Goal: Information Seeking & Learning: Check status

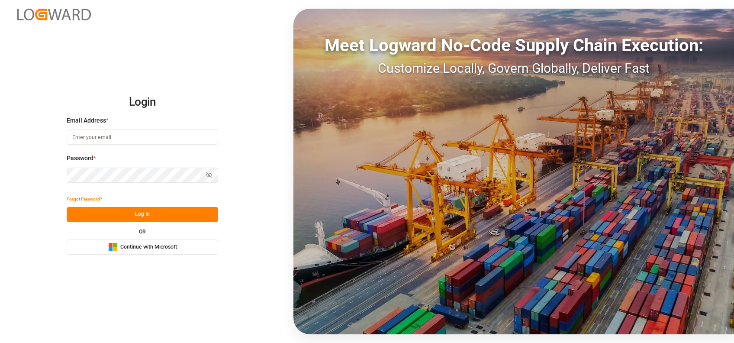
type input "shaini.ghorai@logward.com"
click at [121, 249] on span "Continue with Microsoft" at bounding box center [148, 247] width 57 height 8
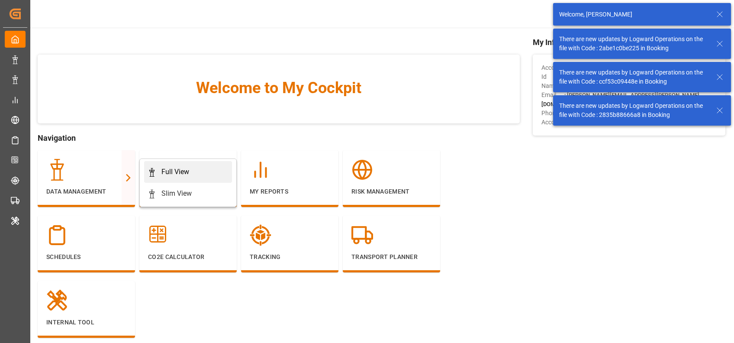
click at [171, 175] on div "Full View" at bounding box center [176, 172] width 28 height 10
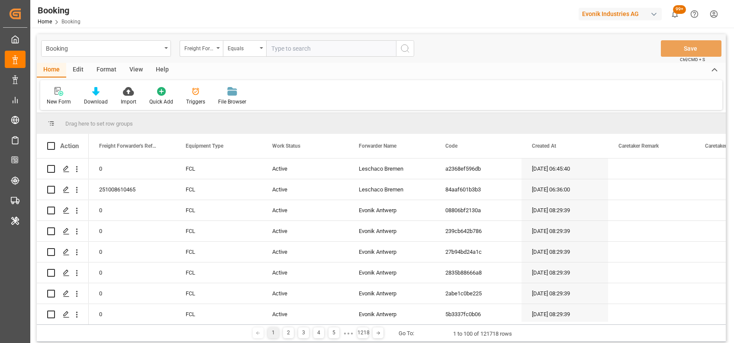
click at [100, 71] on div "Format" at bounding box center [106, 70] width 33 height 15
click at [60, 96] on icon at bounding box center [59, 91] width 8 height 9
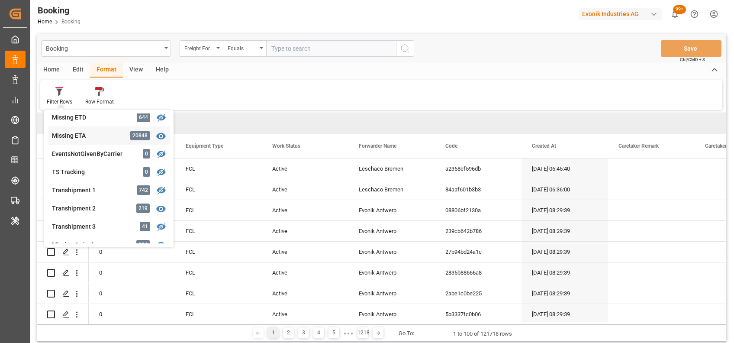
scroll to position [224, 0]
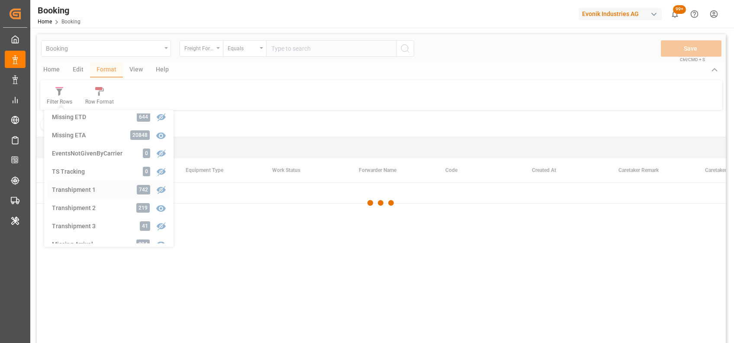
click at [79, 191] on div "Booking Freight Forwarder's Reference No. Equals Save Ctrl/CMD + S Home Edit Fo…" at bounding box center [381, 200] width 689 height 332
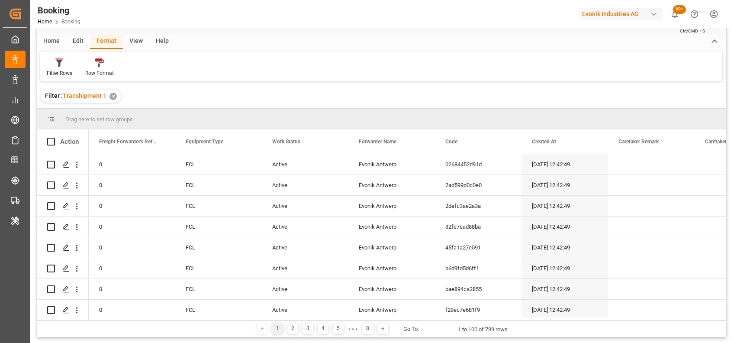
scroll to position [26, 0]
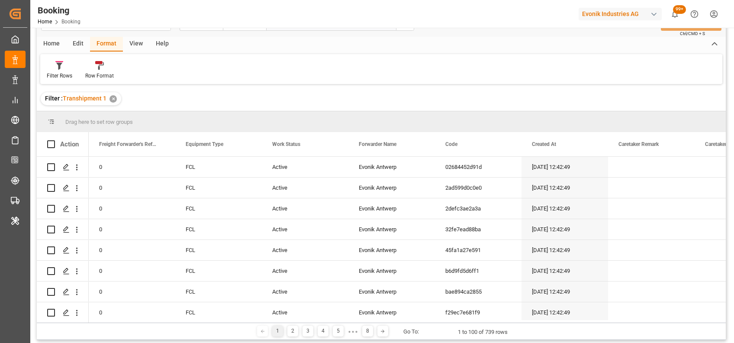
click at [133, 42] on div "View" at bounding box center [136, 44] width 26 height 15
click at [53, 74] on div "Default" at bounding box center [55, 76] width 17 height 8
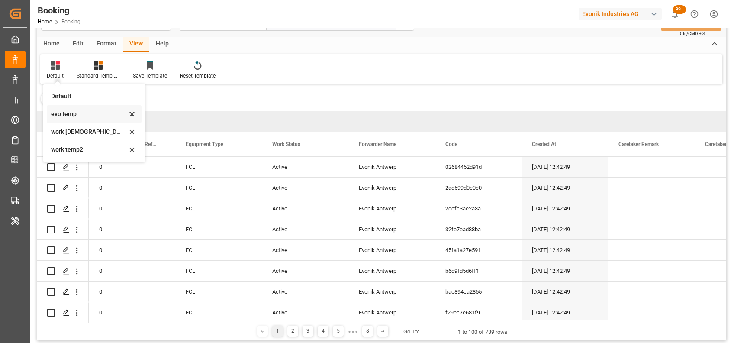
click at [72, 113] on div "evo temp" at bounding box center [89, 114] width 76 height 9
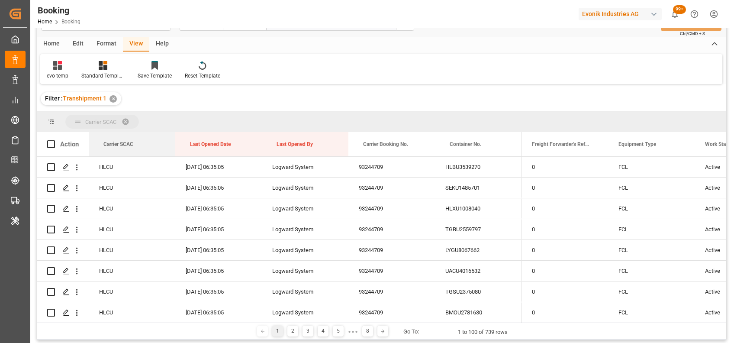
drag, startPoint x: 105, startPoint y: 144, endPoint x: 103, endPoint y: 128, distance: 15.7
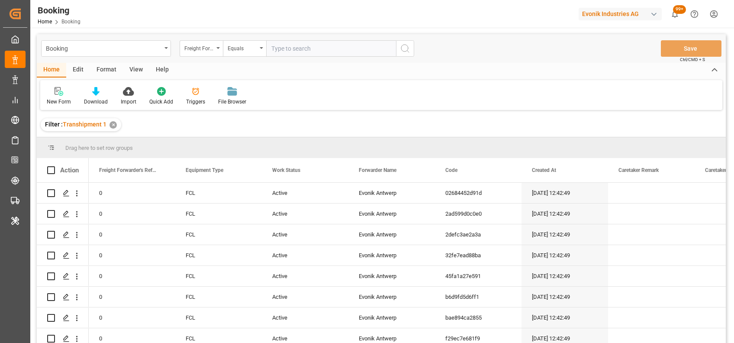
click at [133, 67] on div "View" at bounding box center [136, 70] width 26 height 15
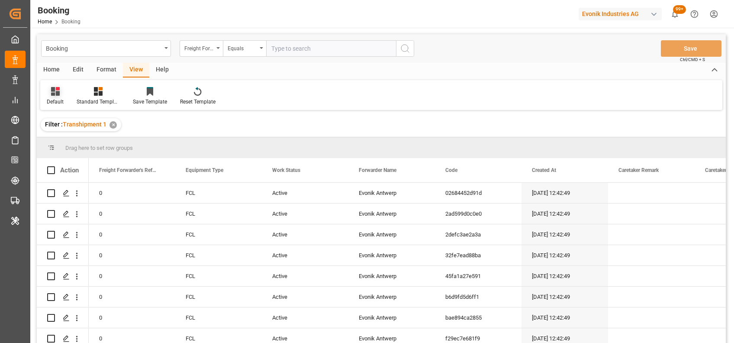
click at [58, 94] on icon at bounding box center [55, 91] width 9 height 9
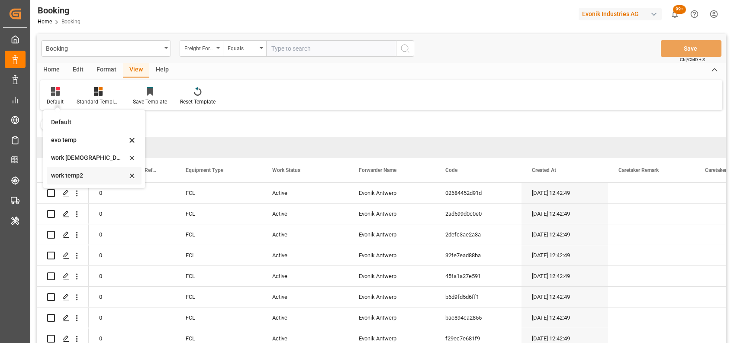
click at [65, 174] on div "work temp2" at bounding box center [89, 175] width 76 height 9
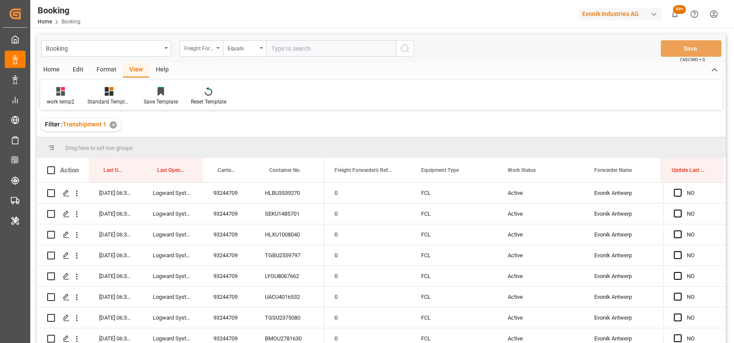
click at [204, 48] on div "Freight Forwarder's Reference No." at bounding box center [198, 47] width 29 height 10
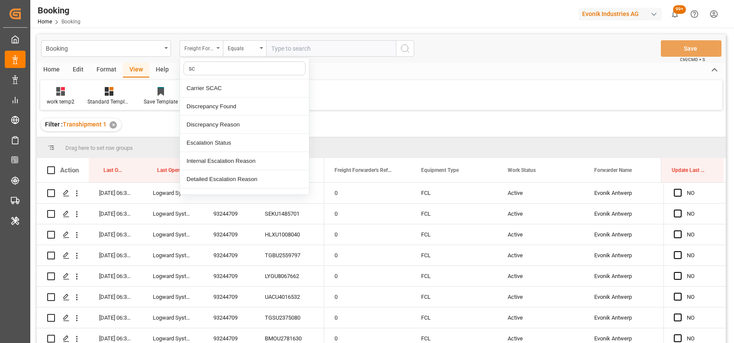
type input "sca"
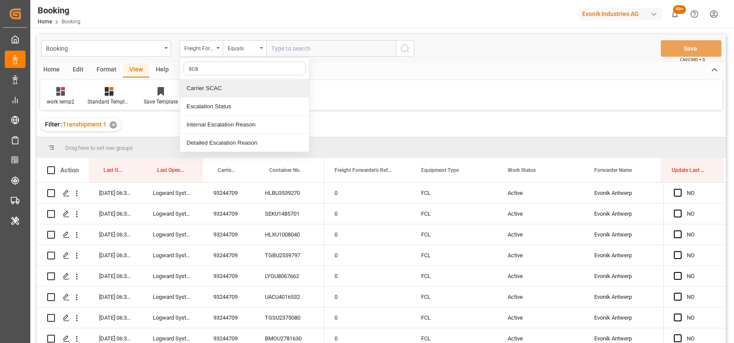
click at [204, 89] on div "Carrier SCAC" at bounding box center [244, 88] width 129 height 18
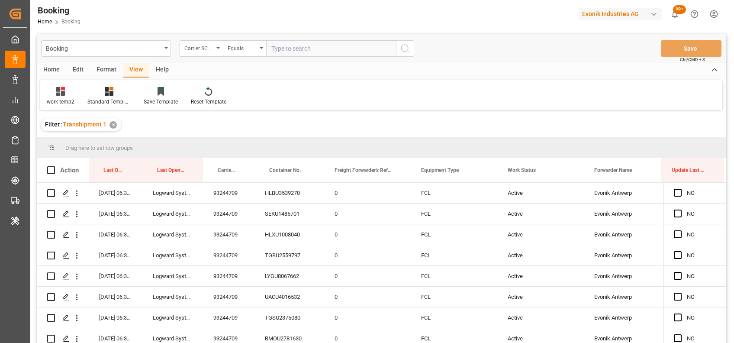
click at [333, 40] on input "text" at bounding box center [331, 48] width 130 height 16
type input "hlcu"
click at [206, 125] on div "✕" at bounding box center [206, 124] width 7 height 7
click at [309, 52] on input "text" at bounding box center [331, 48] width 130 height 16
type input "cosu"
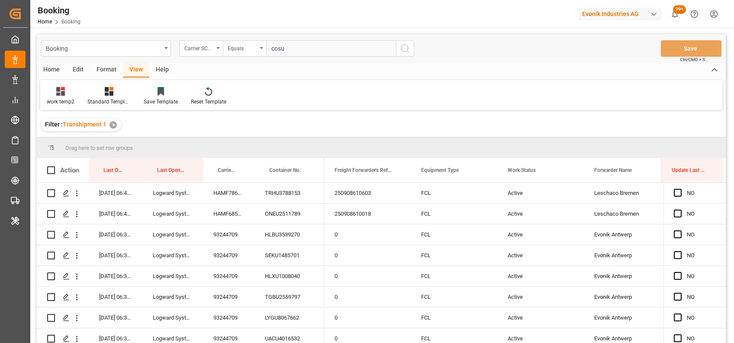
click at [405, 46] on icon "search button" at bounding box center [405, 48] width 10 height 10
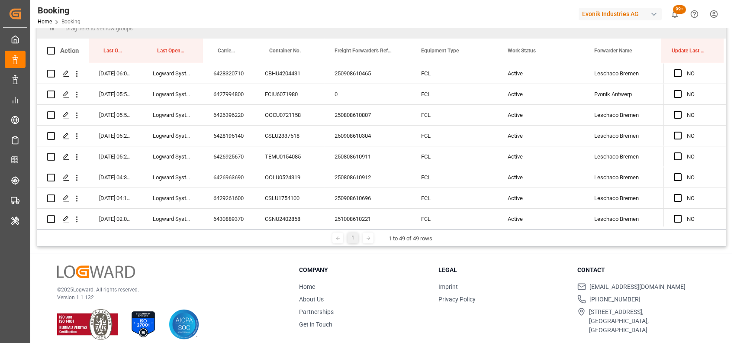
scroll to position [121, 0]
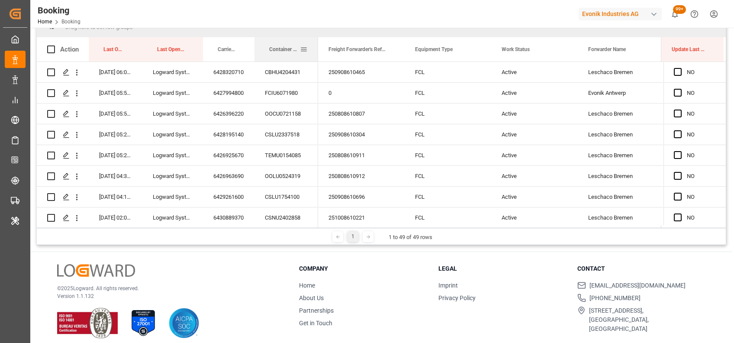
drag, startPoint x: 323, startPoint y: 49, endPoint x: 316, endPoint y: 45, distance: 7.7
click at [317, 45] on div at bounding box center [318, 49] width 3 height 24
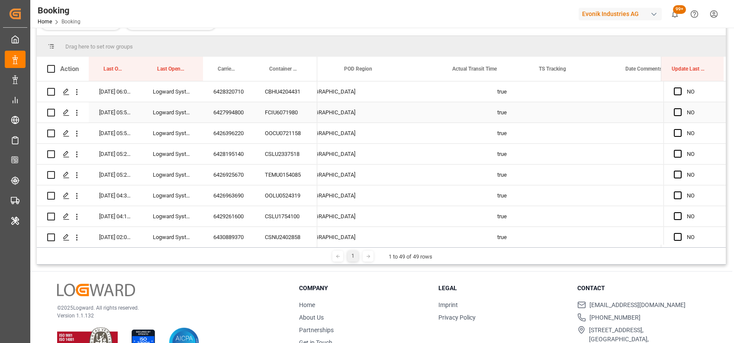
scroll to position [0, 4054]
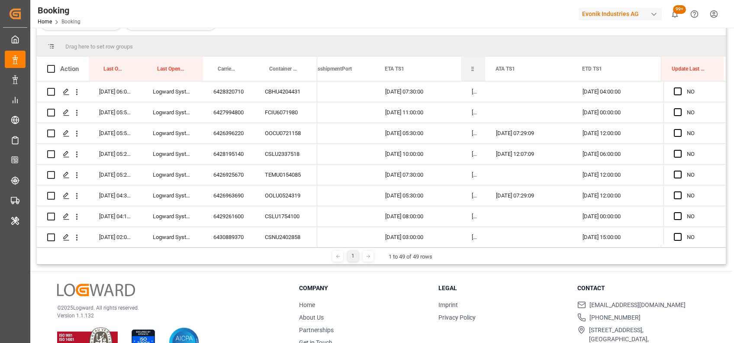
drag, startPoint x: 546, startPoint y: 64, endPoint x: 456, endPoint y: 69, distance: 89.8
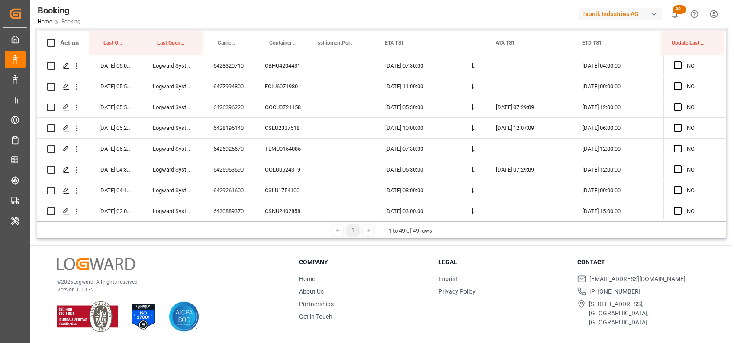
scroll to position [101, 0]
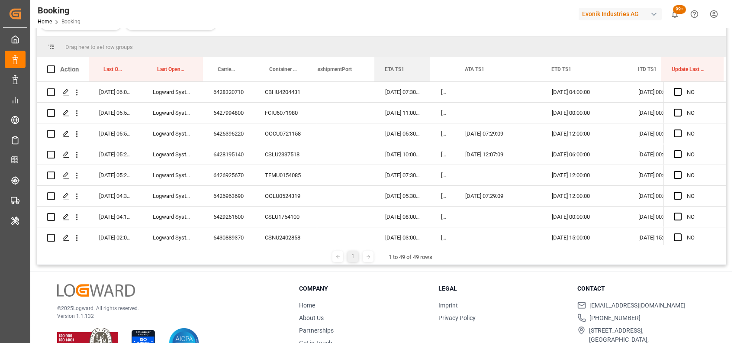
drag, startPoint x: 459, startPoint y: 67, endPoint x: 429, endPoint y: 55, distance: 32.7
click at [429, 55] on div "Drag here to set row groups Drag here to set column labels Action Last Opened D…" at bounding box center [381, 141] width 689 height 211
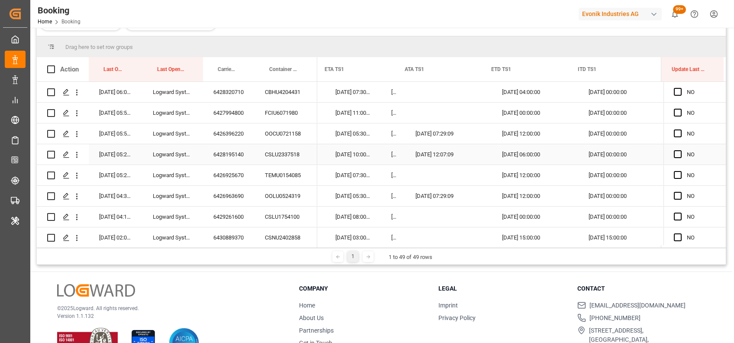
scroll to position [0, 8941]
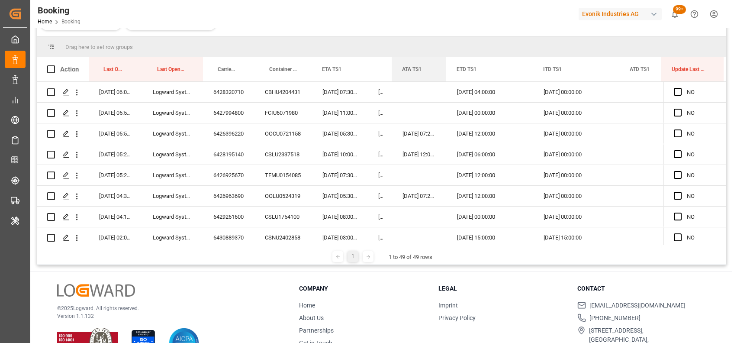
drag, startPoint x: 477, startPoint y: 61, endPoint x: 445, endPoint y: 50, distance: 33.8
click at [445, 50] on div "Drag here to set row groups Drag here to set column labels Action Last Opened D…" at bounding box center [381, 141] width 689 height 211
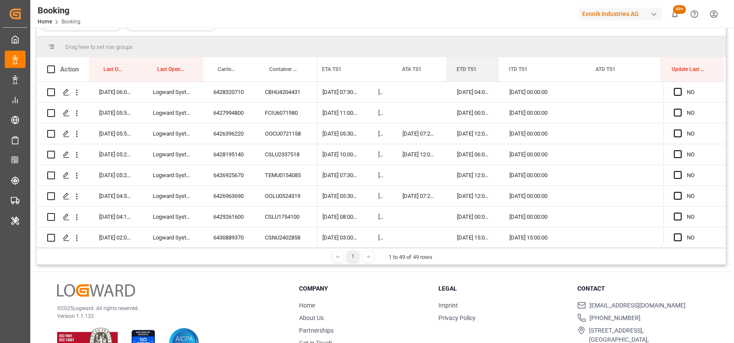
drag, startPoint x: 531, startPoint y: 69, endPoint x: 497, endPoint y: 50, distance: 39.2
click at [497, 50] on div "Drag here to set row groups Drag here to set column labels Action Last Opened D…" at bounding box center [381, 141] width 689 height 211
click at [501, 50] on div "Drag here to set row groups" at bounding box center [381, 46] width 689 height 21
drag, startPoint x: 497, startPoint y: 64, endPoint x: 502, endPoint y: 64, distance: 4.8
click at [502, 64] on div at bounding box center [503, 69] width 3 height 24
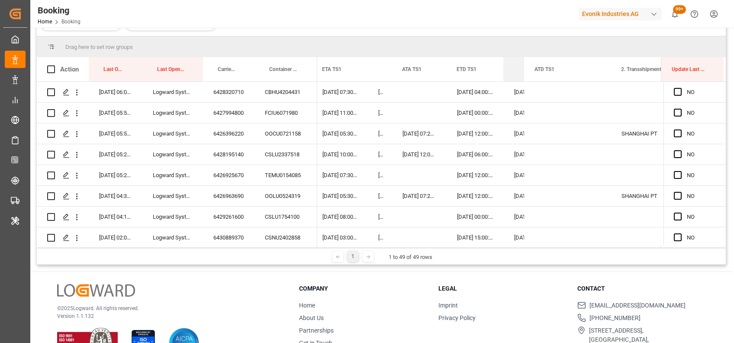
drag, startPoint x: 589, startPoint y: 66, endPoint x: 519, endPoint y: 58, distance: 70.2
click at [519, 58] on div "ITD TS1" at bounding box center [514, 69] width 21 height 24
drag, startPoint x: 611, startPoint y: 68, endPoint x: 580, endPoint y: 64, distance: 30.6
click at [582, 64] on div at bounding box center [583, 69] width 3 height 24
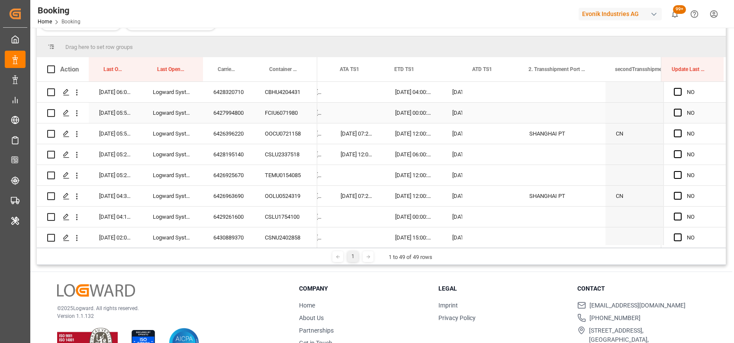
scroll to position [0, 9003]
drag, startPoint x: 604, startPoint y: 73, endPoint x: 568, endPoint y: 78, distance: 35.8
click at [568, 78] on div at bounding box center [569, 69] width 3 height 24
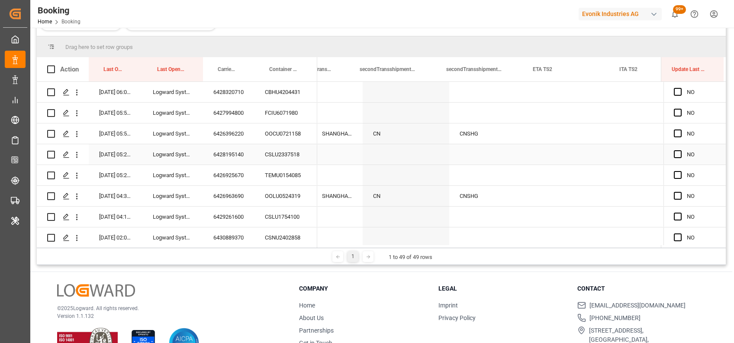
scroll to position [0, 9225]
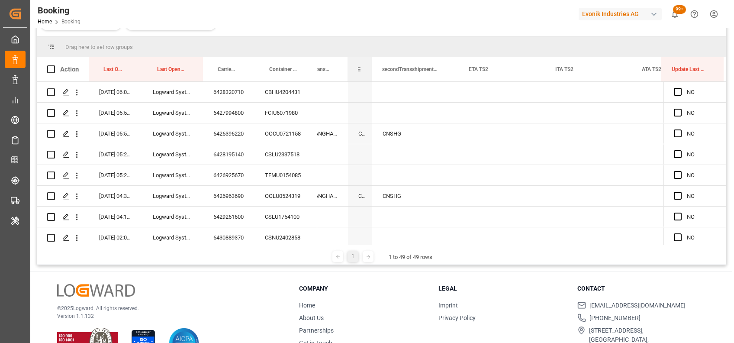
drag, startPoint x: 432, startPoint y: 75, endPoint x: 362, endPoint y: 68, distance: 70.9
click at [362, 68] on div "secondTransshipmentPortNameCountryCode" at bounding box center [360, 69] width 24 height 24
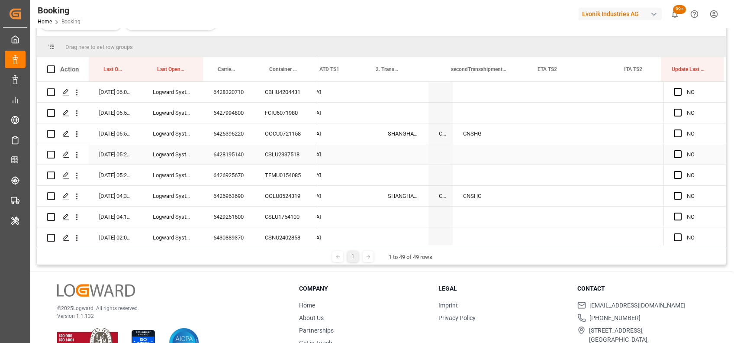
scroll to position [0, 9142]
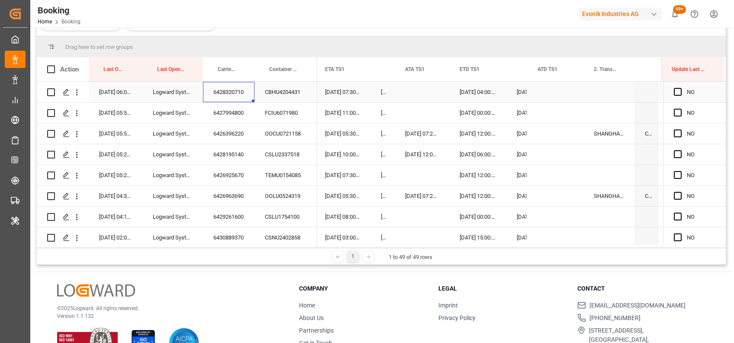
click at [232, 97] on div "6428320710" at bounding box center [229, 92] width 52 height 20
click at [678, 88] on span "Press SPACE to select this row." at bounding box center [678, 92] width 8 height 8
click at [681, 88] on input "Press SPACE to select this row." at bounding box center [681, 88] width 0 height 0
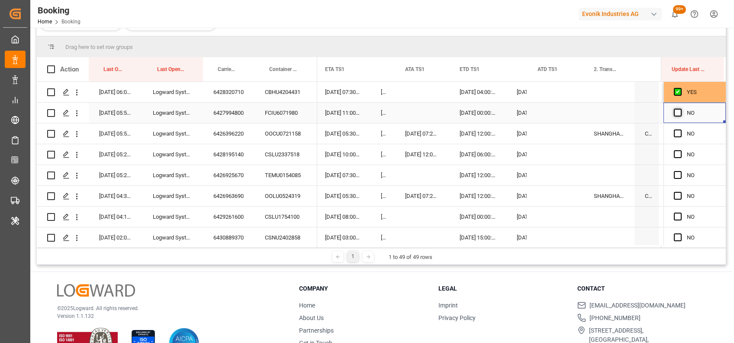
click at [677, 113] on span "Press SPACE to select this row." at bounding box center [678, 113] width 8 height 8
click at [681, 109] on input "Press SPACE to select this row." at bounding box center [681, 109] width 0 height 0
click at [223, 113] on div "6427994800" at bounding box center [229, 113] width 52 height 20
click at [217, 135] on div "6426396220" at bounding box center [229, 133] width 52 height 20
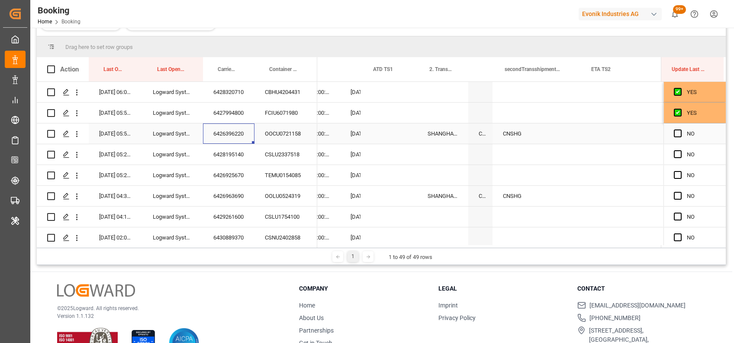
scroll to position [0, 9105]
click at [81, 139] on div "Press SPACE to select this row." at bounding box center [77, 134] width 22 height 16
click at [77, 132] on icon "open menu" at bounding box center [76, 133] width 9 height 9
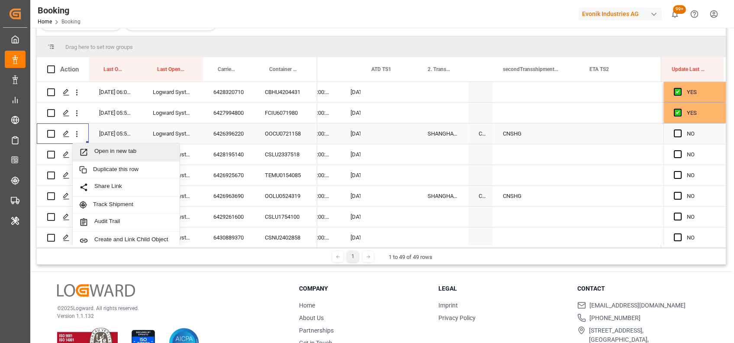
click at [116, 151] on span "Open in new tab" at bounding box center [133, 152] width 79 height 9
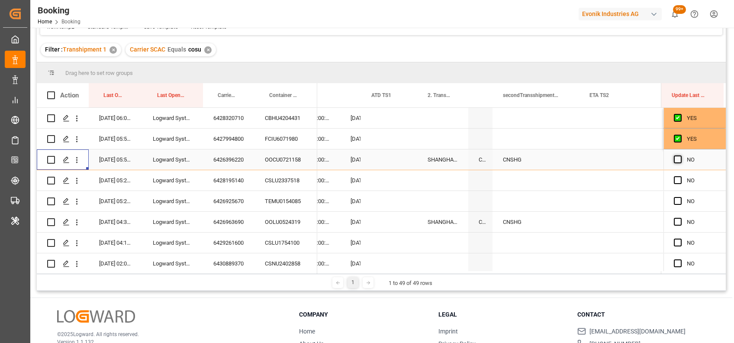
click at [675, 155] on span "Press SPACE to select this row." at bounding box center [678, 159] width 8 height 8
click at [681, 155] on input "Press SPACE to select this row." at bounding box center [681, 155] width 0 height 0
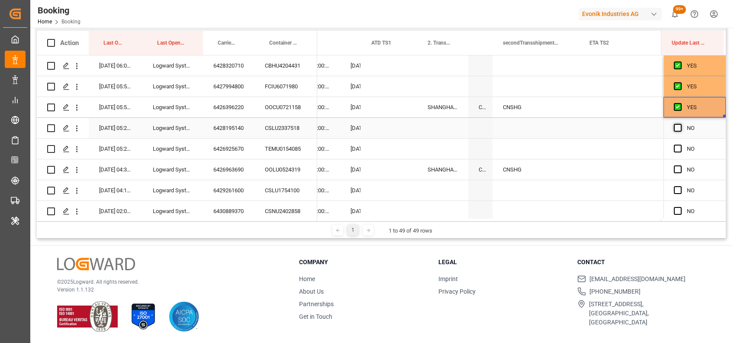
scroll to position [101, 0]
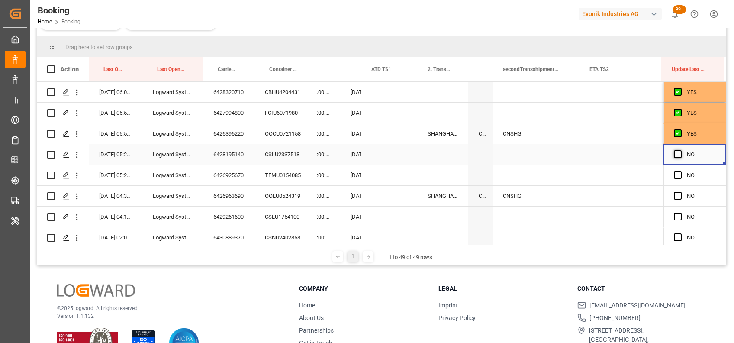
click at [676, 155] on span "Press SPACE to select this row." at bounding box center [678, 154] width 8 height 8
click at [681, 150] on input "Press SPACE to select this row." at bounding box center [681, 150] width 0 height 0
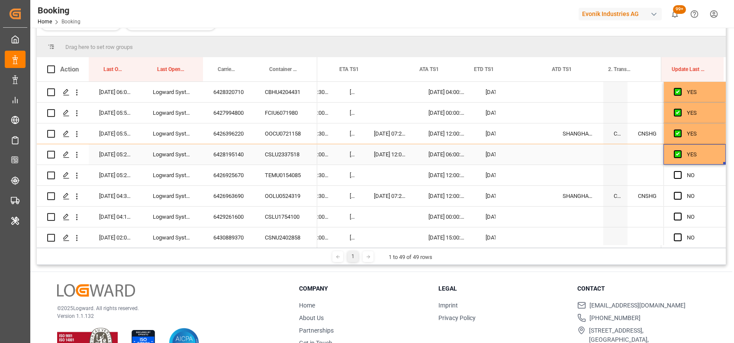
scroll to position [0, 8923]
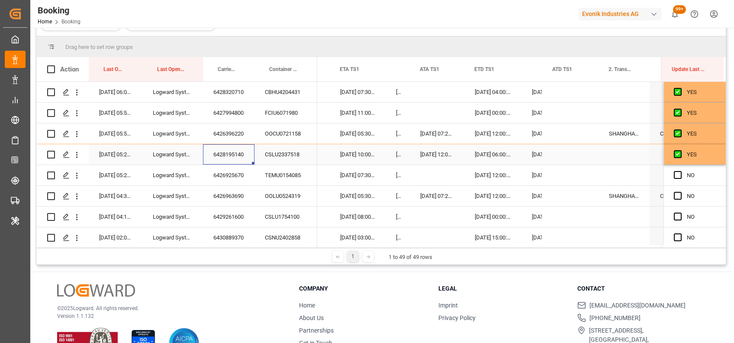
click at [239, 149] on div "6428195140" at bounding box center [229, 154] width 52 height 20
click at [224, 174] on div "6426925670" at bounding box center [229, 175] width 52 height 20
click at [675, 174] on span "Press SPACE to select this row." at bounding box center [678, 175] width 8 height 8
click at [681, 171] on input "Press SPACE to select this row." at bounding box center [681, 171] width 0 height 0
click at [220, 197] on div "6426963690" at bounding box center [229, 196] width 52 height 20
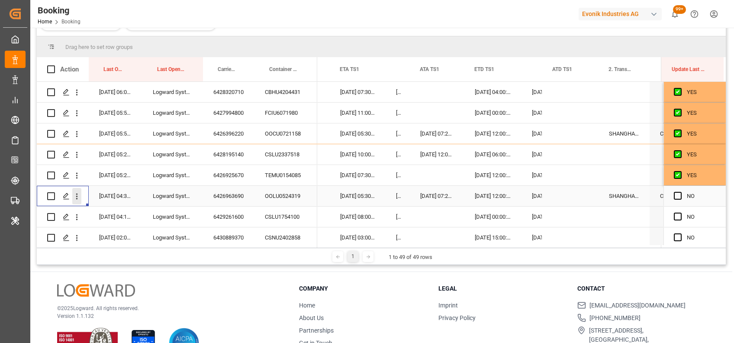
click at [77, 201] on button "open menu" at bounding box center [76, 196] width 9 height 16
click at [114, 214] on span "Open in new tab" at bounding box center [133, 214] width 79 height 9
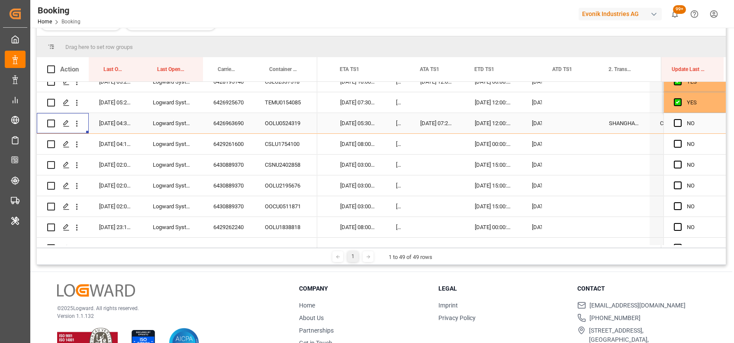
scroll to position [77, 0]
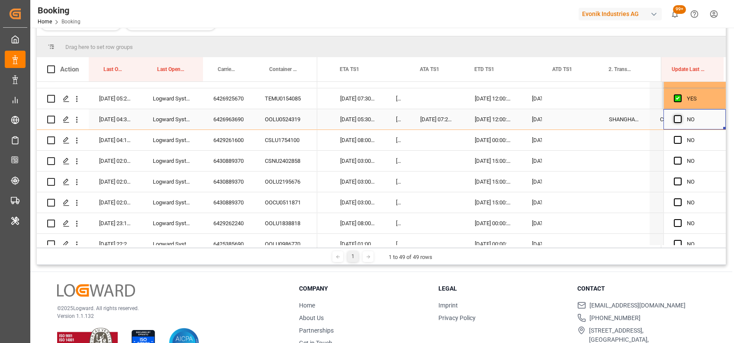
click at [675, 120] on span "Press SPACE to select this row." at bounding box center [678, 119] width 8 height 8
click at [681, 115] on input "Press SPACE to select this row." at bounding box center [681, 115] width 0 height 0
click at [674, 140] on span "Press SPACE to select this row." at bounding box center [678, 140] width 8 height 8
click at [681, 136] on input "Press SPACE to select this row." at bounding box center [681, 136] width 0 height 0
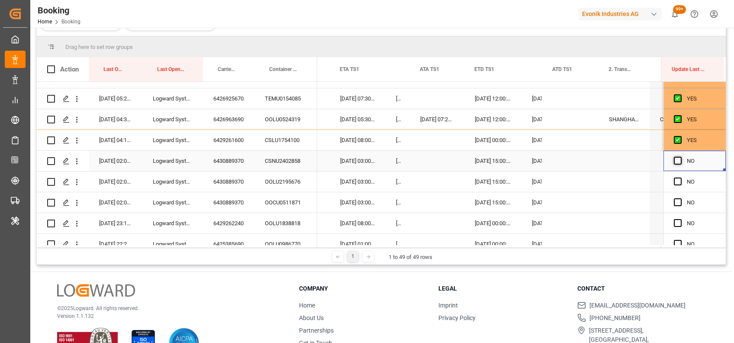
click at [675, 161] on span "Press SPACE to select this row." at bounding box center [678, 161] width 8 height 8
click at [681, 157] on input "Press SPACE to select this row." at bounding box center [681, 157] width 0 height 0
click at [674, 180] on span "Press SPACE to select this row." at bounding box center [678, 182] width 8 height 8
click at [681, 178] on input "Press SPACE to select this row." at bounding box center [681, 178] width 0 height 0
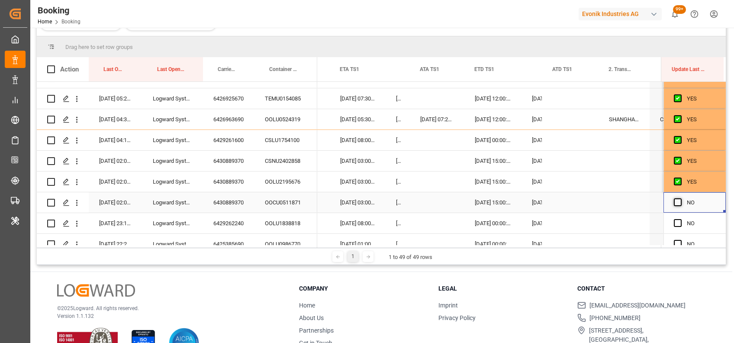
click at [675, 200] on span "Press SPACE to select this row." at bounding box center [678, 202] width 8 height 8
click at [681, 198] on input "Press SPACE to select this row." at bounding box center [681, 198] width 0 height 0
click at [675, 223] on span "Press SPACE to select this row." at bounding box center [678, 223] width 8 height 8
click at [681, 219] on input "Press SPACE to select this row." at bounding box center [681, 219] width 0 height 0
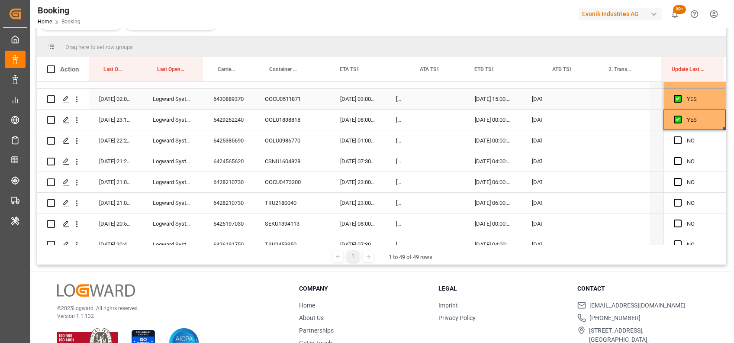
scroll to position [181, 0]
click at [674, 140] on span "Press SPACE to select this row." at bounding box center [678, 140] width 8 height 8
click at [681, 136] on input "Press SPACE to select this row." at bounding box center [681, 136] width 0 height 0
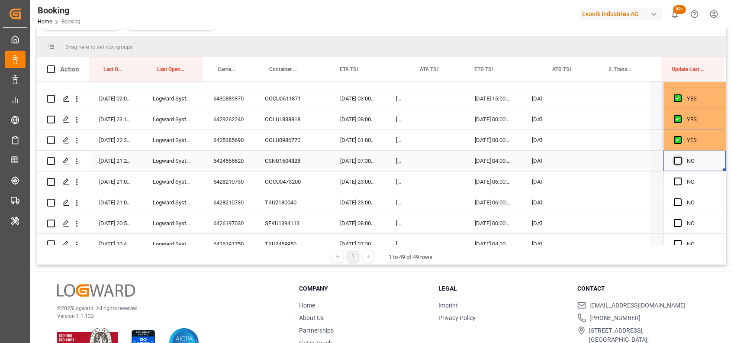
click at [674, 159] on span "Press SPACE to select this row." at bounding box center [678, 161] width 8 height 8
click at [681, 157] on input "Press SPACE to select this row." at bounding box center [681, 157] width 0 height 0
click at [674, 182] on span "Press SPACE to select this row." at bounding box center [678, 182] width 8 height 8
click at [681, 178] on input "Press SPACE to select this row." at bounding box center [681, 178] width 0 height 0
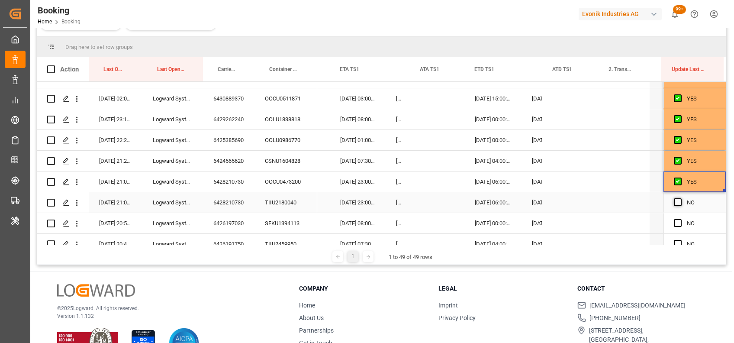
click at [674, 203] on span "Press SPACE to select this row." at bounding box center [678, 202] width 8 height 8
click at [681, 198] on input "Press SPACE to select this row." at bounding box center [681, 198] width 0 height 0
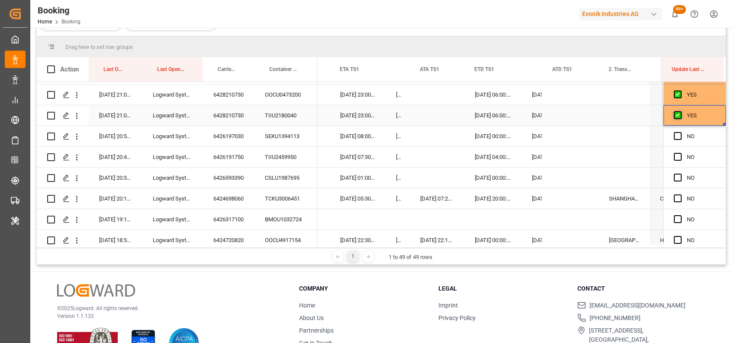
scroll to position [268, 0]
click at [677, 133] on span "Press SPACE to select this row." at bounding box center [678, 135] width 8 height 8
click at [681, 131] on input "Press SPACE to select this row." at bounding box center [681, 131] width 0 height 0
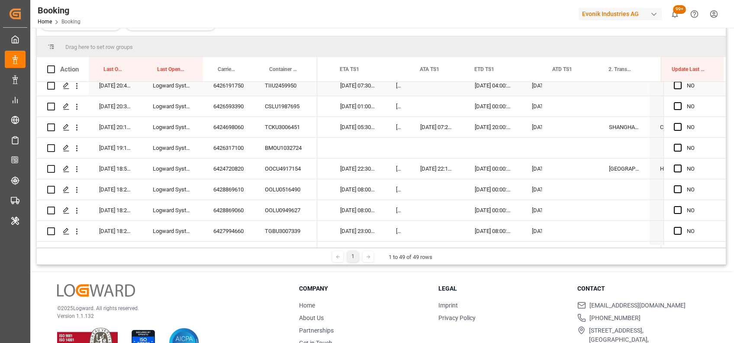
scroll to position [315, 0]
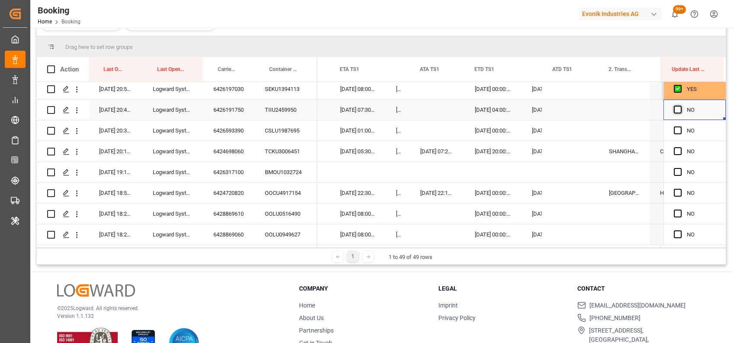
click at [674, 107] on span "Press SPACE to select this row." at bounding box center [678, 110] width 8 height 8
click at [681, 106] on input "Press SPACE to select this row." at bounding box center [681, 106] width 0 height 0
click at [675, 128] on span "Press SPACE to select this row." at bounding box center [678, 130] width 8 height 8
click at [681, 126] on input "Press SPACE to select this row." at bounding box center [681, 126] width 0 height 0
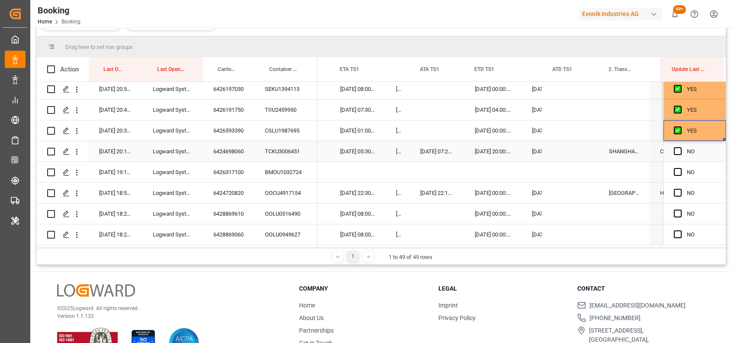
scroll to position [339, 0]
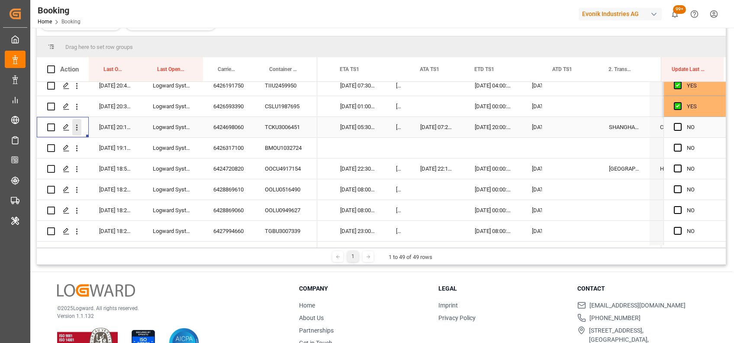
click at [79, 126] on icon "open menu" at bounding box center [76, 127] width 9 height 9
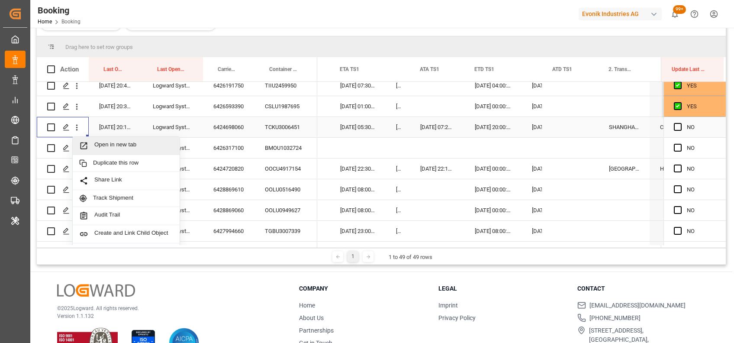
click at [122, 142] on span "Open in new tab" at bounding box center [133, 145] width 79 height 9
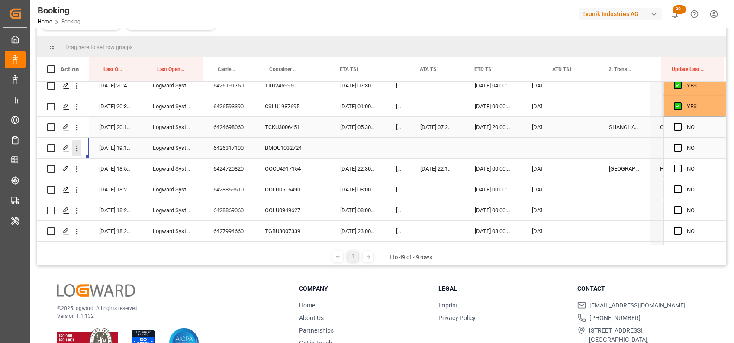
click at [75, 150] on icon "open menu" at bounding box center [76, 148] width 9 height 9
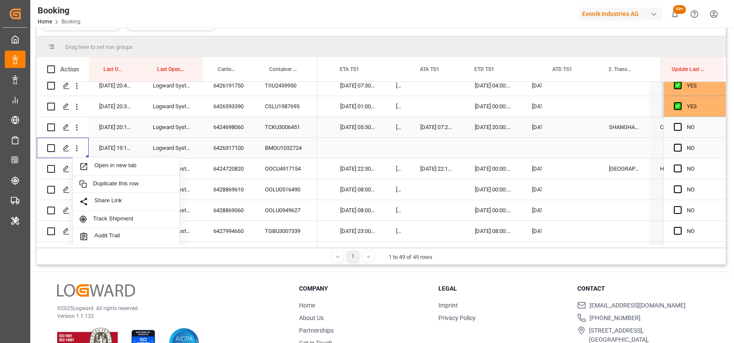
click at [110, 170] on span "Open in new tab" at bounding box center [133, 166] width 79 height 9
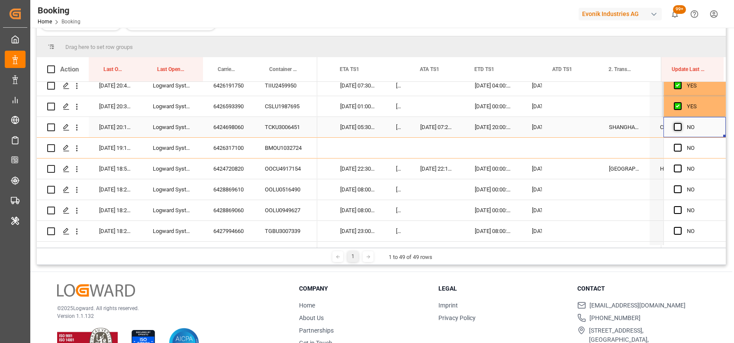
click at [676, 124] on span "Press SPACE to select this row." at bounding box center [678, 127] width 8 height 8
click at [681, 123] on input "Press SPACE to select this row." at bounding box center [681, 123] width 0 height 0
click at [674, 146] on span "Press SPACE to select this row." at bounding box center [678, 148] width 8 height 8
click at [681, 144] on input "Press SPACE to select this row." at bounding box center [681, 144] width 0 height 0
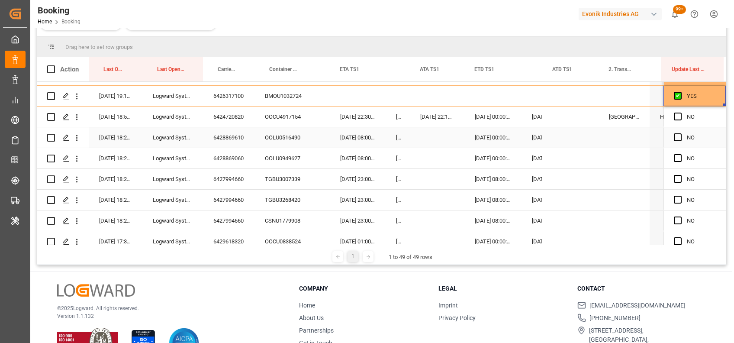
scroll to position [397, 0]
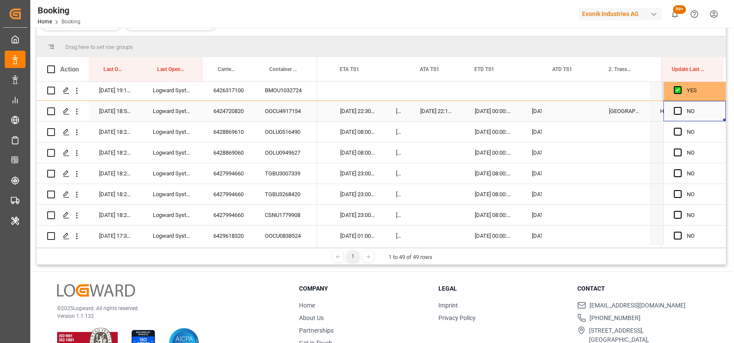
click at [674, 114] on div "Press SPACE to select this row." at bounding box center [680, 111] width 13 height 20
click at [675, 110] on span "Press SPACE to select this row." at bounding box center [678, 111] width 8 height 8
click at [681, 107] on input "Press SPACE to select this row." at bounding box center [681, 107] width 0 height 0
click at [674, 133] on span "Press SPACE to select this row." at bounding box center [678, 132] width 8 height 8
click at [681, 128] on input "Press SPACE to select this row." at bounding box center [681, 128] width 0 height 0
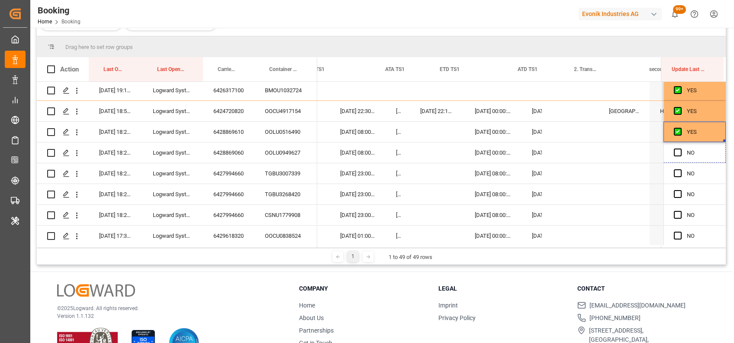
drag, startPoint x: 723, startPoint y: 140, endPoint x: 727, endPoint y: 238, distance: 97.5
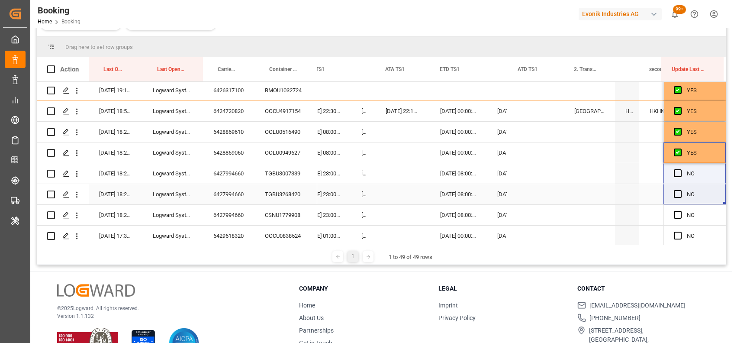
drag, startPoint x: 720, startPoint y: 158, endPoint x: 712, endPoint y: 185, distance: 28.1
click at [712, 185] on div "YES YES YES YES YES YES YES YES YES YES YES YES YES YES YES YES YES YES YES YES…" at bounding box center [695, 194] width 62 height 1018
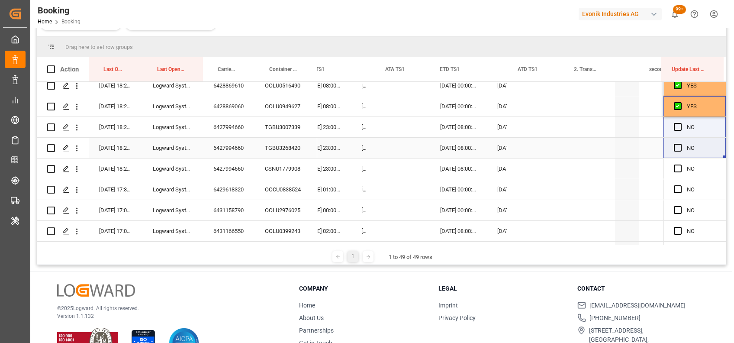
scroll to position [453, 0]
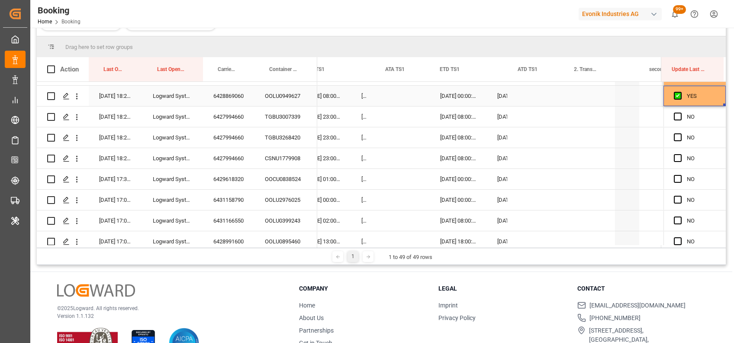
click at [700, 97] on div "YES" at bounding box center [701, 96] width 29 height 20
drag, startPoint x: 723, startPoint y: 105, endPoint x: 733, endPoint y: 297, distance: 192.1
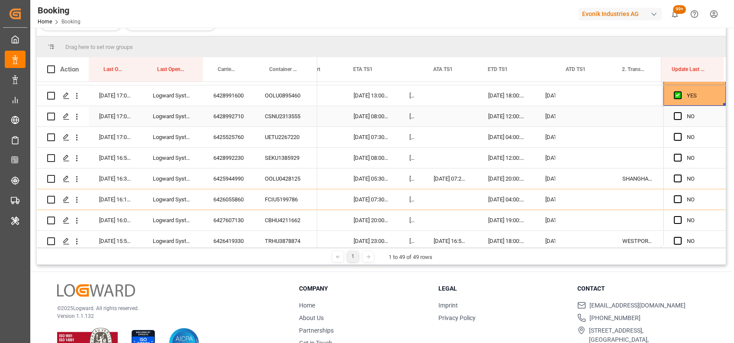
scroll to position [600, 0]
click at [675, 115] on span "Press SPACE to select this row." at bounding box center [678, 116] width 8 height 8
click at [681, 112] on input "Press SPACE to select this row." at bounding box center [681, 112] width 0 height 0
click at [676, 136] on span "Press SPACE to select this row." at bounding box center [678, 136] width 8 height 8
click at [681, 132] on input "Press SPACE to select this row." at bounding box center [681, 132] width 0 height 0
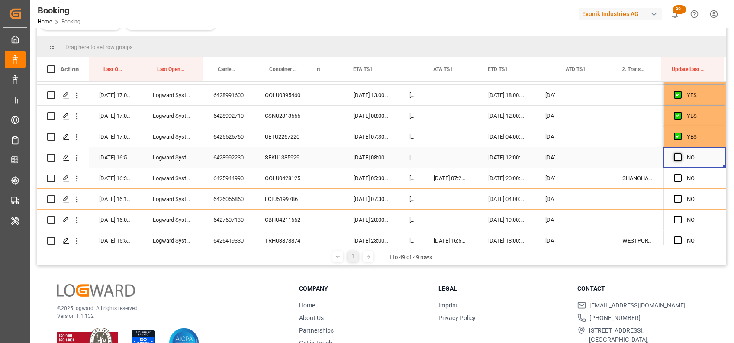
click at [675, 157] on span "Press SPACE to select this row." at bounding box center [678, 157] width 8 height 8
click at [681, 153] on input "Press SPACE to select this row." at bounding box center [681, 153] width 0 height 0
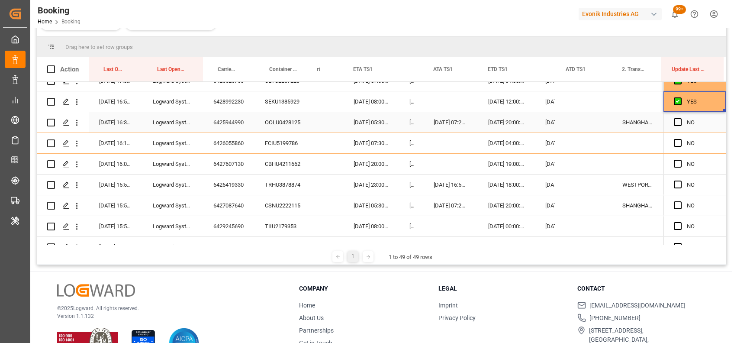
scroll to position [656, 0]
click at [674, 122] on span "Press SPACE to select this row." at bounding box center [678, 121] width 8 height 8
click at [681, 117] on input "Press SPACE to select this row." at bounding box center [681, 117] width 0 height 0
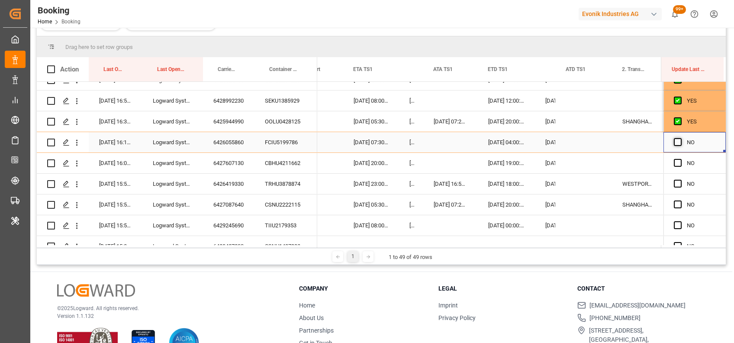
click at [675, 143] on span "Press SPACE to select this row." at bounding box center [678, 142] width 8 height 8
click at [681, 138] on input "Press SPACE to select this row." at bounding box center [681, 138] width 0 height 0
click at [78, 122] on icon "open menu" at bounding box center [76, 121] width 9 height 9
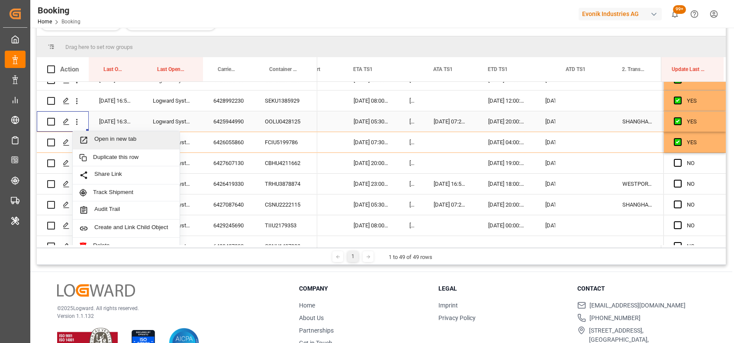
click at [123, 136] on span "Open in new tab" at bounding box center [133, 140] width 79 height 9
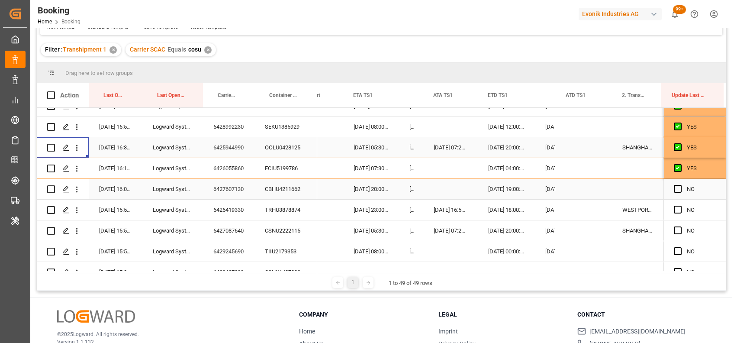
scroll to position [127, 0]
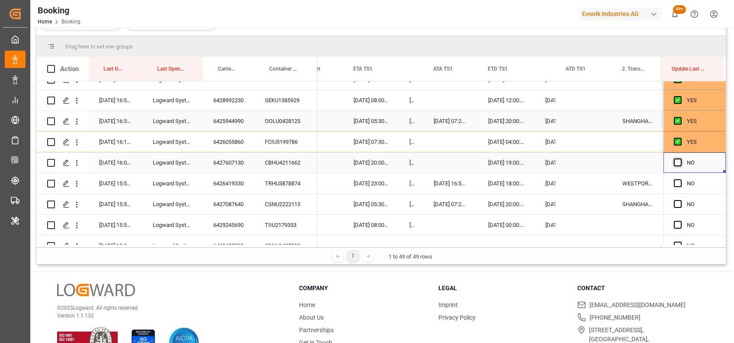
click at [676, 163] on span "Press SPACE to select this row." at bounding box center [678, 162] width 8 height 8
click at [681, 158] on input "Press SPACE to select this row." at bounding box center [681, 158] width 0 height 0
click at [675, 184] on span "Press SPACE to select this row." at bounding box center [678, 183] width 8 height 8
click at [681, 179] on input "Press SPACE to select this row." at bounding box center [681, 179] width 0 height 0
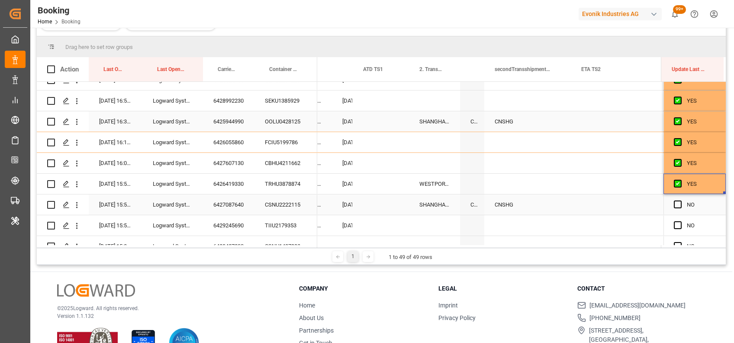
scroll to position [0, 9113]
click at [422, 178] on div "WESTPORTS MALAYSIA" at bounding box center [434, 184] width 51 height 20
click at [436, 185] on icon "Press SPACE to select this row." at bounding box center [435, 188] width 9 height 9
click at [493, 204] on div "CNSHG" at bounding box center [527, 204] width 87 height 20
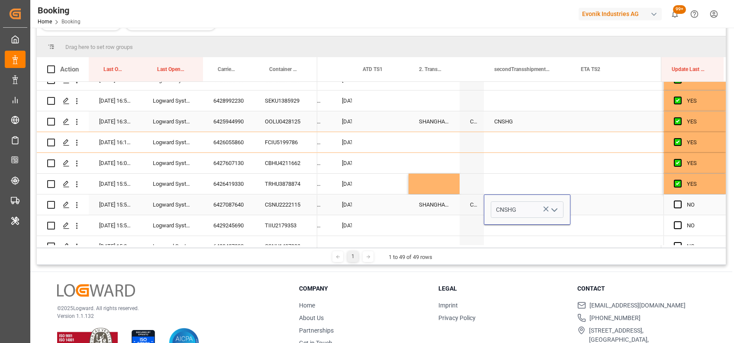
click at [543, 208] on icon "Press SPACE to select this row." at bounding box center [546, 208] width 9 height 9
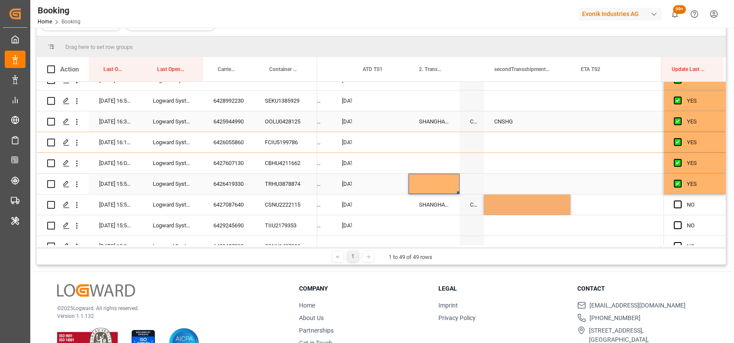
click at [438, 187] on div "Press SPACE to select this row." at bounding box center [434, 184] width 51 height 20
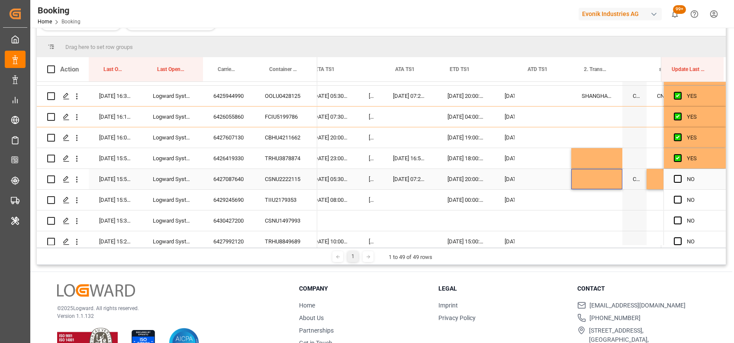
scroll to position [0, 8937]
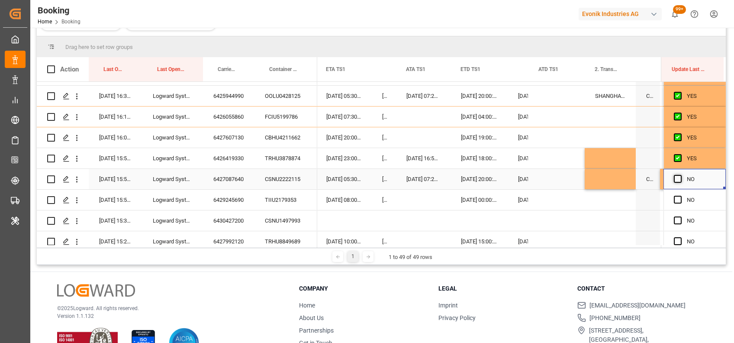
click at [674, 176] on span "Press SPACE to select this row." at bounding box center [678, 179] width 8 height 8
click at [681, 175] on input "Press SPACE to select this row." at bounding box center [681, 175] width 0 height 0
click at [674, 199] on span "Press SPACE to select this row." at bounding box center [678, 200] width 8 height 8
click at [681, 196] on input "Press SPACE to select this row." at bounding box center [681, 196] width 0 height 0
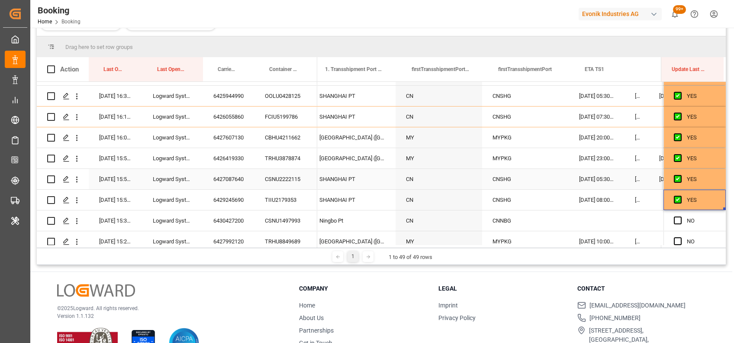
scroll to position [0, 8676]
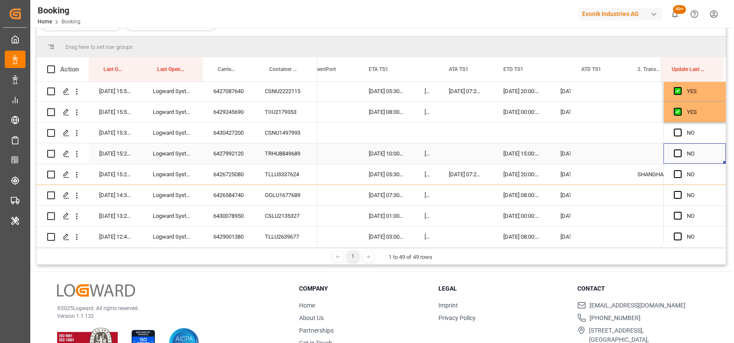
click at [678, 156] on div "Press SPACE to select this row." at bounding box center [680, 154] width 13 height 20
click at [675, 150] on span "Press SPACE to select this row." at bounding box center [678, 153] width 8 height 8
click at [681, 149] on input "Press SPACE to select this row." at bounding box center [681, 149] width 0 height 0
click at [674, 192] on span "Press SPACE to select this row." at bounding box center [678, 195] width 8 height 8
click at [681, 191] on input "Press SPACE to select this row." at bounding box center [681, 191] width 0 height 0
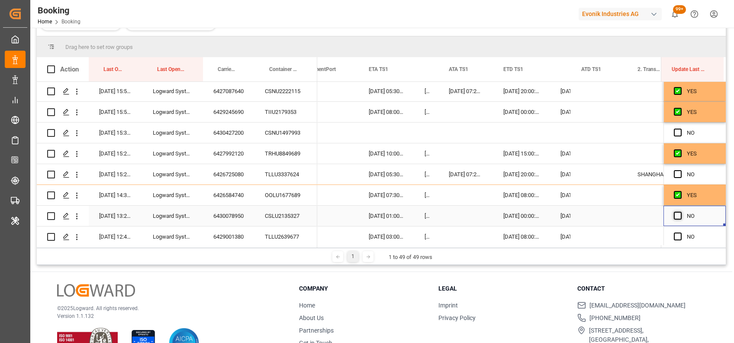
click at [674, 213] on span "Press SPACE to select this row." at bounding box center [678, 216] width 8 height 8
click at [681, 212] on input "Press SPACE to select this row." at bounding box center [681, 212] width 0 height 0
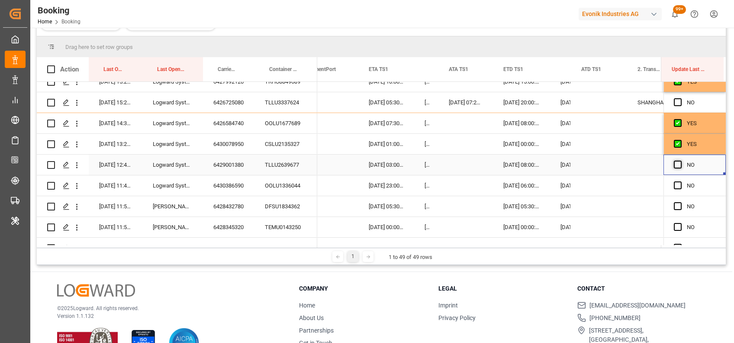
click at [675, 166] on span "Press SPACE to select this row." at bounding box center [678, 165] width 8 height 8
click at [681, 161] on input "Press SPACE to select this row." at bounding box center [681, 161] width 0 height 0
click at [676, 187] on span "Press SPACE to select this row." at bounding box center [678, 185] width 8 height 8
click at [681, 181] on input "Press SPACE to select this row." at bounding box center [681, 181] width 0 height 0
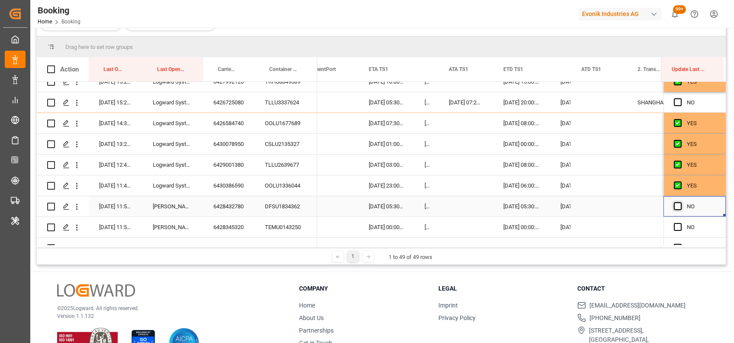
click at [676, 207] on span "Press SPACE to select this row." at bounding box center [678, 206] width 8 height 8
click at [681, 202] on input "Press SPACE to select this row." at bounding box center [681, 202] width 0 height 0
click at [674, 225] on span "Press SPACE to select this row." at bounding box center [678, 227] width 8 height 8
click at [681, 223] on input "Press SPACE to select this row." at bounding box center [681, 223] width 0 height 0
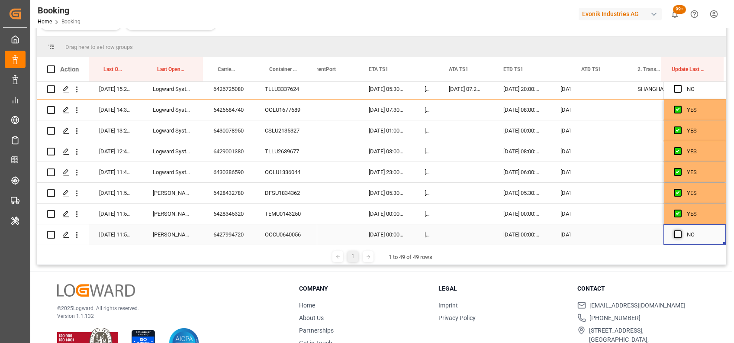
click at [676, 232] on span "Press SPACE to select this row." at bounding box center [678, 234] width 8 height 8
click at [681, 230] on input "Press SPACE to select this row." at bounding box center [681, 230] width 0 height 0
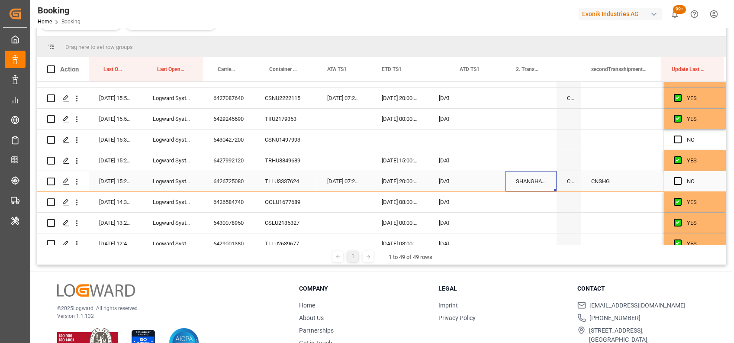
click at [530, 175] on div "SHANGHAI PT" at bounding box center [531, 181] width 51 height 20
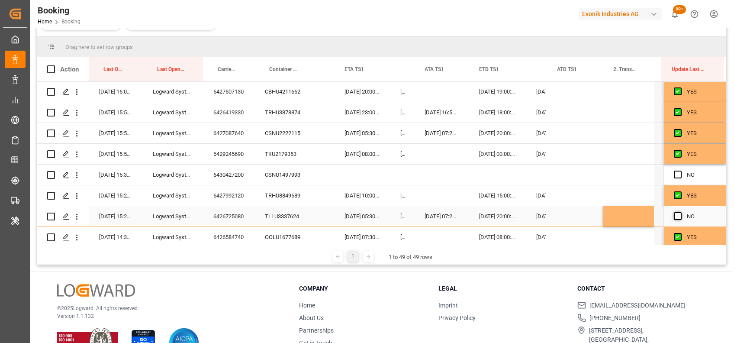
click at [676, 214] on span "Press SPACE to select this row." at bounding box center [678, 216] width 8 height 8
click at [681, 212] on input "Press SPACE to select this row." at bounding box center [681, 212] width 0 height 0
click at [674, 170] on div "Press SPACE to select this row." at bounding box center [680, 175] width 13 height 20
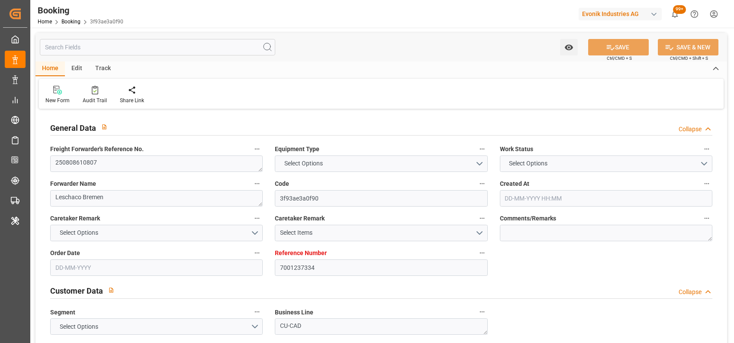
type input "7001237334"
type input "9922598"
type input "Cosco"
type input "COSCO Shipping Co. Ltd."
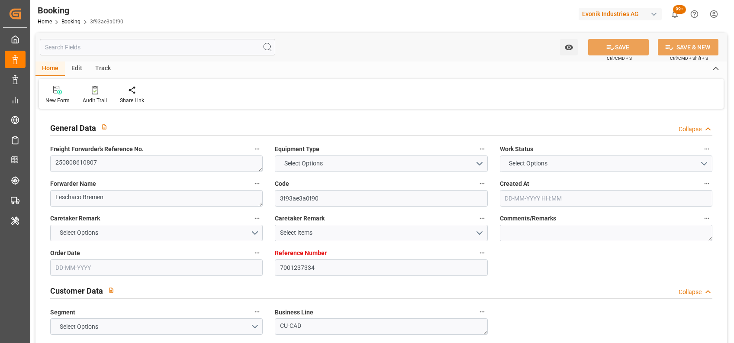
type input "BEANR"
type input "JPYOK"
type input "CNSHG"
type input "0"
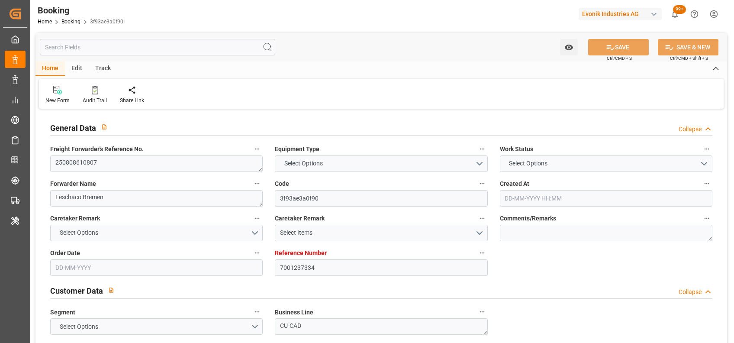
type input "BEANR"
type input "JPYOK"
type input "9214513"
type input "31-07-2025 11:17"
type input "[DATE]"
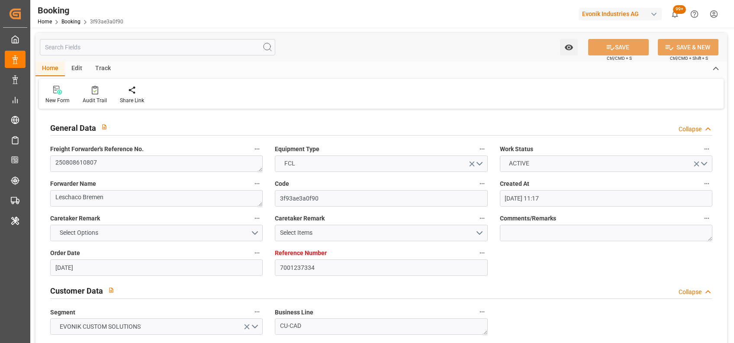
type input "[DATE]"
type input "25-08-2025 00:00"
type input "[DATE]"
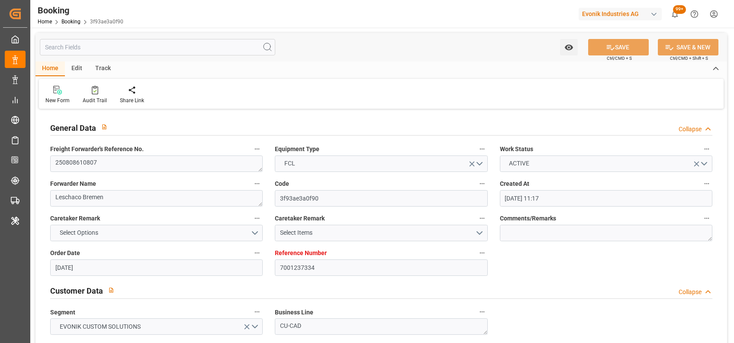
type input "04-09-2025 05:30"
type input "31-08-2025 00:00"
type input "04-09-2025 06:44"
type input "29-08-2025 00:00"
type input "23-10-2025 18:00"
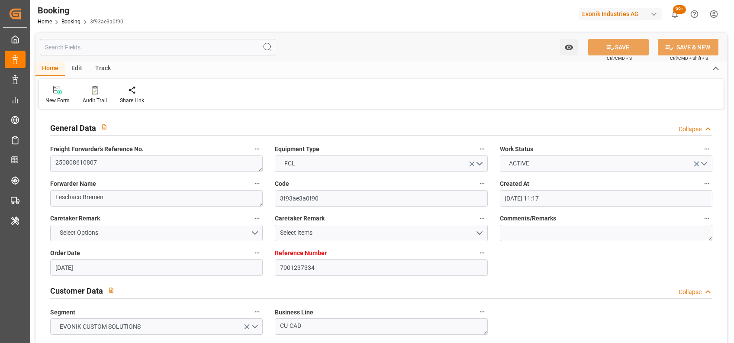
type input "14-10-2025 00:00"
type input "07-10-2025 05:30"
type input "07-10-2025 00:00"
type input "07-10-2025 07:29"
type input "18-10-2025 12:00"
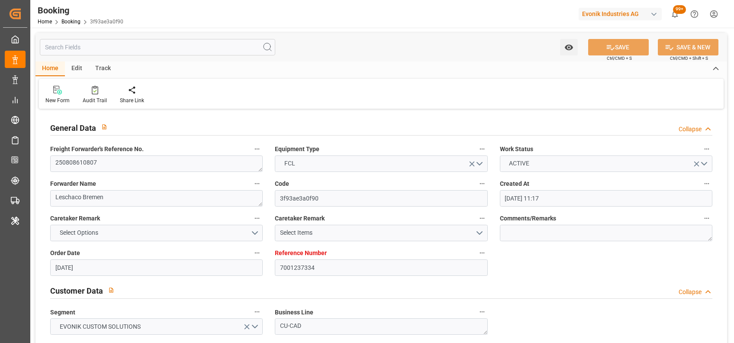
type input "09-10-2025 00:00"
type input "[DATE]"
type input "13-10-2025 05:56"
type input "13-10-2025"
type input "22-08-2025 18:39"
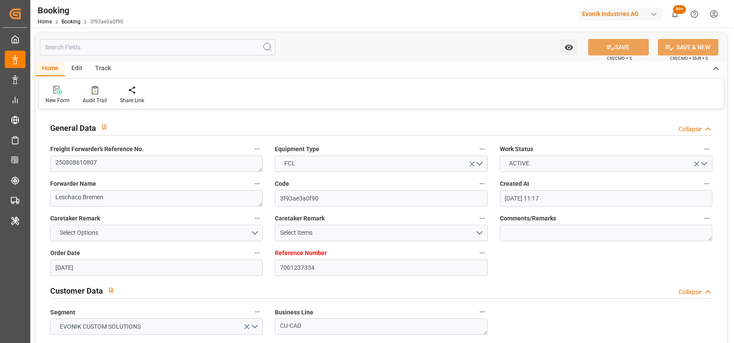
type input "03-09-2025 08:21"
type input "04-09-2025 05:30"
type input "04-09-2025 07:27"
type input "[DATE] 05:30"
type input "[DATE] 06:43"
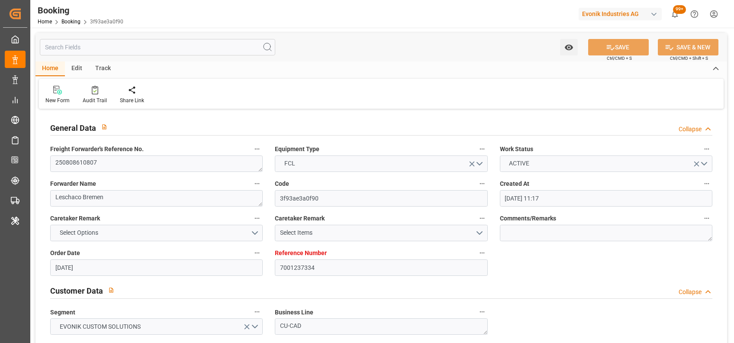
type input "[DATE] 15:35"
type input "[DATE] 07:29"
type input "18-10-2025 12:00"
type input "08-10-2025 00:40"
type input "23-10-2025 18:00"
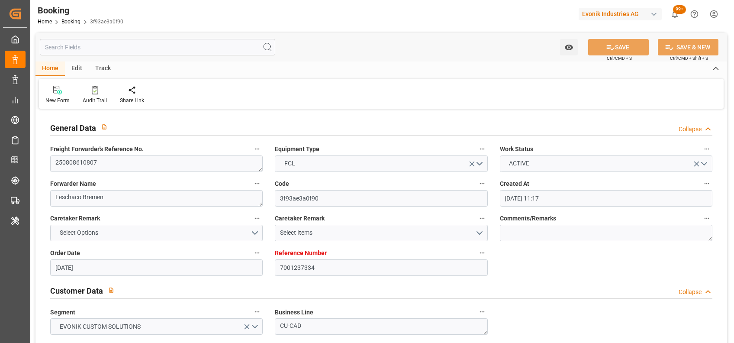
type input "23-10-2025 18:51"
type input "24-10-2025 09:00"
type input "14-10-2025 09:00"
type input "27-10-2025 18:51"
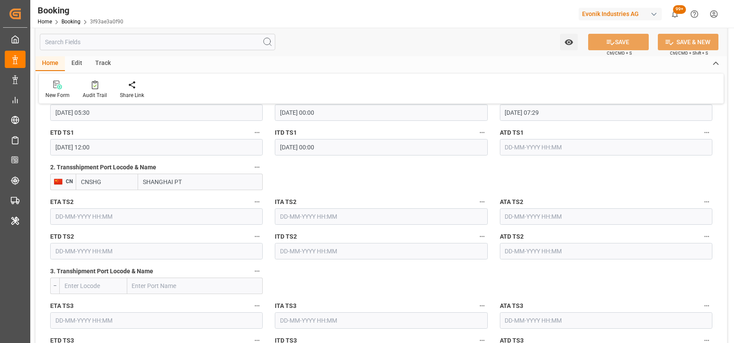
scroll to position [1021, 0]
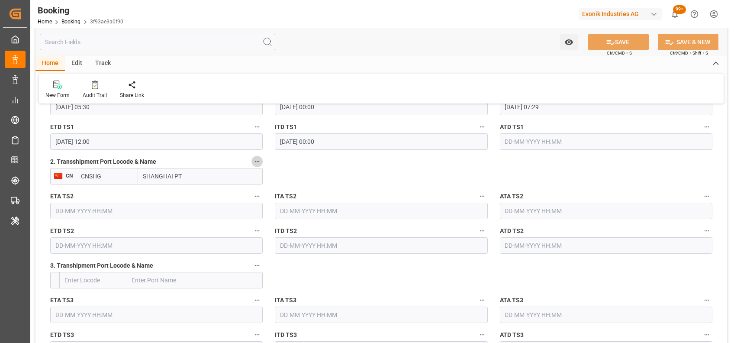
click at [253, 160] on button "2. Transshipment Port Locode & Name" at bounding box center [257, 161] width 11 height 11
click at [291, 187] on li "Tracking Details" at bounding box center [287, 190] width 70 height 14
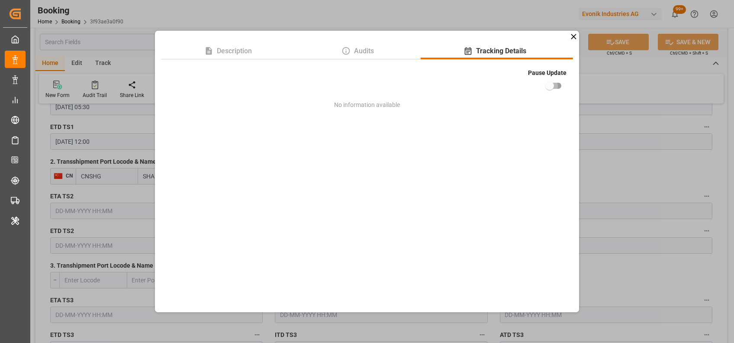
click at [557, 81] on input "checkbox" at bounding box center [549, 86] width 49 height 16
checkbox input "true"
click at [605, 179] on div "Description Audits Tracking Details Pause Update No information available" at bounding box center [367, 171] width 734 height 343
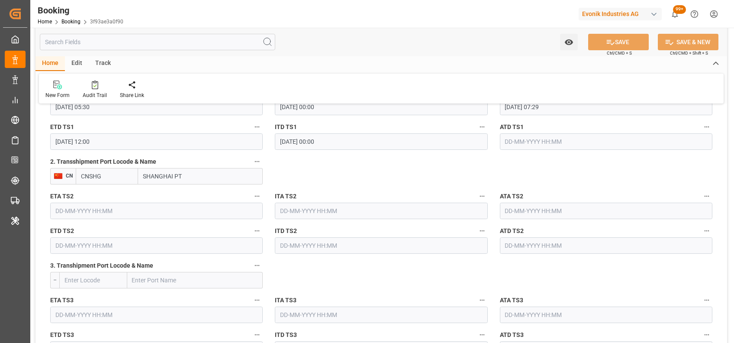
drag, startPoint x: 183, startPoint y: 180, endPoint x: 100, endPoint y: 183, distance: 83.2
click at [100, 183] on div "CNSHG SHANGHAI PT" at bounding box center [169, 176] width 187 height 16
click at [100, 183] on input "CNSHG" at bounding box center [107, 176] width 62 height 16
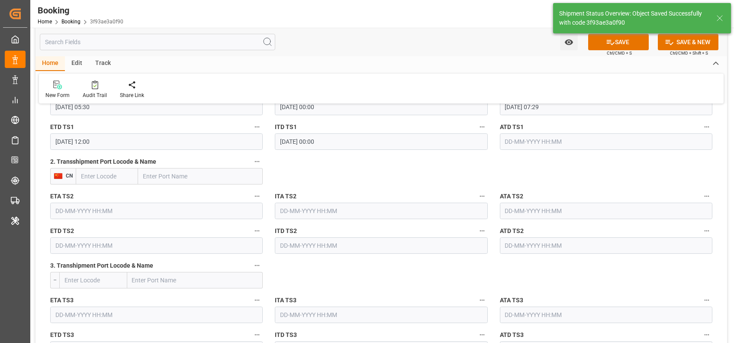
type textarea "[PERSON_NAME]"
type input "13-10-2025 07:00"
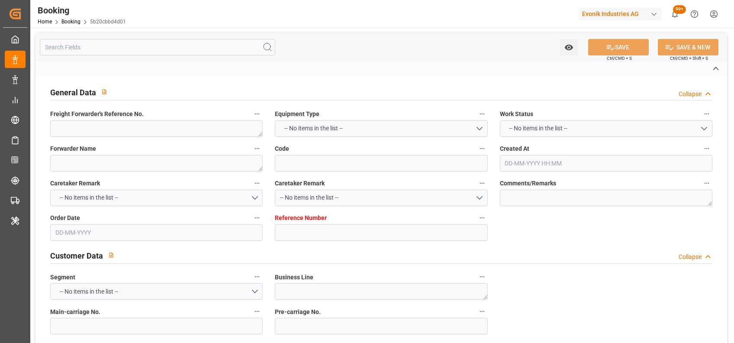
type textarea "250808610912"
type textarea "Leschaco Bremen"
type input "5b20cbbd4d01"
type input "7001241713"
type textarea "CU-AC"
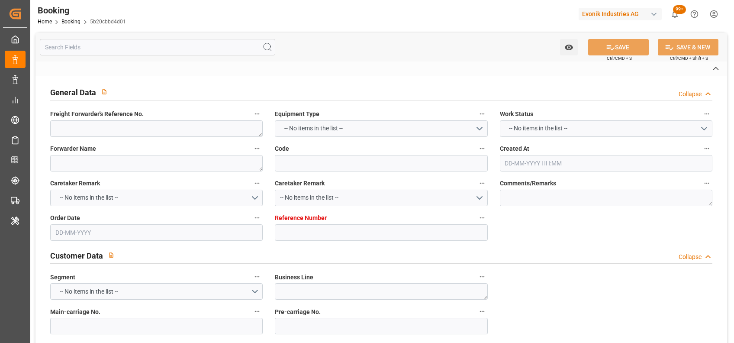
type input "7001241712"
type textarea "[EMAIL_ADDRESS][DOMAIN_NAME]"
type textarea "CIF"
type textarea "[GEOGRAPHIC_DATA]"
type textarea "Marl"
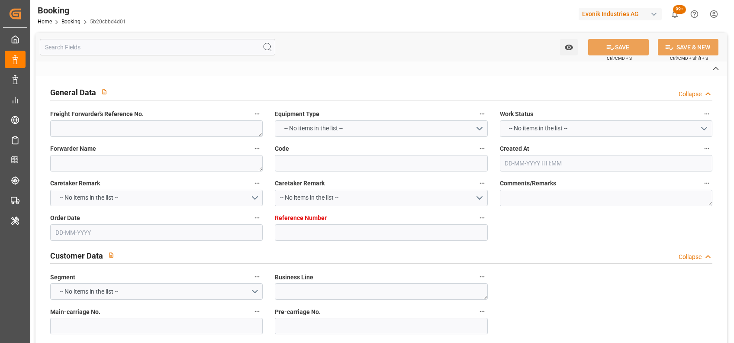
type textarea "OOLU0524319"
type input "OOCL [GEOGRAPHIC_DATA]"
type input "COSU"
type textarea "6426963690"
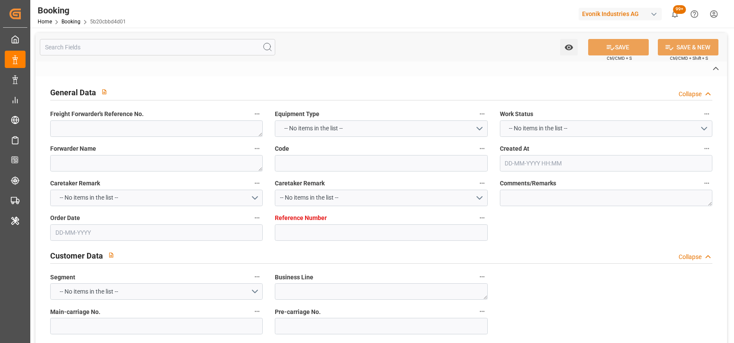
type input "Antwerp"
type input "Yokohama"
type input "SHANGHAI PT"
type textarea "vesselName"
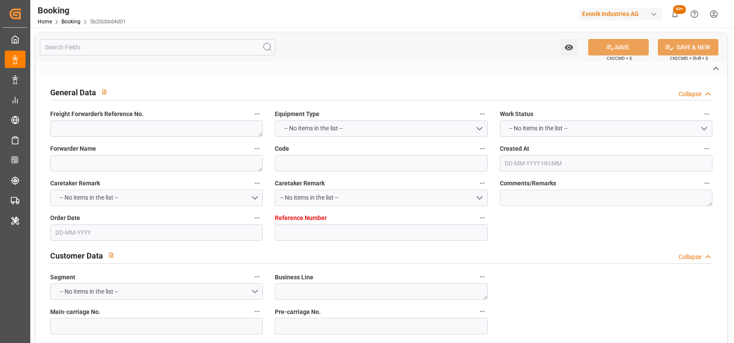
type textarea "INPUT_Evonik_Seeburger_IFTSTA_1003062116_20250818092101012.edi"
type textarea "NWC/UK North West Continent / UK_JPYOK_COSU_CU-AC"
type textarea "INPUT_Evonik_Seeburger_IFTMIN_1003025231_20250806093908038.edi,INPUT_Evonik_See…"
type textarea "1003062116"
type textarea "Logward System"
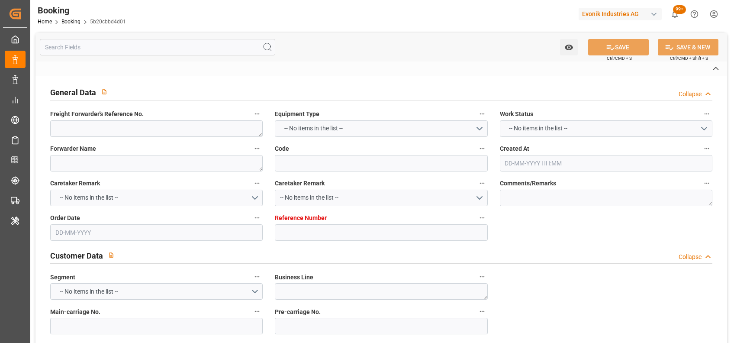
type textarea "businessDivision-businessLine-"
type textarea "IFTSTA"
type textarea "a011t00000LcJC5AAN"
type textarea "Yes"
type input "ANTWERPEN"
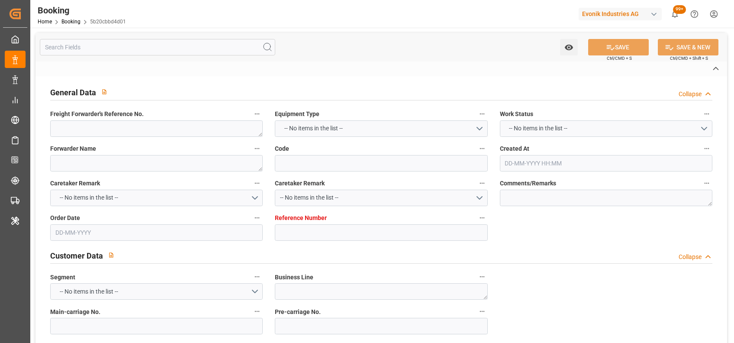
type input "YOKOHAMA"
type input "DIT DUISBURG"
type input "DE"
type input "TRUCK"
type input "AEU3"
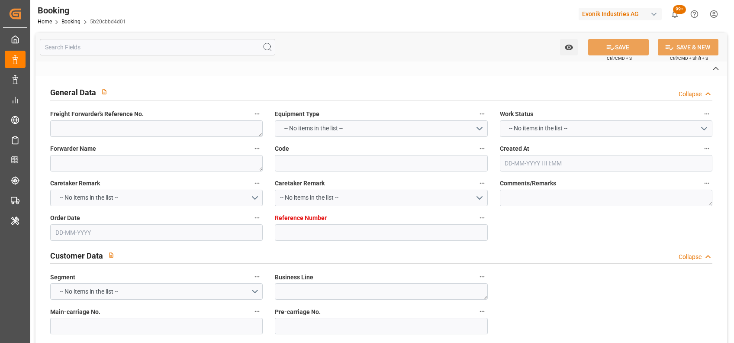
type input "006E"
type input "VESSEL"
type input "QING YUN HE"
type input "SKT5"
type input "722E"
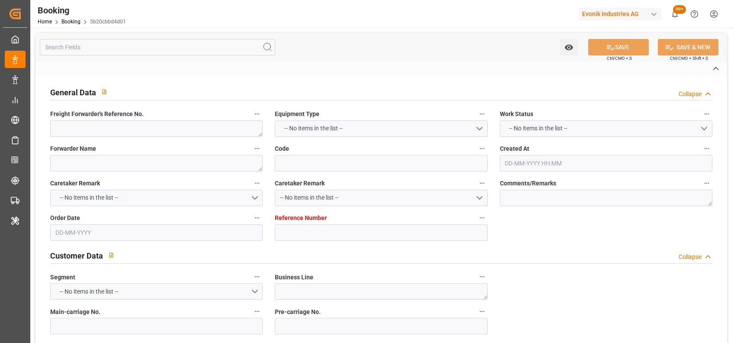
type input "VESSEL"
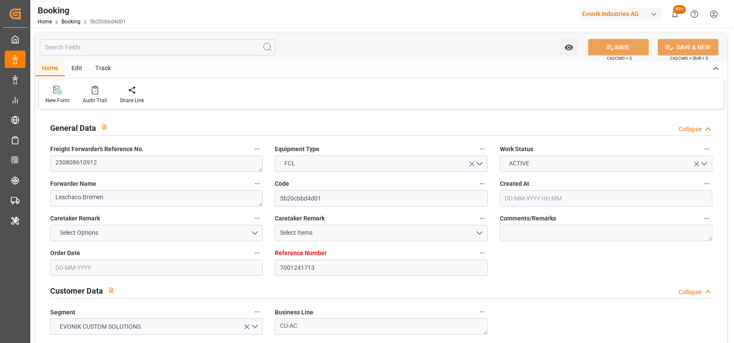
type input "7001241713"
type input "9922598"
type input "Cosco"
type input "COSCO Shipping Co. Ltd."
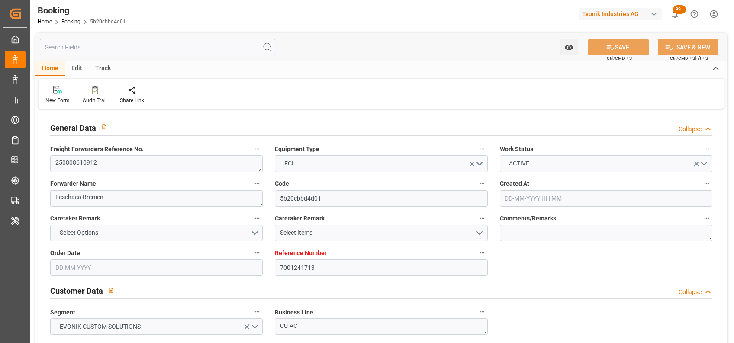
type input "BEANR"
type input "JPYOK"
type input "CNSHG"
type input "0"
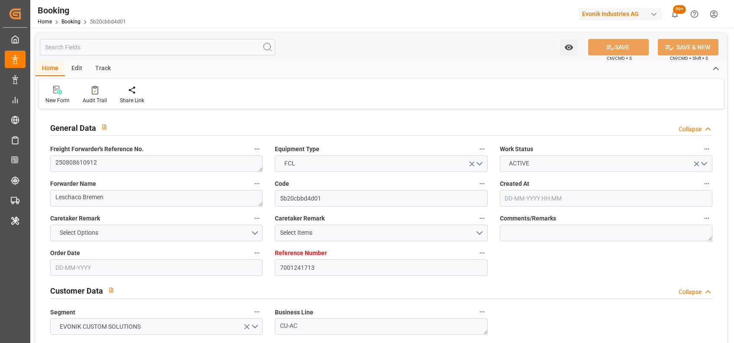
type input "BEANR"
type input "JPYOK"
type input "9214513"
type input "06-08-2025 07:41"
type input "06-08-2025"
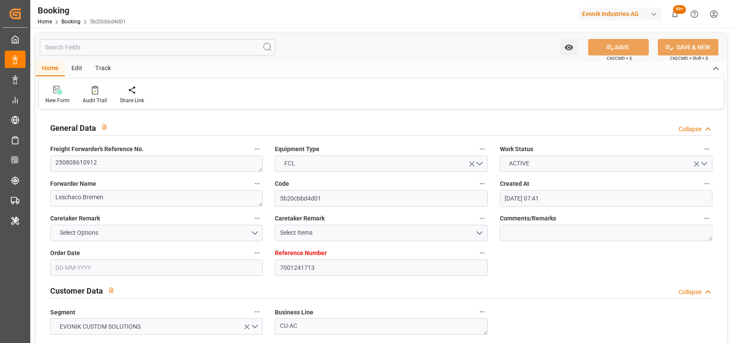
type input "[DATE]"
type input "22-08-2025"
type input "07-08-2025"
type input "12-08-2025"
type input "04-09-2025 05:30"
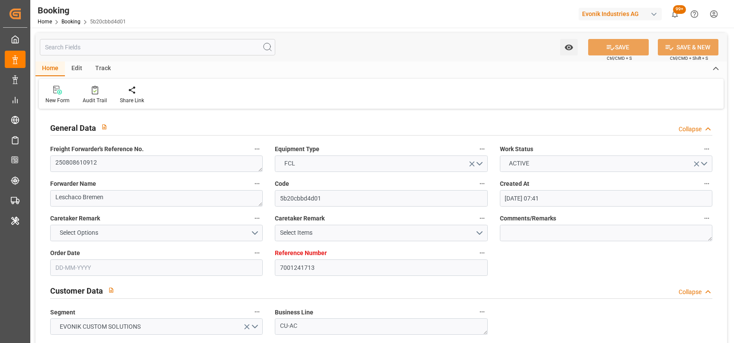
type input "31-08-2025 00:00"
type input "04-09-2025 06:44"
type input "24-08-2025 12:11"
type input "23-10-2025 18:00"
type input "13-10-2025 00:00"
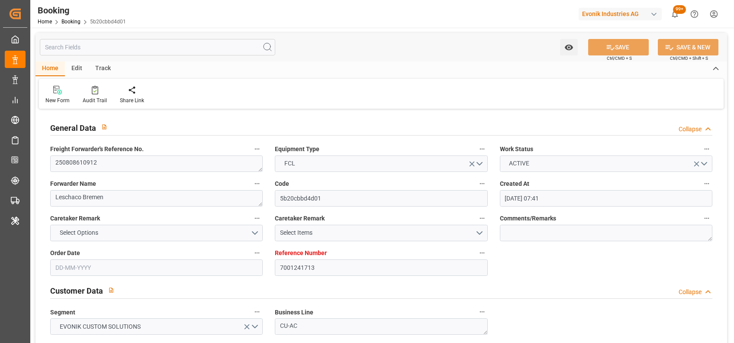
type input "07-10-2025 05:30"
type input "07-10-2025 00:00"
type input "07-10-2025 07:29"
type input "18-10-2025 12:00"
type input "08-10-2025 00:00"
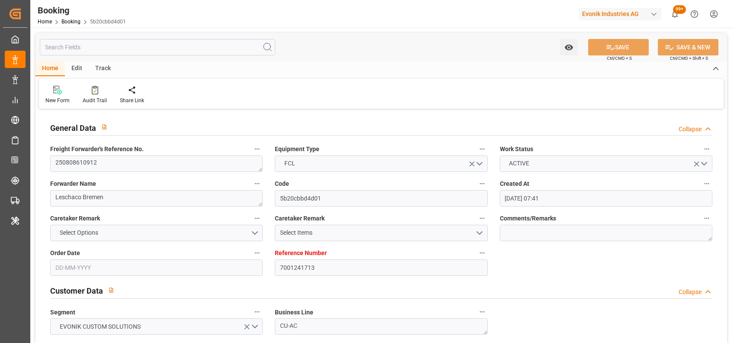
type input "18-08-2025"
type input "13-10-2025 04:37"
type input "13-10-2025"
type input "15-08-2025 05:26"
type input "24-08-2025 12:11"
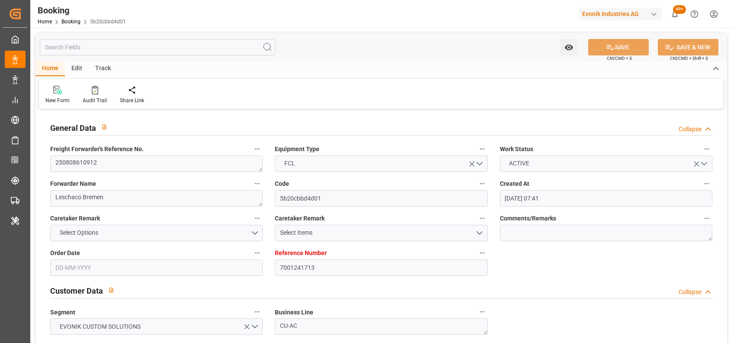
type input "03-09-2025 08:58"
type input "[DATE] 05:30"
type input "[DATE] 07:27"
type input "[DATE] 05:30"
type input "[DATE] 06:43"
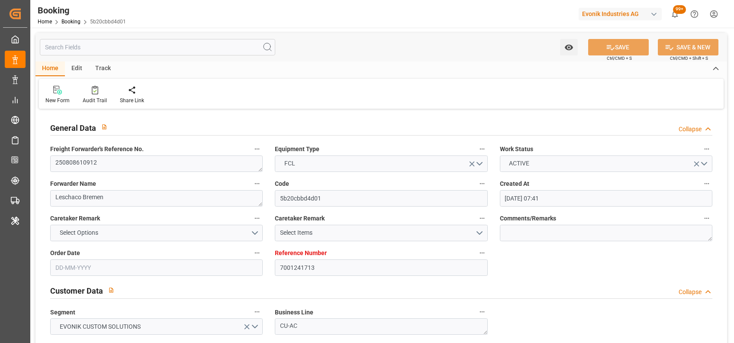
type input "[DATE] 15:35"
type input "[DATE] 07:29"
type input "18-10-2025 12:00"
type input "08-10-2025 05:04"
type input "23-10-2025 18:00"
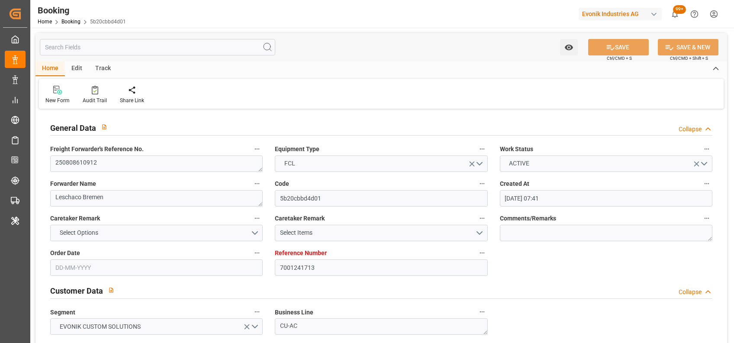
type input "23-10-2025 18:51"
type input "24-10-2025 09:00"
type input "[DATE] 09:00"
type input "27-10-2025 18:51"
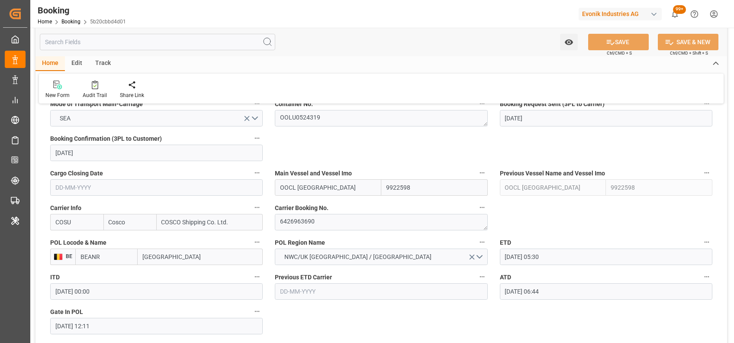
scroll to position [546, 0]
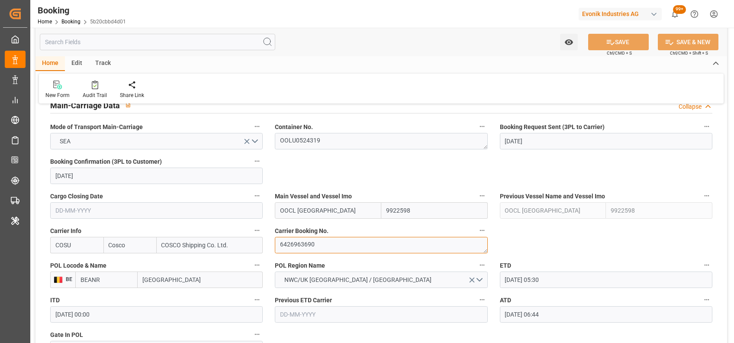
click at [307, 251] on textarea "6426963690" at bounding box center [381, 245] width 213 height 16
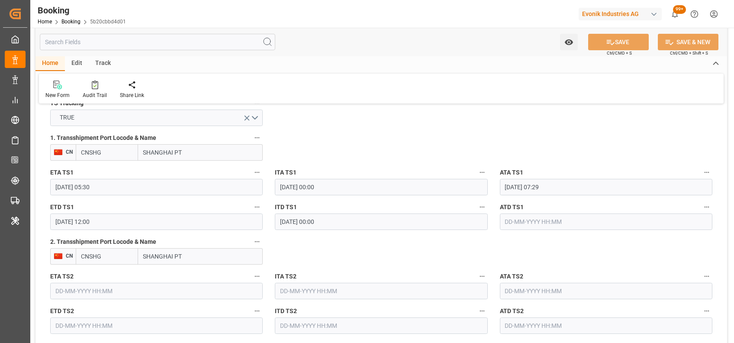
scroll to position [941, 0]
drag, startPoint x: 191, startPoint y: 254, endPoint x: 123, endPoint y: 263, distance: 69.0
click at [123, 263] on div "CNSHG SHANGHAI PT" at bounding box center [169, 256] width 187 height 16
click at [106, 251] on input "CNSHG" at bounding box center [107, 256] width 62 height 16
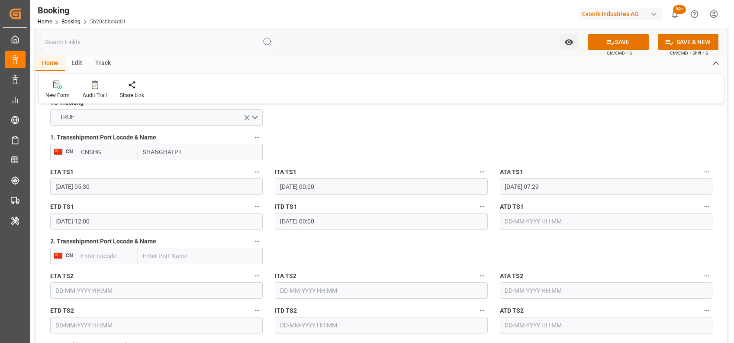
click at [255, 245] on button "2. Transshipment Port Locode & Name" at bounding box center [257, 241] width 11 height 11
click at [306, 266] on li "Tracking Details" at bounding box center [287, 269] width 70 height 14
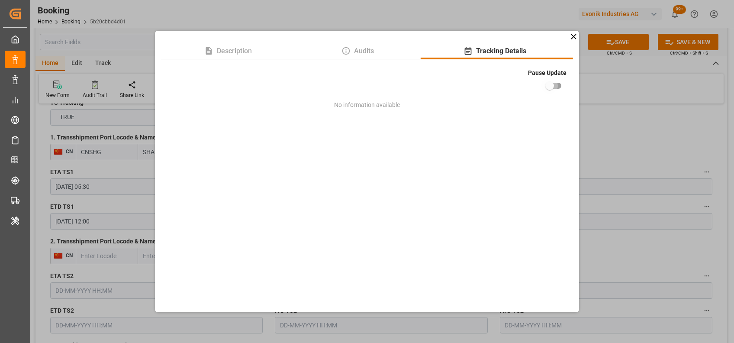
click at [549, 90] on input "checkbox" at bounding box center [549, 86] width 49 height 16
checkbox input "true"
click at [640, 106] on div "Description Audits Tracking Details Pause Update No information available" at bounding box center [367, 171] width 734 height 343
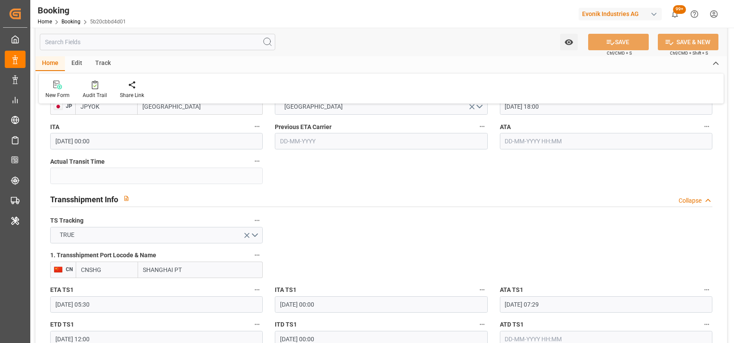
scroll to position [823, 0]
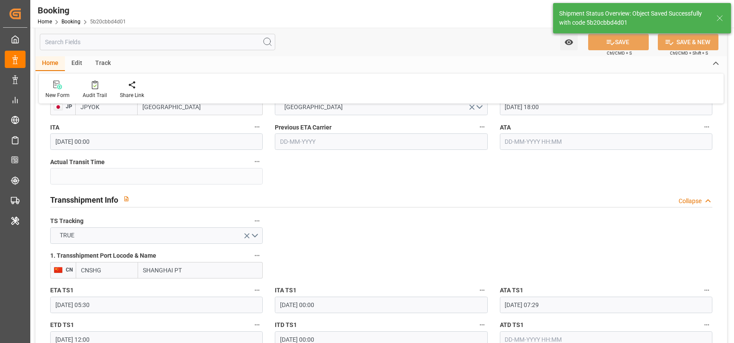
type textarea "[PERSON_NAME]"
type input "13-10-2025 07:02"
click at [125, 264] on input "CNSHG" at bounding box center [107, 270] width 62 height 16
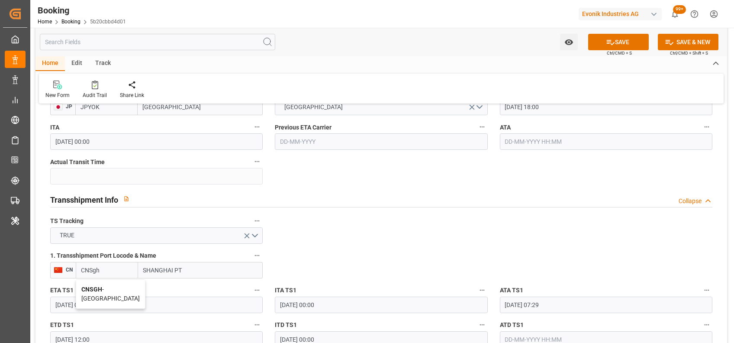
click at [97, 289] on b "CNSGH" at bounding box center [91, 289] width 21 height 7
type input "CNSGH"
type input "[GEOGRAPHIC_DATA]"
type input "CNSGH"
click at [256, 256] on icon "button" at bounding box center [257, 255] width 7 height 7
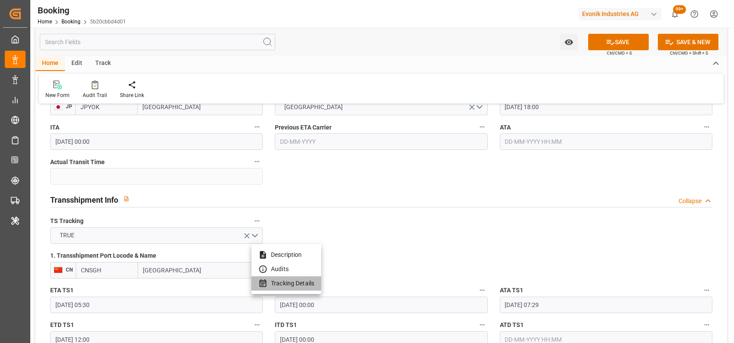
click at [313, 281] on li "Tracking Details" at bounding box center [287, 283] width 70 height 14
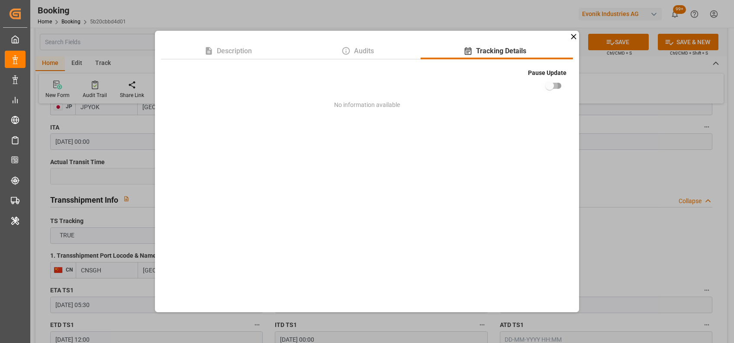
click at [553, 79] on input "checkbox" at bounding box center [549, 86] width 49 height 16
checkbox input "true"
click at [616, 232] on div "Description Audits Tracking Details Pause Update No information available" at bounding box center [367, 171] width 734 height 343
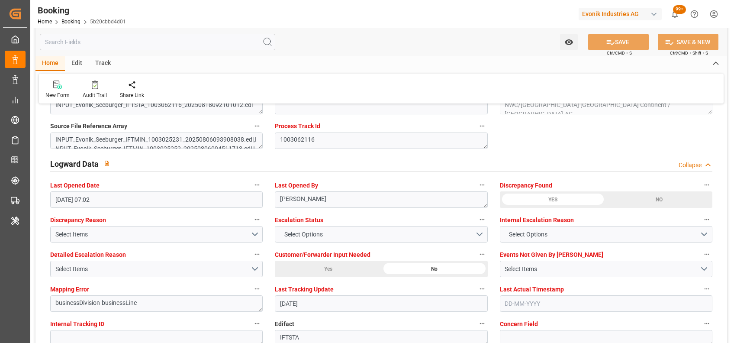
scroll to position [1520, 0]
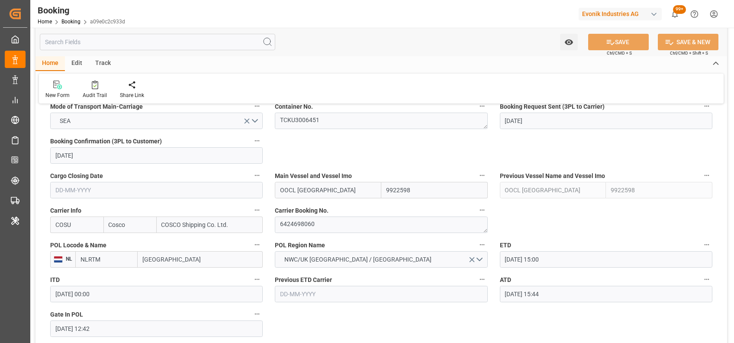
scroll to position [567, 0]
click at [308, 227] on textarea "6424698060" at bounding box center [381, 224] width 213 height 16
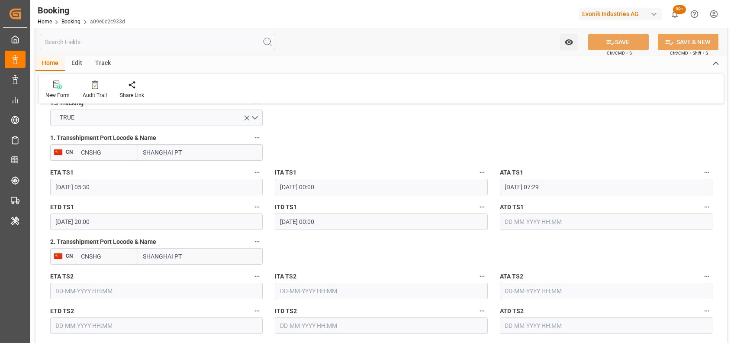
scroll to position [942, 0]
click at [255, 136] on icon "button" at bounding box center [257, 136] width 7 height 7
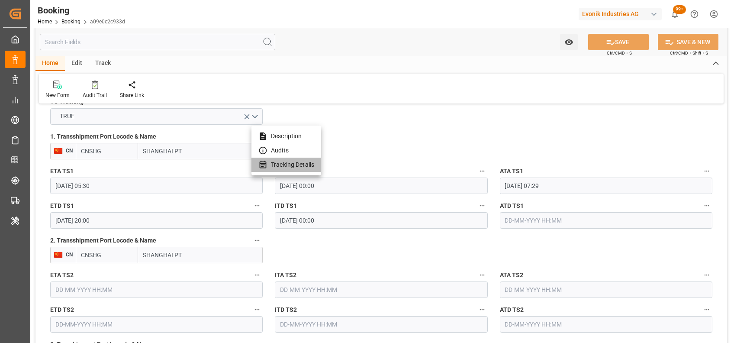
click at [296, 166] on li "Tracking Details" at bounding box center [287, 165] width 70 height 14
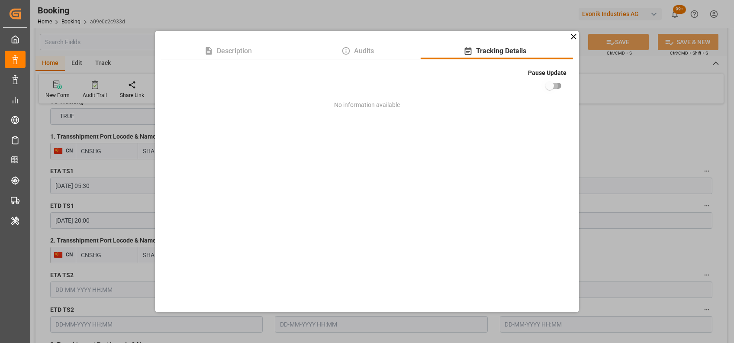
click at [559, 84] on input "checkbox" at bounding box center [549, 86] width 49 height 16
checkbox input "true"
click at [114, 156] on div "Description Audits Tracking Details Pause Update No information available" at bounding box center [367, 171] width 734 height 343
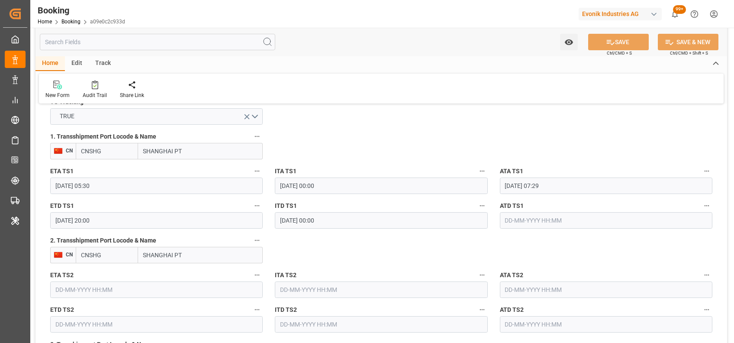
click at [111, 154] on input "CNSHG" at bounding box center [107, 151] width 62 height 16
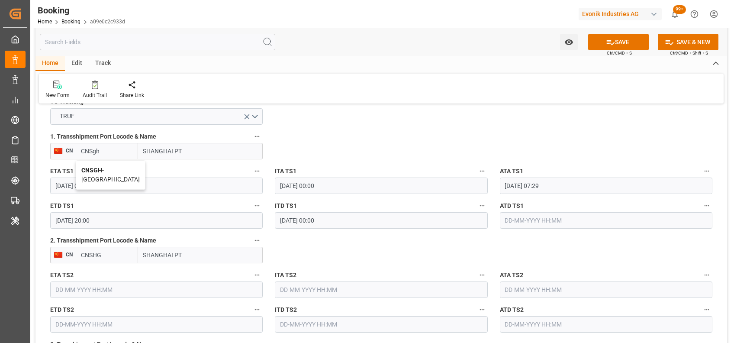
click at [114, 167] on span "CNSGH - Shanghai" at bounding box center [110, 175] width 58 height 16
type input "CNSGH"
type input "[GEOGRAPHIC_DATA]"
type input "CNSGH"
click at [108, 251] on input "CNSHG" at bounding box center [107, 255] width 62 height 16
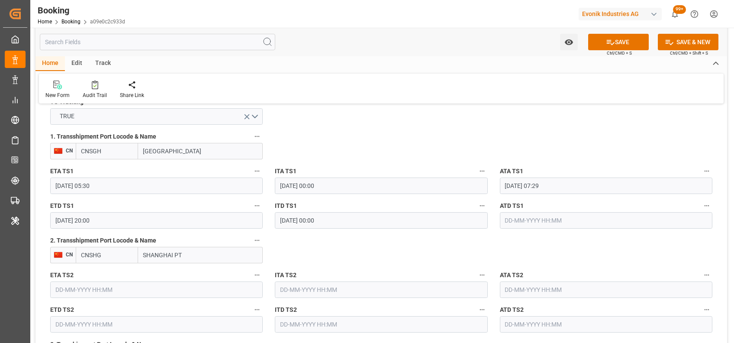
click at [108, 251] on input "CNSHG" at bounding box center [107, 255] width 62 height 16
drag, startPoint x: 141, startPoint y: 254, endPoint x: 212, endPoint y: 252, distance: 70.6
click at [212, 252] on input "SHANGHAI PT" at bounding box center [200, 255] width 125 height 16
click at [256, 244] on button "2. Transshipment Port Locode & Name" at bounding box center [257, 240] width 11 height 11
click at [290, 271] on li "Tracking Details" at bounding box center [287, 269] width 70 height 14
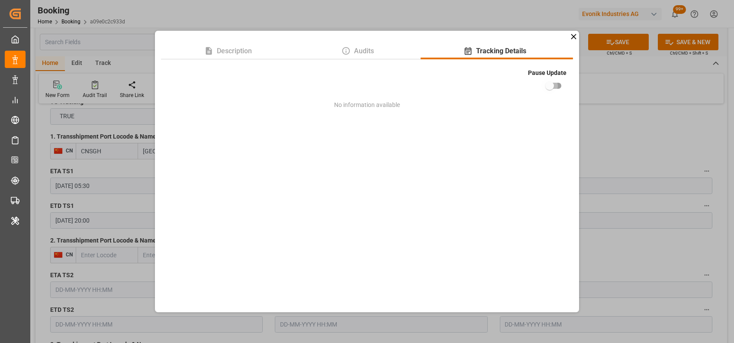
click at [554, 82] on input "checkbox" at bounding box center [549, 86] width 49 height 16
checkbox input "true"
click at [611, 149] on div "Description Audits Tracking Details Pause Update No information available" at bounding box center [367, 171] width 734 height 343
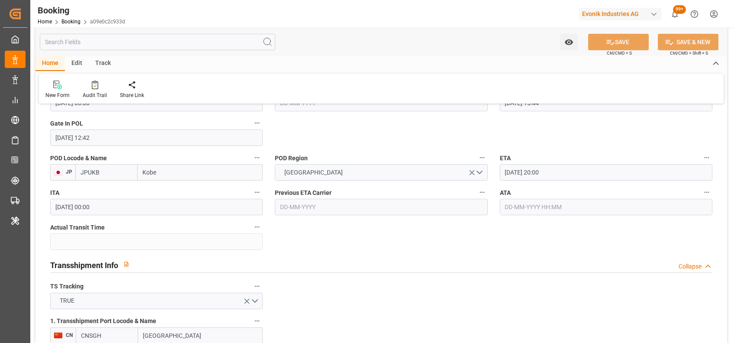
scroll to position [794, 0]
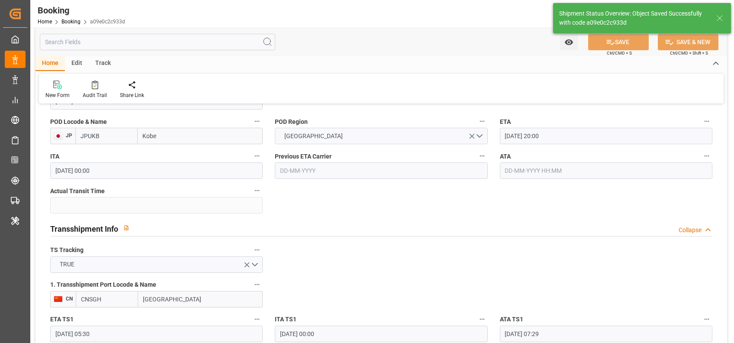
type input "13-10-2025 07:04"
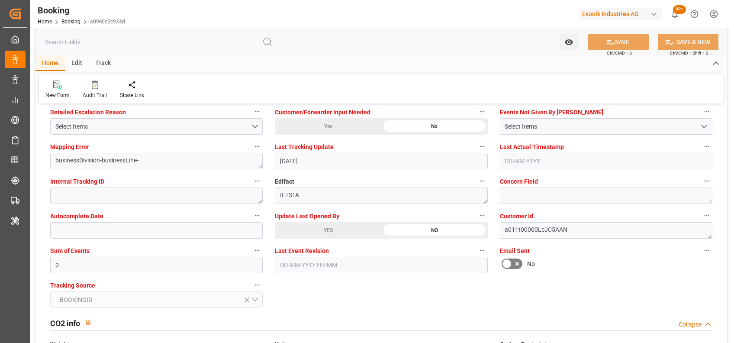
scroll to position [1575, 0]
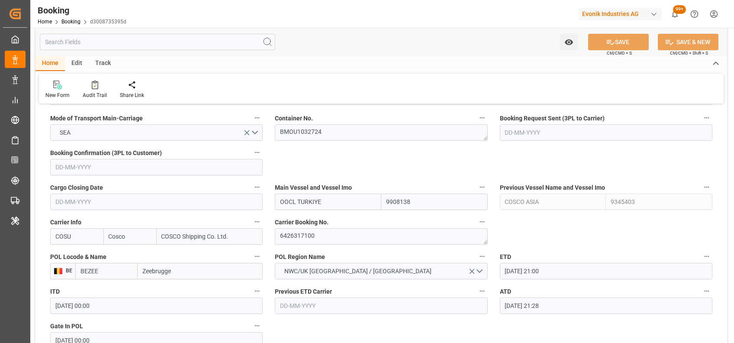
scroll to position [558, 0]
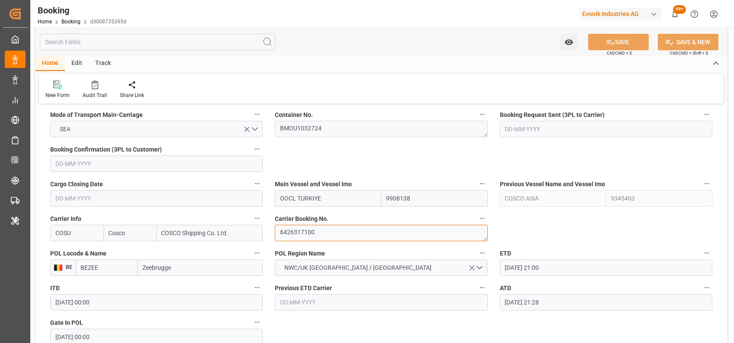
click at [289, 232] on textarea "6426317100" at bounding box center [381, 233] width 213 height 16
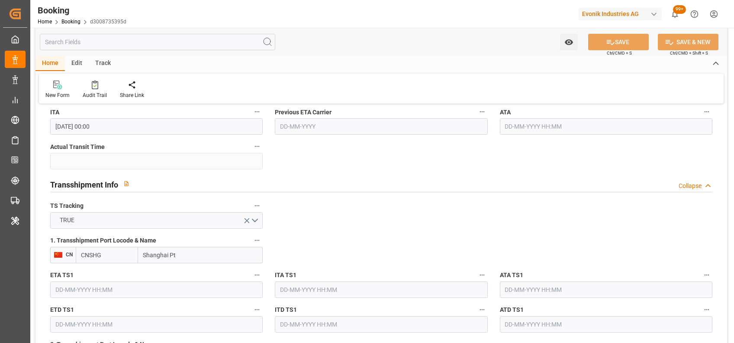
scroll to position [838, 0]
click at [247, 222] on icon "open menu" at bounding box center [246, 220] width 9 height 9
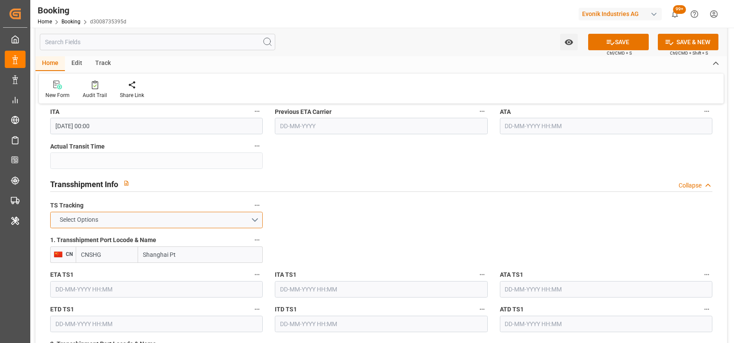
click at [245, 220] on button "Select Options" at bounding box center [156, 220] width 213 height 16
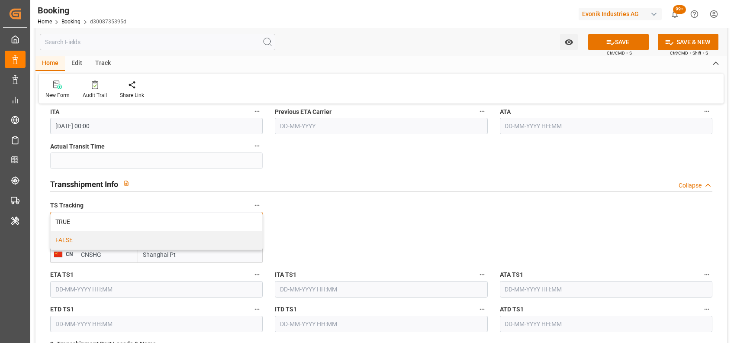
click at [228, 233] on div "FALSE" at bounding box center [157, 240] width 212 height 18
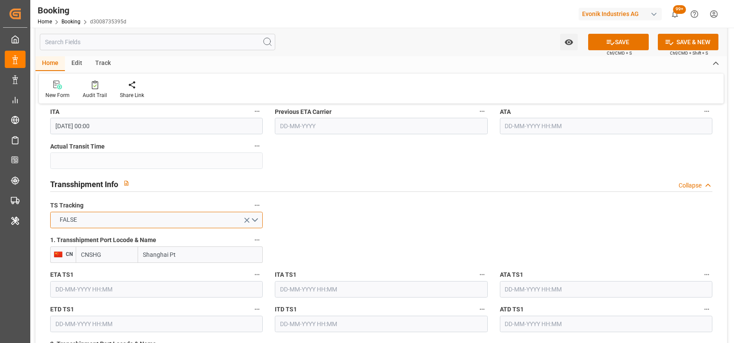
scroll to position [901, 0]
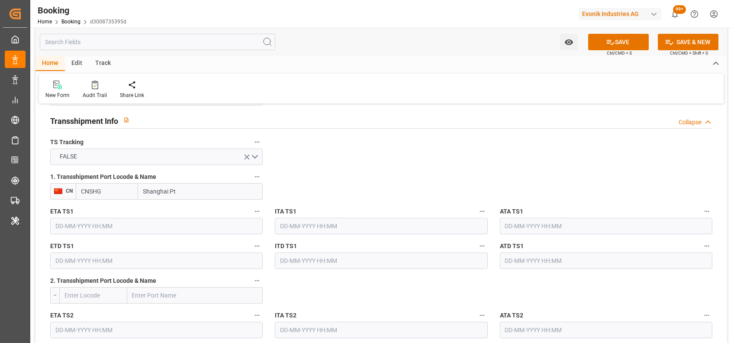
drag, startPoint x: 193, startPoint y: 189, endPoint x: 123, endPoint y: 200, distance: 70.6
click at [123, 200] on div "1. Transshipment Port Locode & Name CN CNSHG Shanghai Pt" at bounding box center [156, 185] width 225 height 35
click at [105, 185] on input "CNSHG" at bounding box center [107, 191] width 62 height 16
click at [253, 171] on label "1. Transshipment Port Locode & Name" at bounding box center [156, 177] width 213 height 12
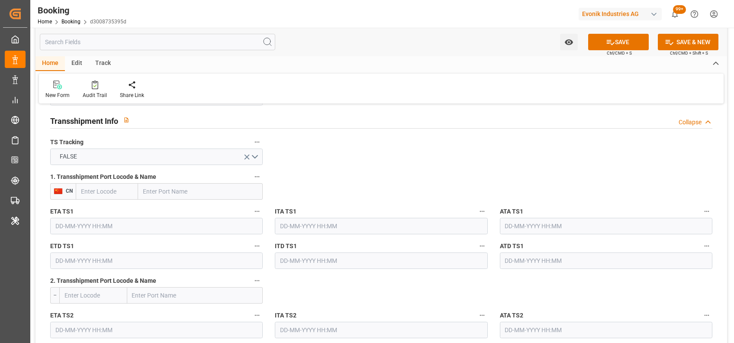
click at [253, 171] on button "1. Transshipment Port Locode & Name" at bounding box center [257, 176] width 11 height 11
click at [318, 210] on li "Tracking Details" at bounding box center [287, 204] width 70 height 14
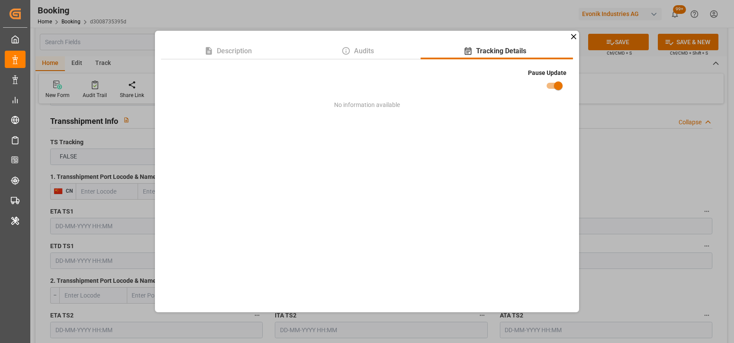
click at [614, 201] on div "Description Audits Tracking Details Pause Update No information available" at bounding box center [367, 171] width 734 height 343
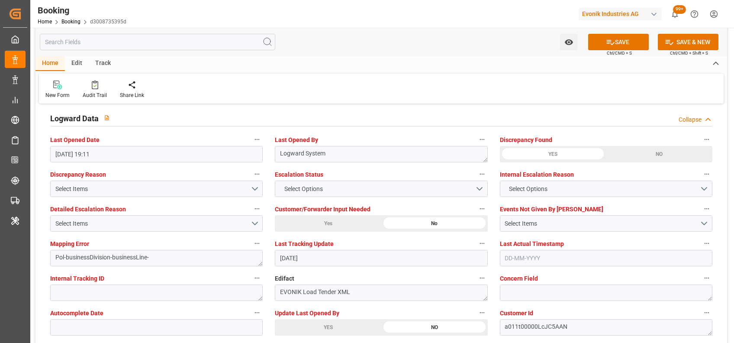
scroll to position [1671, 0]
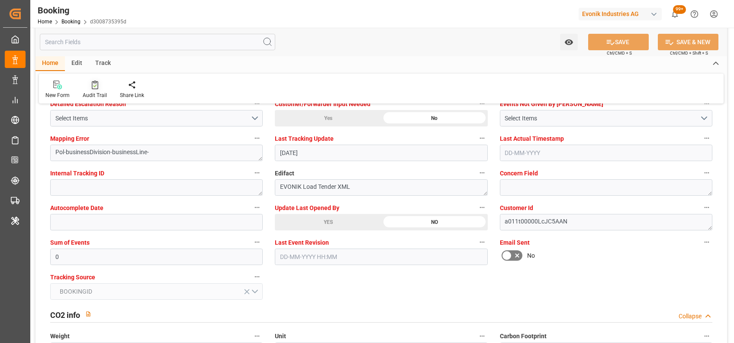
click at [93, 91] on div "Audit Trail" at bounding box center [95, 95] width 24 height 8
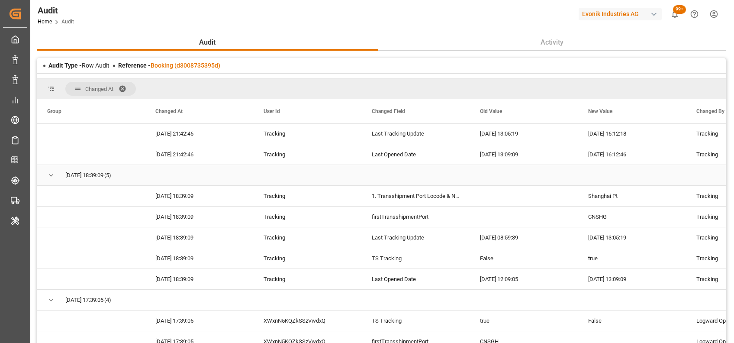
scroll to position [291, 0]
click at [210, 61] on div "Reference - Booking (d3008735395d)" at bounding box center [169, 65] width 102 height 9
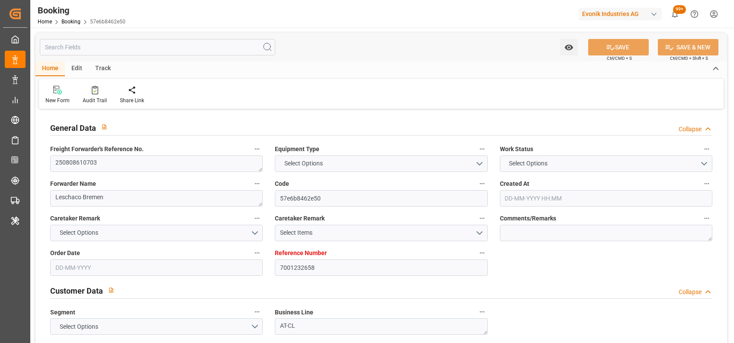
type input "7001232658"
type input "9922598"
type input "Cosco"
type input "COSCO Shipping Co. Ltd."
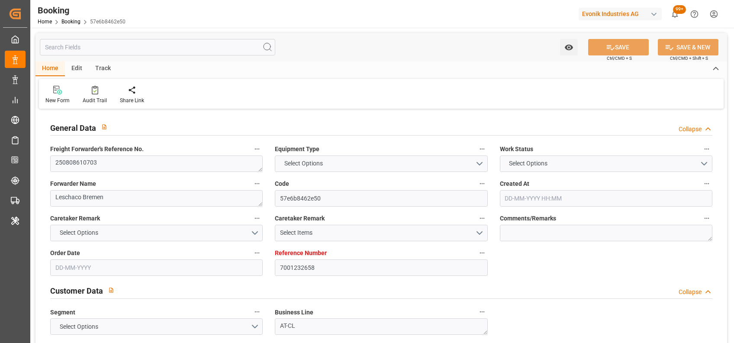
type input "BEANR"
type input "JPUKB"
type input "CNSHG"
type input "0"
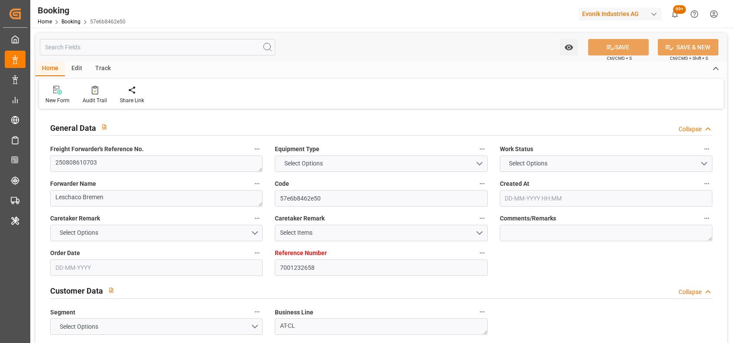
type input "BEANR"
type input "JPUKB"
type input "9392901"
type input "[DATE] 10:21"
type input "[DATE]"
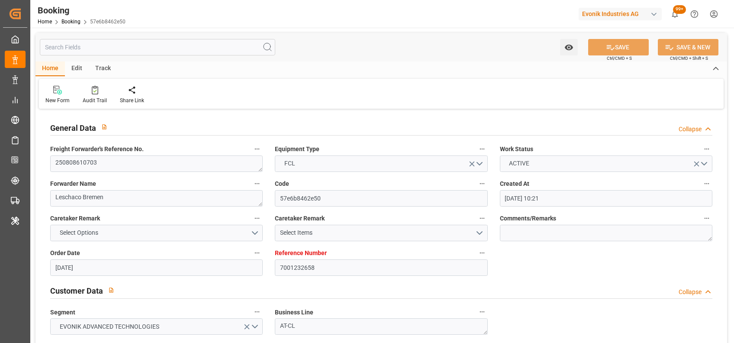
type input "[DATE]"
type input "[DATE] 05:30"
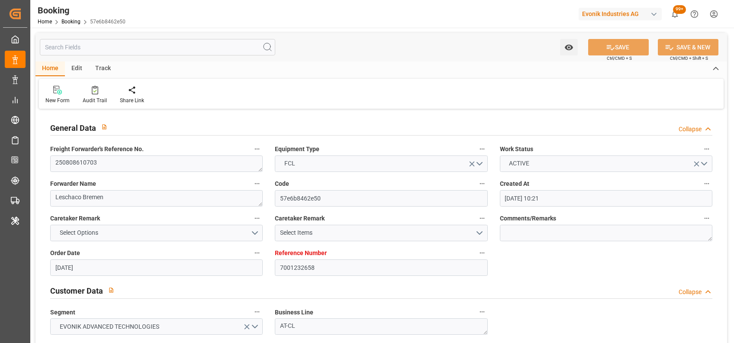
type input "[DATE] 00:00"
type input "[DATE] 06:44"
type input "[DATE] 12:25"
type input "[DATE] 20:00"
type input "[DATE] 00:00"
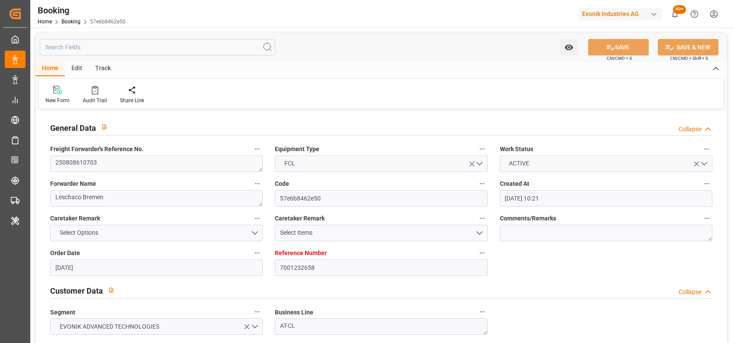
type input "[DATE] 05:30"
type input "[DATE] 00:00"
type input "[DATE] 07:29"
type input "[DATE] 20:00"
type input "[DATE] 00:00"
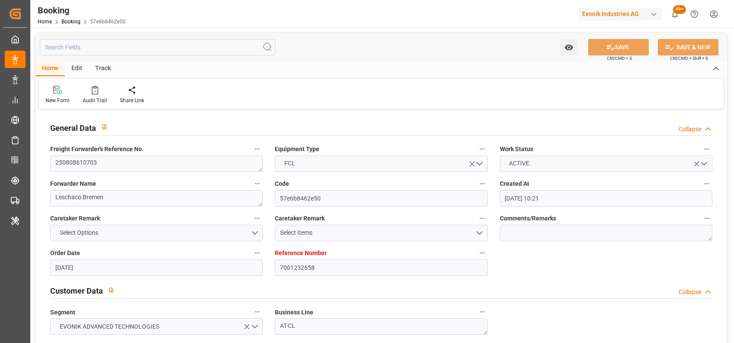
type input "[DATE]"
type input "[DATE] 06:51"
type input "[DATE]"
type input "[DATE] 03:20"
type input "[DATE] 12:25"
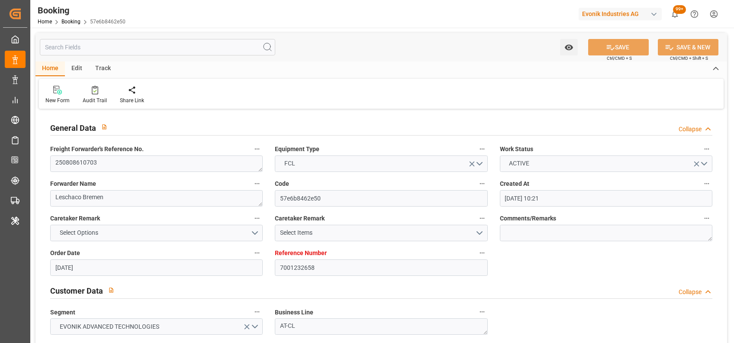
type input "[DATE] 14:31"
type input "[DATE] 05:30"
type input "[DATE] 07:27"
type input "[DATE] 05:30"
type input "[DATE] 06:43"
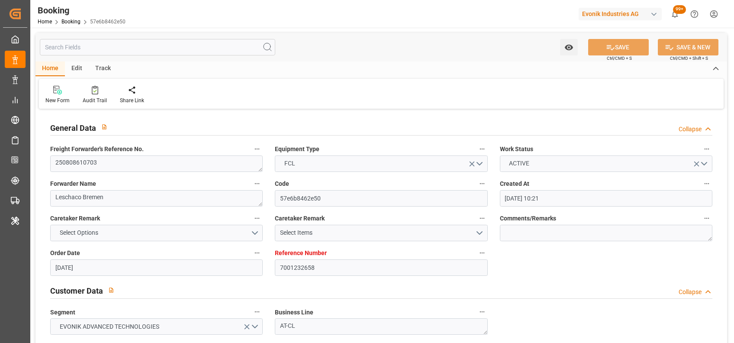
type input "[DATE] 15:35"
type input "[DATE] 07:29"
type input "[DATE] 20:00"
type input "[DATE] 17:54"
type input "[DATE] 20:00"
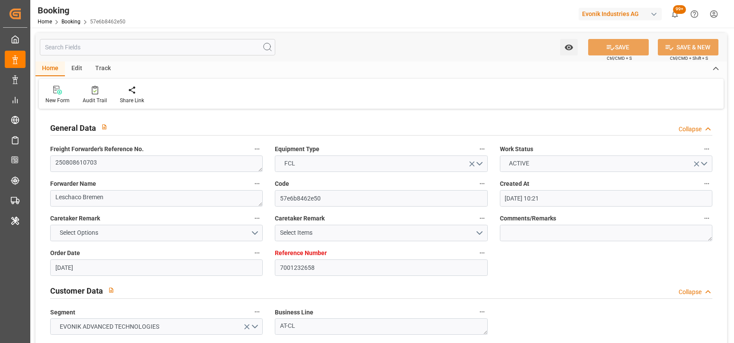
type input "[DATE] 03:10"
type input "[DATE] 09:00"
type input "[DATE] 03:10"
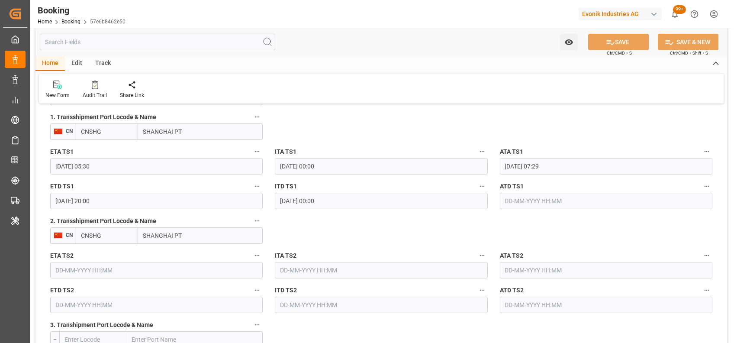
scroll to position [962, 0]
click at [255, 115] on icon "button" at bounding box center [257, 116] width 7 height 7
click at [292, 149] on li "Tracking Details" at bounding box center [287, 145] width 70 height 14
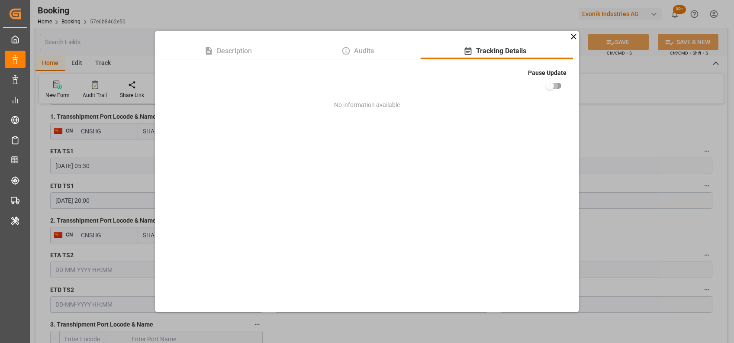
click at [552, 85] on input "checkbox" at bounding box center [549, 86] width 49 height 16
checkbox input "true"
click at [594, 134] on div "Description Audits Tracking Details Pause Update No information available" at bounding box center [367, 171] width 734 height 343
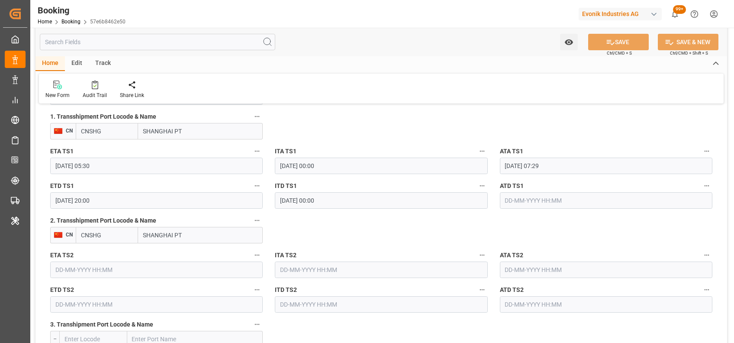
click at [107, 129] on input "CNSHG" at bounding box center [107, 131] width 62 height 16
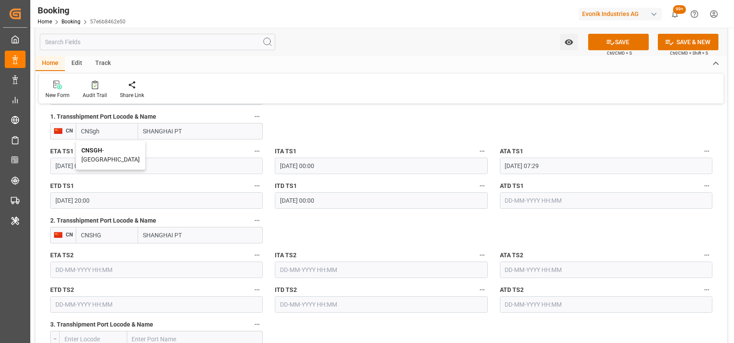
click at [94, 149] on b "CNSGH" at bounding box center [91, 150] width 21 height 7
type input "CNSGH"
type input "[GEOGRAPHIC_DATA]"
type input "CNSGH"
drag, startPoint x: 116, startPoint y: 229, endPoint x: 61, endPoint y: 234, distance: 55.6
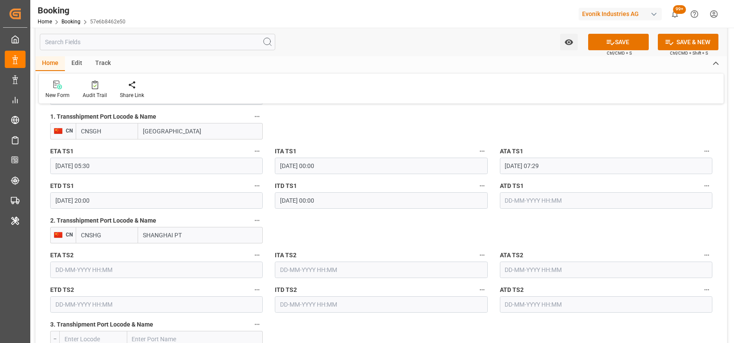
click at [61, 234] on div "CN CNSHG SHANGHAI PT" at bounding box center [156, 235] width 213 height 16
drag, startPoint x: 178, startPoint y: 230, endPoint x: 192, endPoint y: 233, distance: 14.7
click at [192, 233] on input "SHANGHAI PT" at bounding box center [200, 235] width 125 height 16
type input "SHANGHAI P"
type input "T"
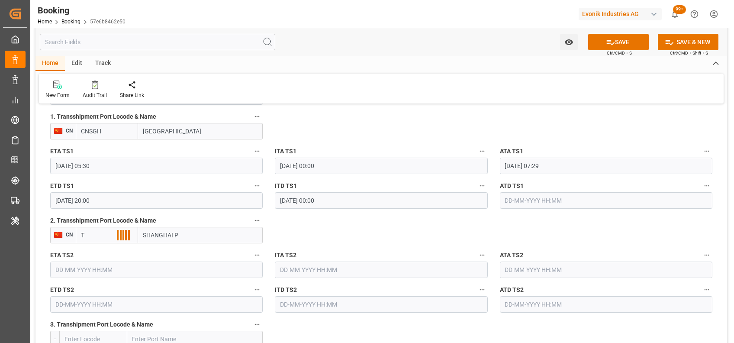
drag, startPoint x: 189, startPoint y: 233, endPoint x: 128, endPoint y: 239, distance: 61.7
click at [128, 239] on div "T SHANGHAI P" at bounding box center [169, 235] width 187 height 16
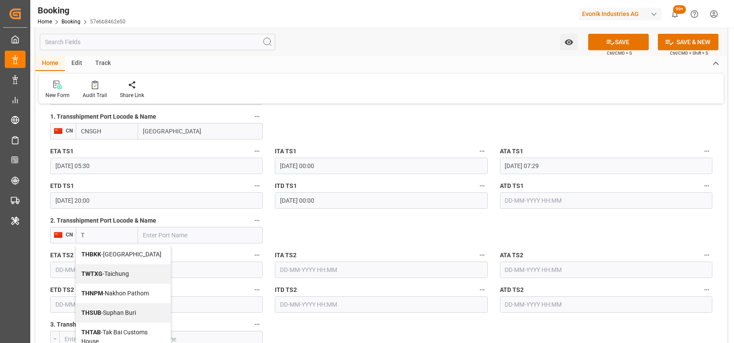
click at [105, 232] on input "T" at bounding box center [107, 235] width 62 height 16
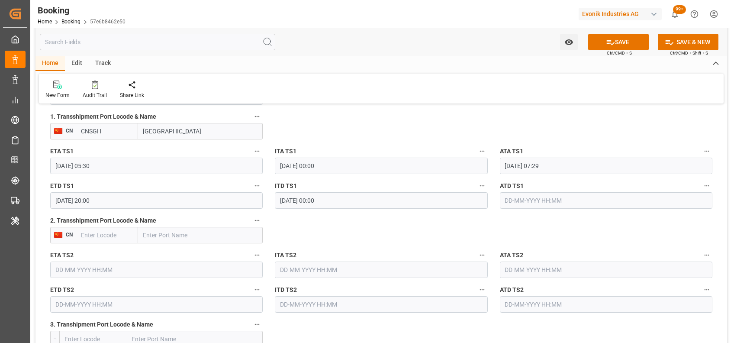
click at [256, 220] on icon "button" at bounding box center [257, 220] width 7 height 7
click at [294, 249] on li "Tracking Details" at bounding box center [287, 249] width 70 height 14
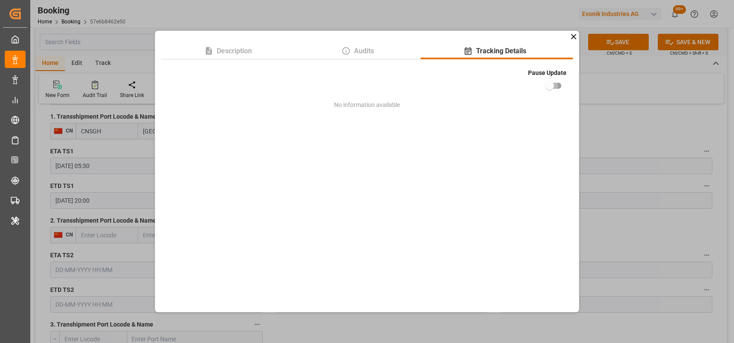
click at [554, 84] on input "checkbox" at bounding box center [549, 86] width 49 height 16
checkbox input "true"
click at [606, 129] on div "Description Audits Tracking Details Pause Update No information available" at bounding box center [367, 171] width 734 height 343
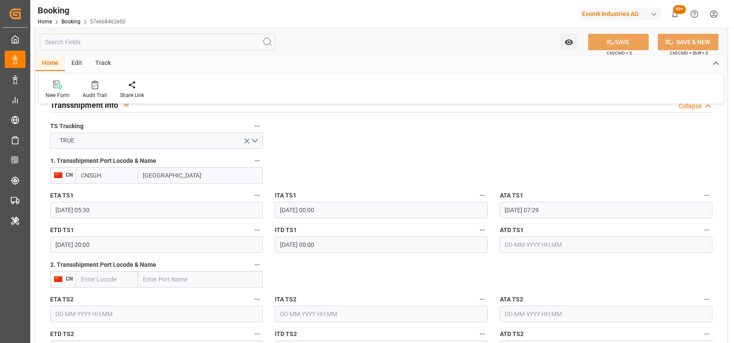
scroll to position [917, 0]
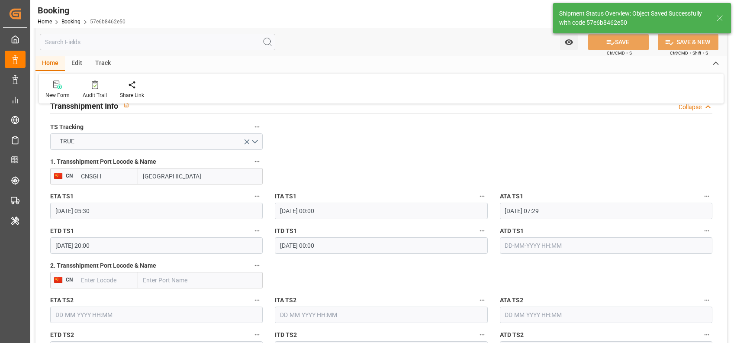
type textarea "[PERSON_NAME]"
type input "[DATE] 07:07"
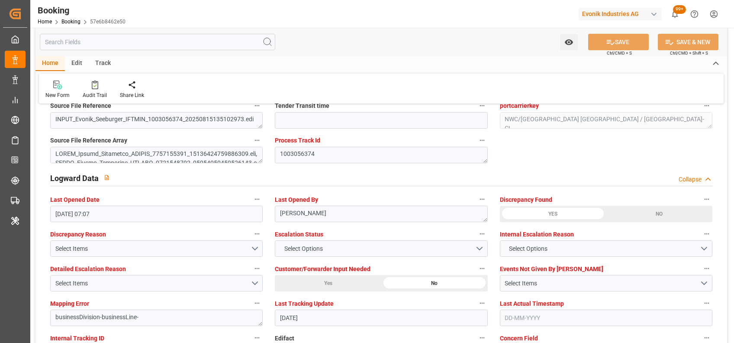
scroll to position [1508, 0]
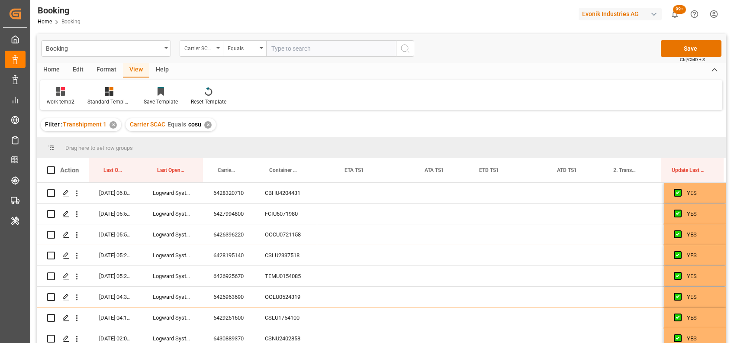
scroll to position [0, 8919]
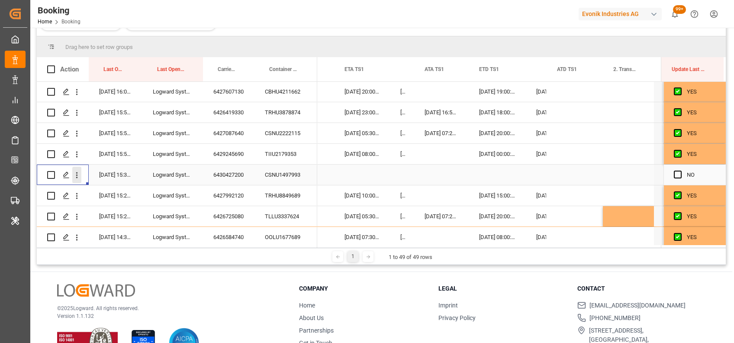
click at [80, 174] on icon "open menu" at bounding box center [76, 175] width 9 height 9
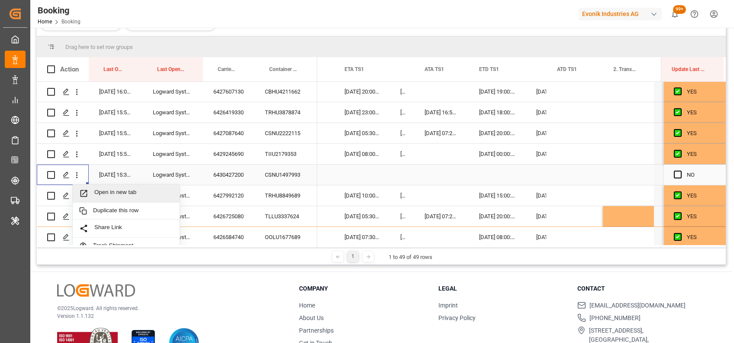
click at [114, 189] on span "Open in new tab" at bounding box center [133, 193] width 79 height 9
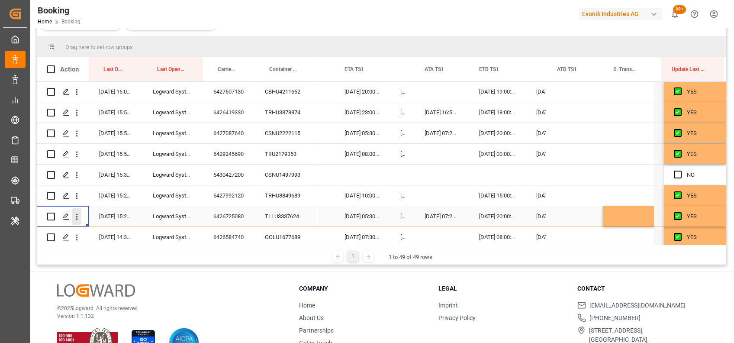
click at [75, 220] on icon "open menu" at bounding box center [76, 216] width 9 height 9
click at [108, 230] on span "Open in new tab" at bounding box center [133, 234] width 79 height 9
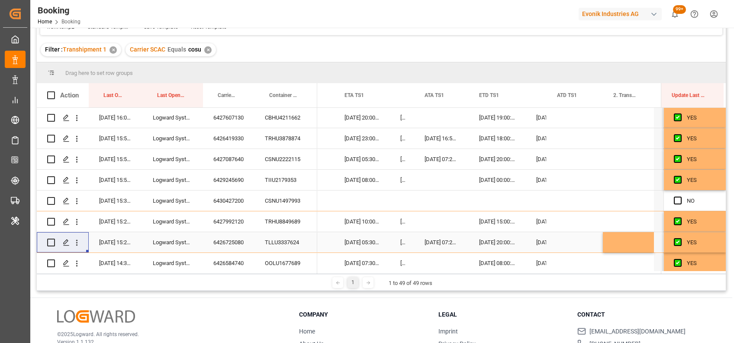
scroll to position [127, 0]
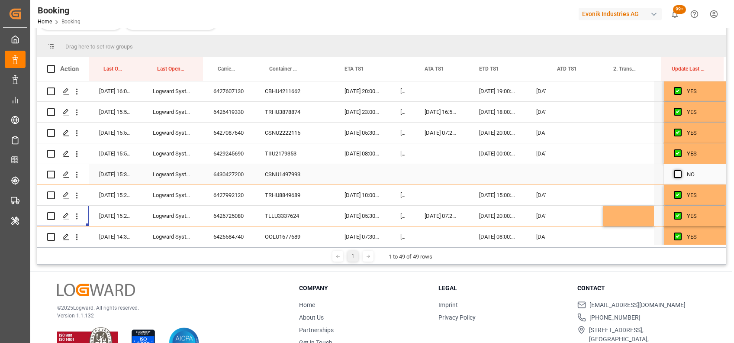
click at [674, 176] on span "Press SPACE to select this row." at bounding box center [678, 174] width 8 height 8
click at [681, 170] on input "Press SPACE to select this row." at bounding box center [681, 170] width 0 height 0
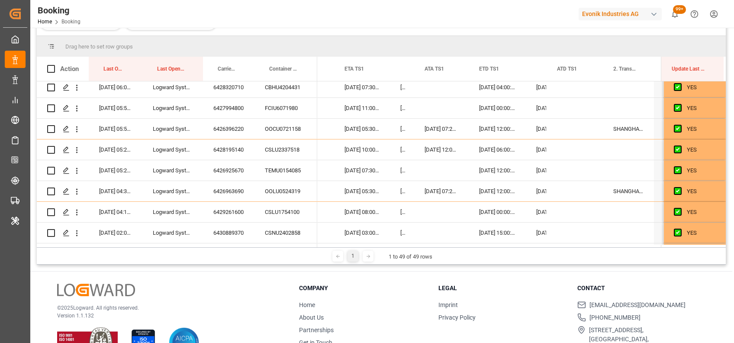
scroll to position [0, 0]
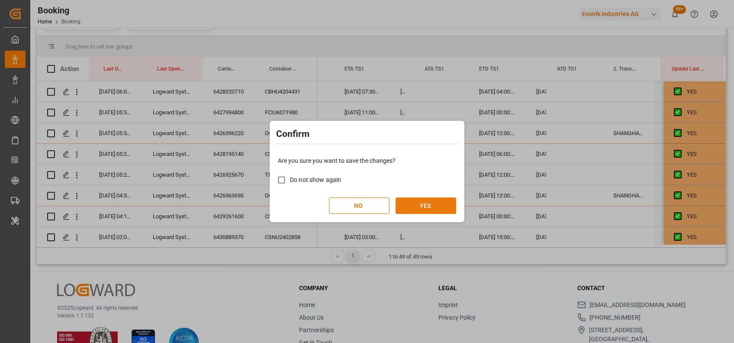
click at [432, 200] on button "YES" at bounding box center [426, 205] width 61 height 16
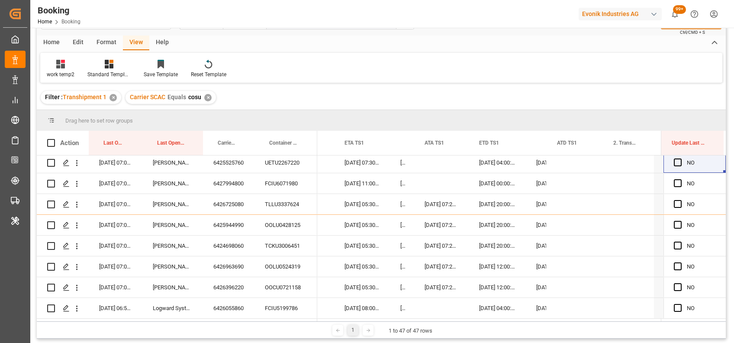
scroll to position [18, 0]
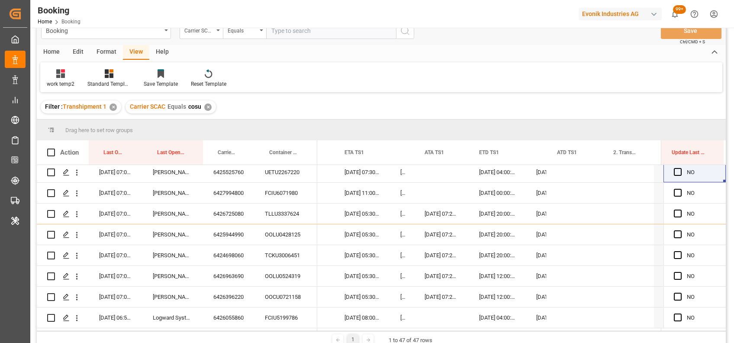
click at [206, 107] on div "✕" at bounding box center [207, 106] width 7 height 7
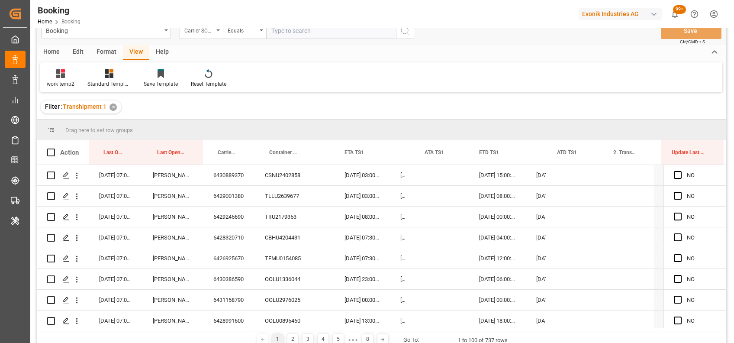
click at [308, 34] on input "text" at bounding box center [331, 31] width 130 height 16
type input "c"
type input "hlcu"
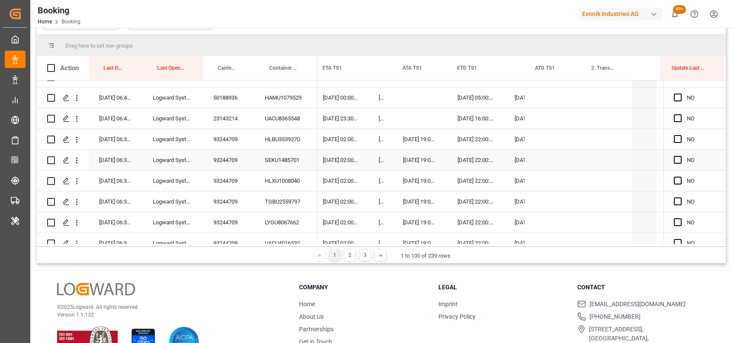
scroll to position [56, 0]
click at [223, 142] on div "93244709" at bounding box center [229, 138] width 52 height 20
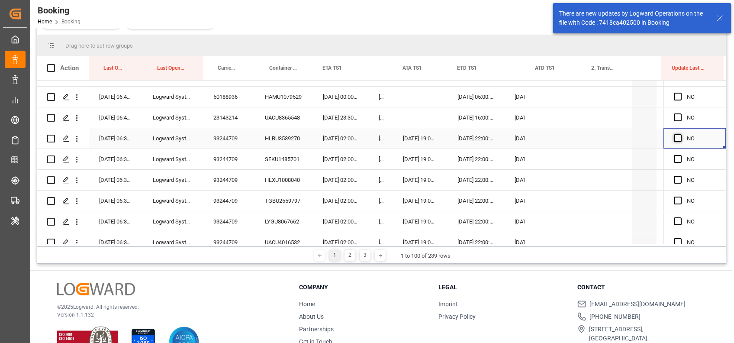
click at [675, 139] on span "Press SPACE to select this row." at bounding box center [678, 138] width 8 height 8
click at [681, 134] on input "Press SPACE to select this row." at bounding box center [681, 134] width 0 height 0
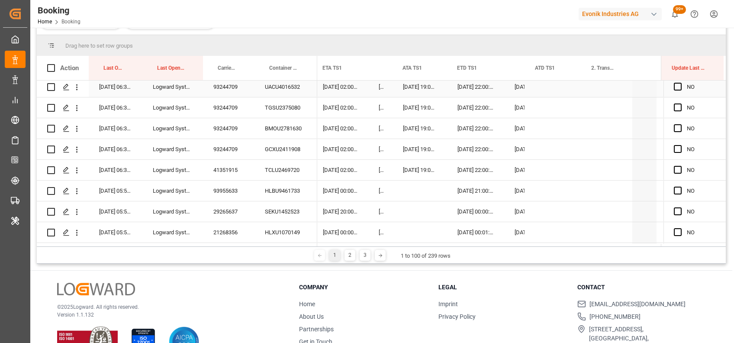
scroll to position [212, 0]
click at [674, 149] on span "Press SPACE to select this row." at bounding box center [678, 149] width 8 height 8
click at [681, 145] on input "Press SPACE to select this row." at bounding box center [681, 145] width 0 height 0
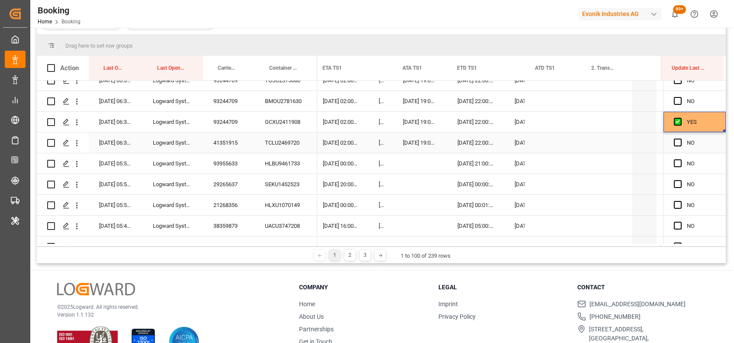
scroll to position [240, 0]
click at [226, 137] on div "41351915" at bounding box center [229, 142] width 52 height 20
click at [676, 142] on span "Press SPACE to select this row." at bounding box center [678, 142] width 8 height 8
click at [681, 138] on input "Press SPACE to select this row." at bounding box center [681, 138] width 0 height 0
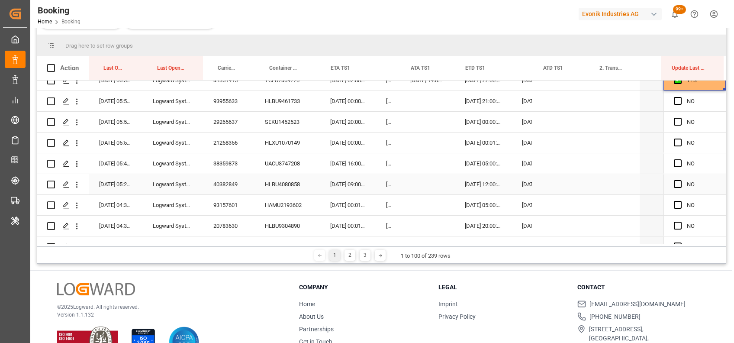
scroll to position [0, 8933]
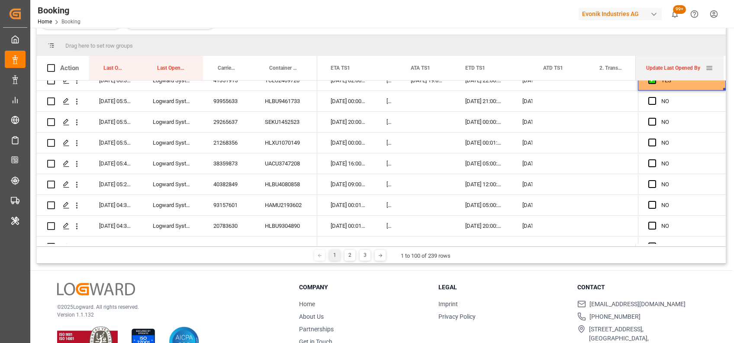
drag, startPoint x: 662, startPoint y: 72, endPoint x: 636, endPoint y: 71, distance: 25.6
click at [636, 71] on div at bounding box center [635, 68] width 3 height 24
drag, startPoint x: 722, startPoint y: 89, endPoint x: 734, endPoint y: 272, distance: 183.1
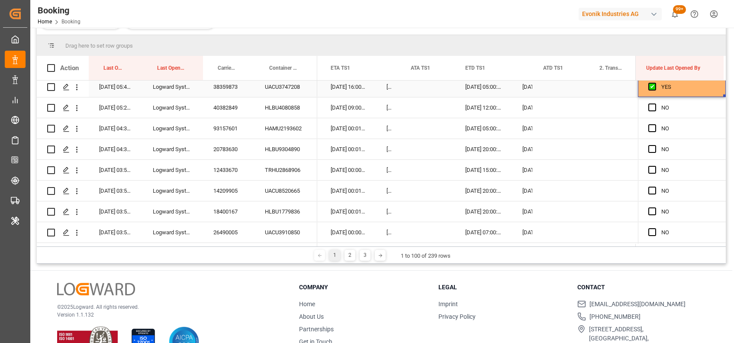
scroll to position [381, 0]
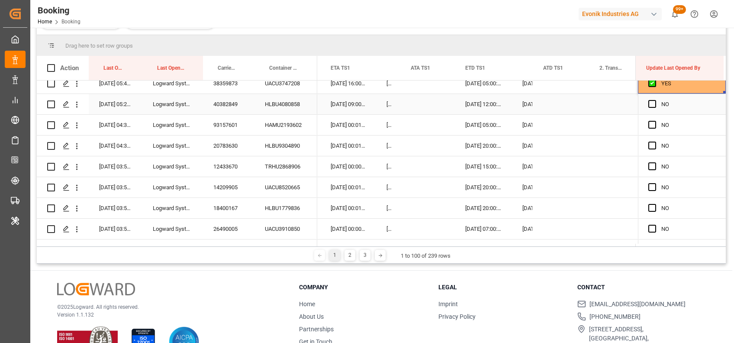
click at [238, 106] on div "40382849" at bounding box center [229, 104] width 52 height 20
click at [651, 104] on span "Press SPACE to select this row." at bounding box center [653, 104] width 8 height 8
click at [655, 100] on input "Press SPACE to select this row." at bounding box center [655, 100] width 0 height 0
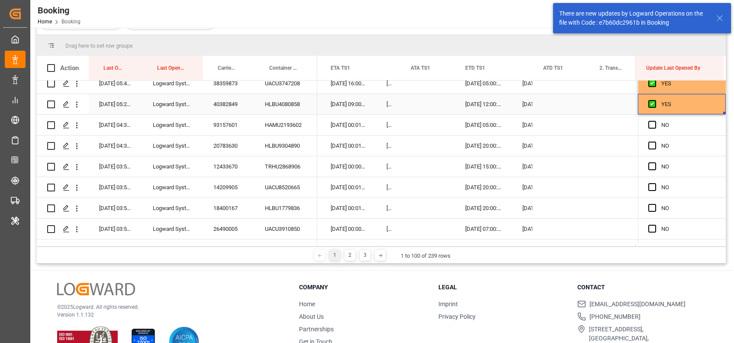
drag, startPoint x: 721, startPoint y: 112, endPoint x: 719, endPoint y: 246, distance: 134.2
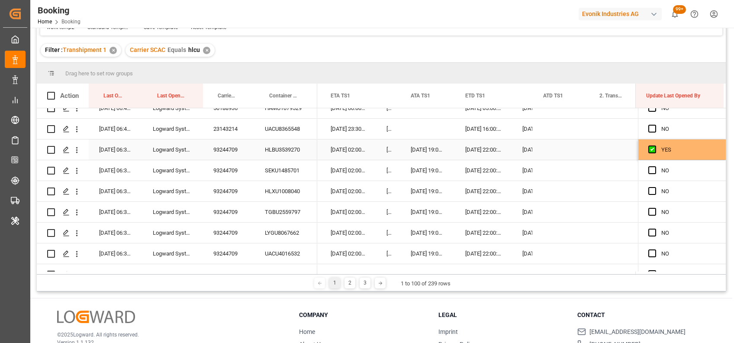
scroll to position [0, 0]
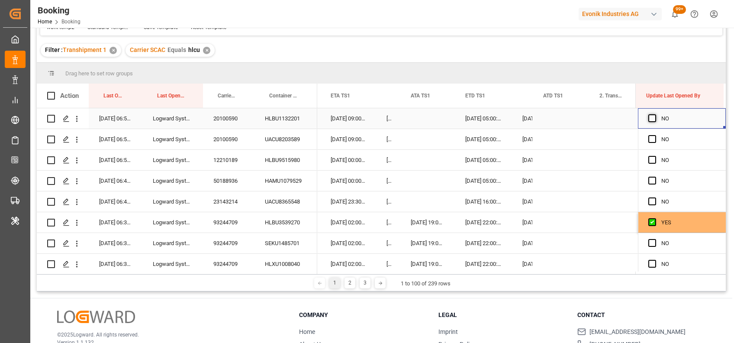
click at [649, 119] on span "Press SPACE to select this row." at bounding box center [653, 118] width 8 height 8
click at [655, 114] on input "Press SPACE to select this row." at bounding box center [655, 114] width 0 height 0
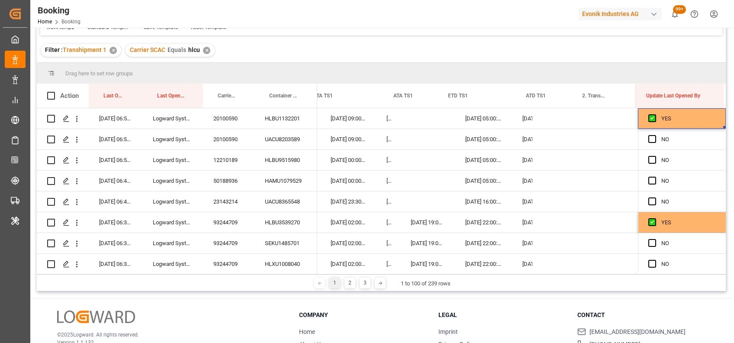
drag, startPoint x: 721, startPoint y: 126, endPoint x: 733, endPoint y: 291, distance: 165.8
click at [734, 291] on html "Created by potrace 1.15, written by Peter Selinger 2001-2017 Created by potrace…" at bounding box center [367, 171] width 734 height 343
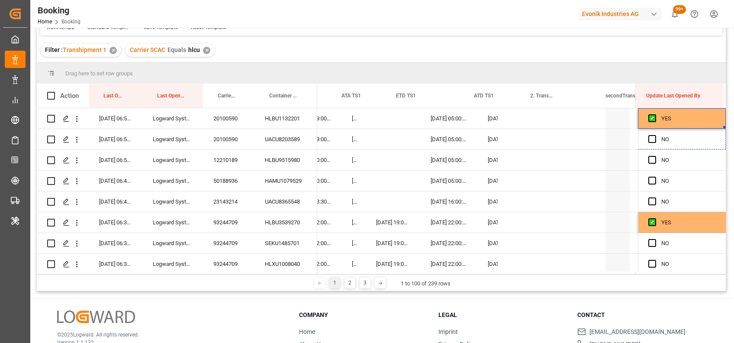
drag, startPoint x: 722, startPoint y: 126, endPoint x: 734, endPoint y: 291, distance: 165.8
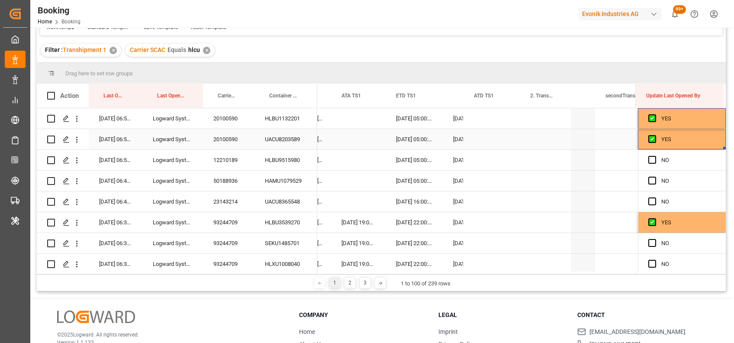
drag, startPoint x: 722, startPoint y: 147, endPoint x: 722, endPoint y: 266, distance: 119.1
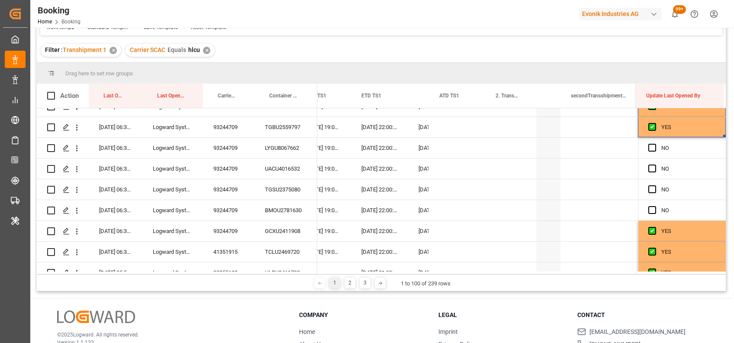
scroll to position [158, 0]
click at [649, 145] on span "Press SPACE to select this row." at bounding box center [653, 147] width 8 height 8
click at [655, 143] on input "Press SPACE to select this row." at bounding box center [655, 143] width 0 height 0
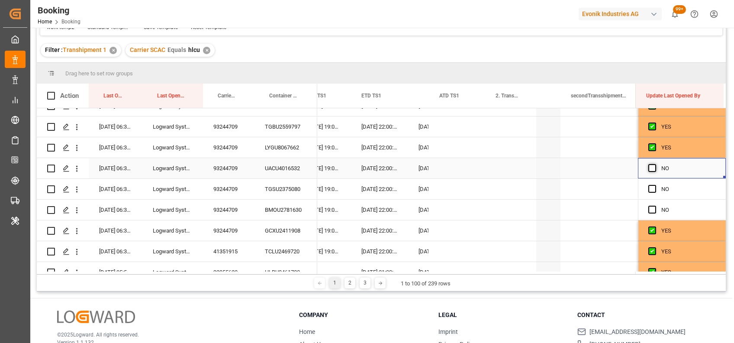
click at [650, 168] on span "Press SPACE to select this row." at bounding box center [653, 168] width 8 height 8
click at [655, 164] on input "Press SPACE to select this row." at bounding box center [655, 164] width 0 height 0
click at [651, 186] on span "Press SPACE to select this row." at bounding box center [653, 189] width 8 height 8
click at [655, 185] on input "Press SPACE to select this row." at bounding box center [655, 185] width 0 height 0
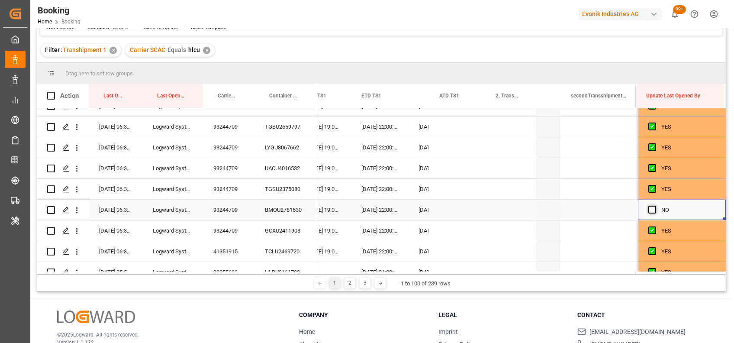
click at [653, 210] on span "Press SPACE to select this row." at bounding box center [653, 210] width 8 height 8
click at [655, 206] on input "Press SPACE to select this row." at bounding box center [655, 206] width 0 height 0
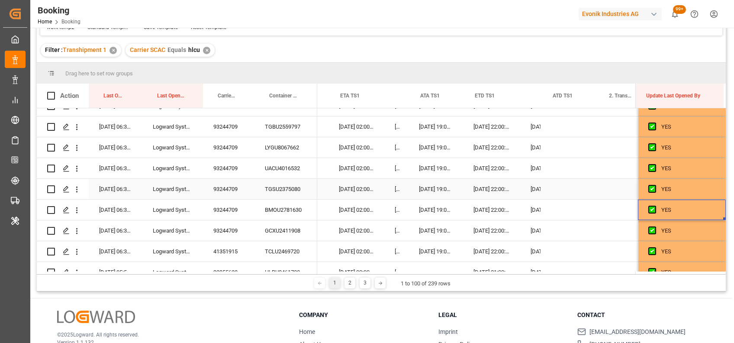
scroll to position [0, 0]
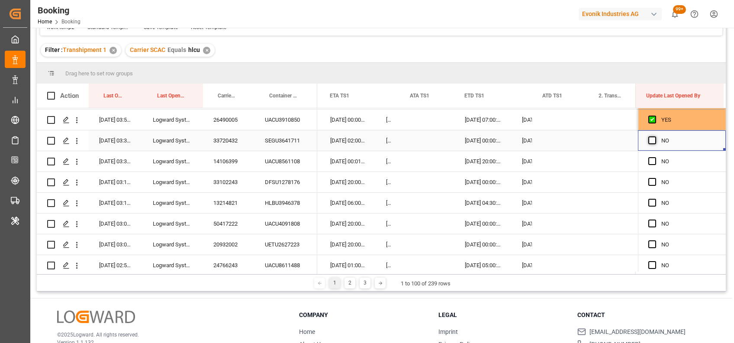
click at [650, 137] on span "Press SPACE to select this row." at bounding box center [653, 140] width 8 height 8
click at [655, 136] on input "Press SPACE to select this row." at bounding box center [655, 136] width 0 height 0
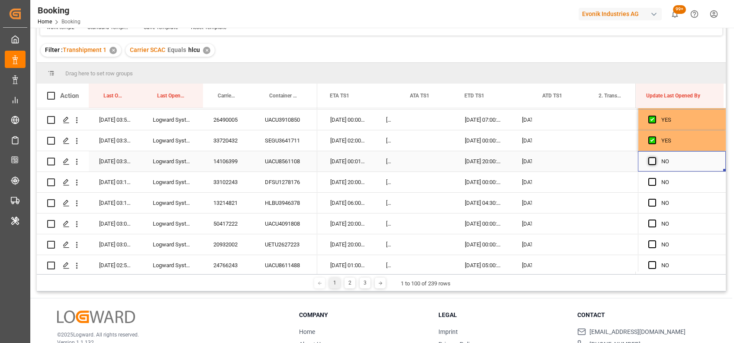
click at [651, 162] on span "Press SPACE to select this row." at bounding box center [653, 161] width 8 height 8
click at [655, 157] on input "Press SPACE to select this row." at bounding box center [655, 157] width 0 height 0
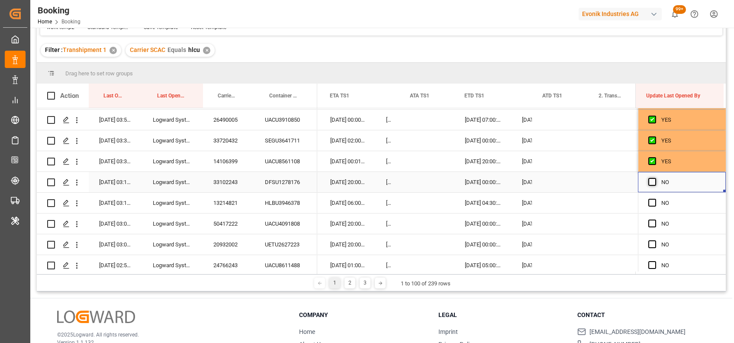
click at [649, 183] on span "Press SPACE to select this row." at bounding box center [653, 182] width 8 height 8
click at [655, 178] on input "Press SPACE to select this row." at bounding box center [655, 178] width 0 height 0
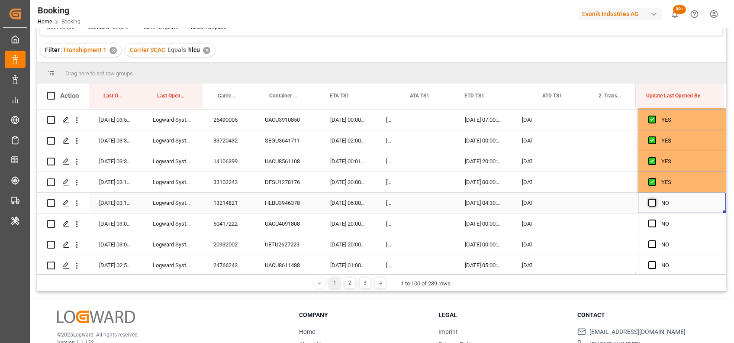
click at [649, 202] on span "Press SPACE to select this row." at bounding box center [653, 203] width 8 height 8
click at [655, 199] on input "Press SPACE to select this row." at bounding box center [655, 199] width 0 height 0
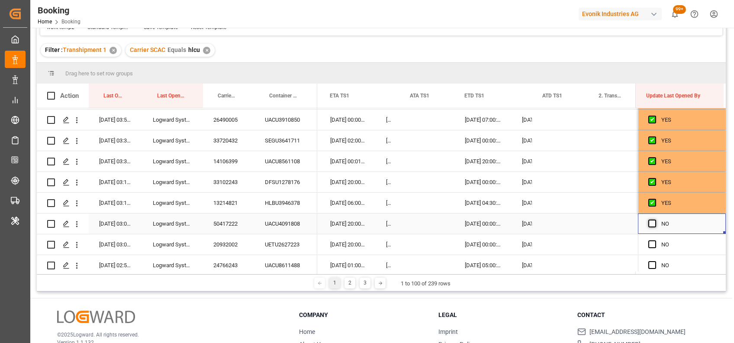
click at [650, 222] on span "Press SPACE to select this row." at bounding box center [653, 224] width 8 height 8
click at [655, 220] on input "Press SPACE to select this row." at bounding box center [655, 220] width 0 height 0
click at [649, 242] on span "Press SPACE to select this row." at bounding box center [653, 244] width 8 height 8
click at [655, 240] on input "Press SPACE to select this row." at bounding box center [655, 240] width 0 height 0
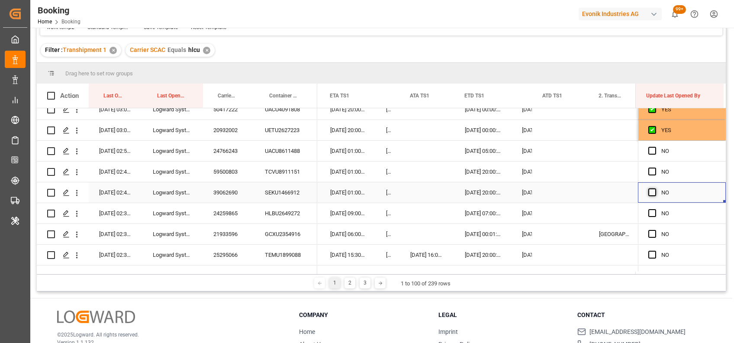
click at [649, 191] on span "Press SPACE to select this row." at bounding box center [653, 192] width 8 height 8
click at [655, 188] on input "Press SPACE to select this row." at bounding box center [655, 188] width 0 height 0
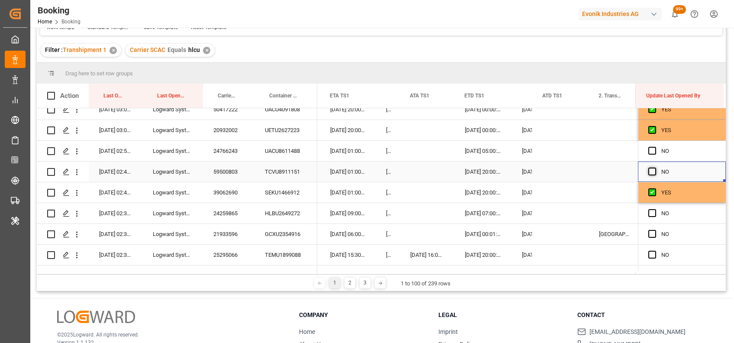
click at [651, 170] on span "Press SPACE to select this row." at bounding box center [653, 172] width 8 height 8
click at [655, 168] on input "Press SPACE to select this row." at bounding box center [655, 168] width 0 height 0
click at [651, 150] on span "Press SPACE to select this row." at bounding box center [653, 151] width 8 height 8
click at [655, 147] on input "Press SPACE to select this row." at bounding box center [655, 147] width 0 height 0
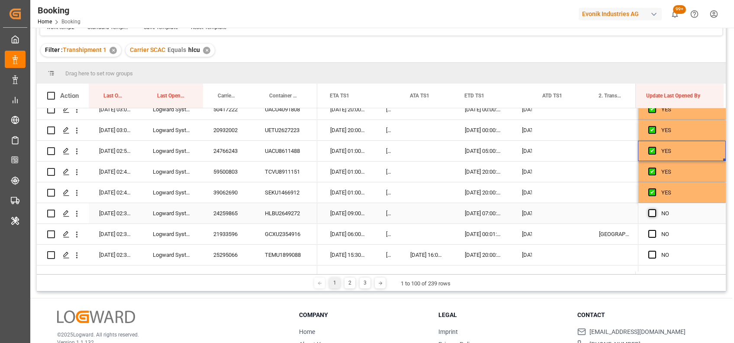
click at [649, 213] on span "Press SPACE to select this row." at bounding box center [653, 213] width 8 height 8
click at [655, 209] on input "Press SPACE to select this row." at bounding box center [655, 209] width 0 height 0
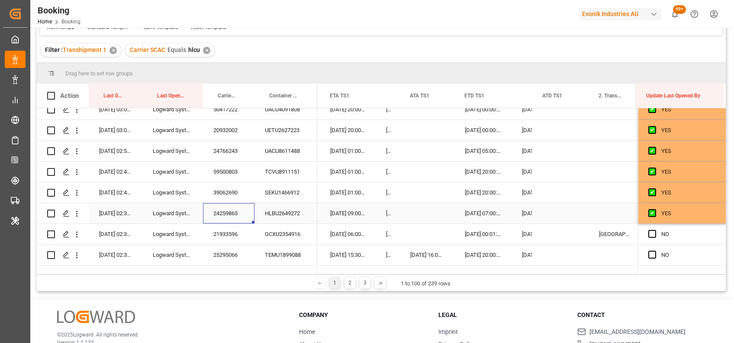
click at [229, 211] on div "24259865" at bounding box center [229, 213] width 52 height 20
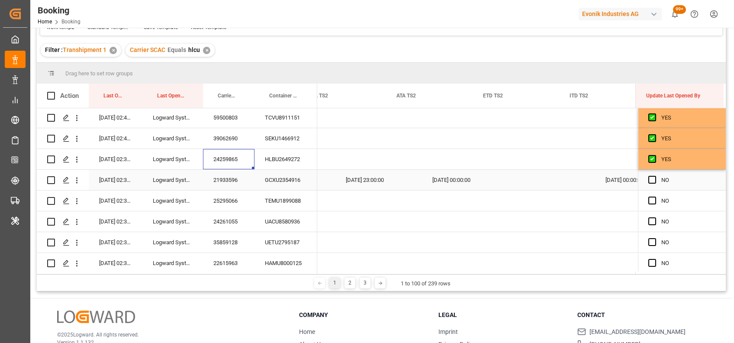
scroll to position [0, 9473]
click at [652, 178] on span "Press SPACE to select this row." at bounding box center [653, 180] width 8 height 8
click at [655, 176] on input "Press SPACE to select this row." at bounding box center [655, 176] width 0 height 0
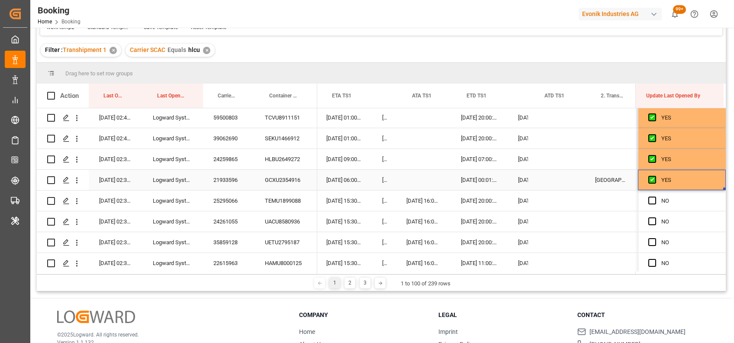
scroll to position [0, 8937]
click at [649, 198] on span "Press SPACE to select this row." at bounding box center [653, 201] width 8 height 8
click at [655, 197] on input "Press SPACE to select this row." at bounding box center [655, 197] width 0 height 0
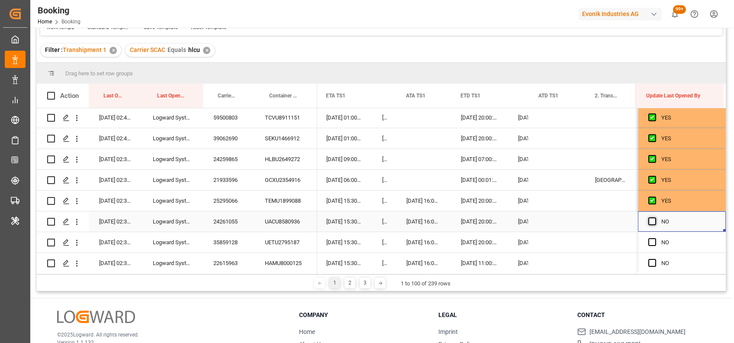
click at [649, 219] on span "Press SPACE to select this row." at bounding box center [653, 221] width 8 height 8
click at [655, 217] on input "Press SPACE to select this row." at bounding box center [655, 217] width 0 height 0
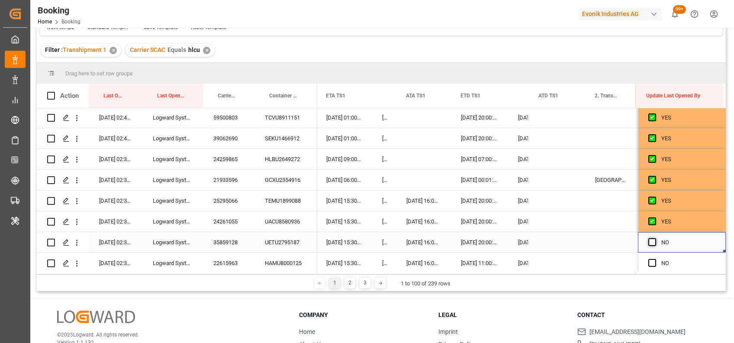
click at [649, 241] on span "Press SPACE to select this row." at bounding box center [653, 242] width 8 height 8
click at [655, 238] on input "Press SPACE to select this row." at bounding box center [655, 238] width 0 height 0
click at [650, 263] on span "Press SPACE to select this row." at bounding box center [653, 263] width 8 height 8
click at [655, 259] on input "Press SPACE to select this row." at bounding box center [655, 259] width 0 height 0
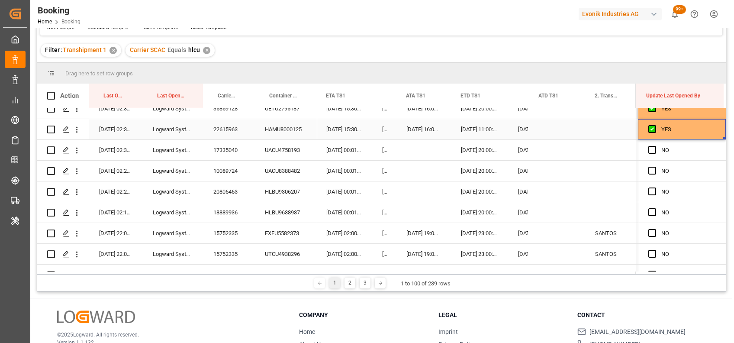
scroll to position [821, 0]
drag, startPoint x: 721, startPoint y: 136, endPoint x: 710, endPoint y: 274, distance: 137.7
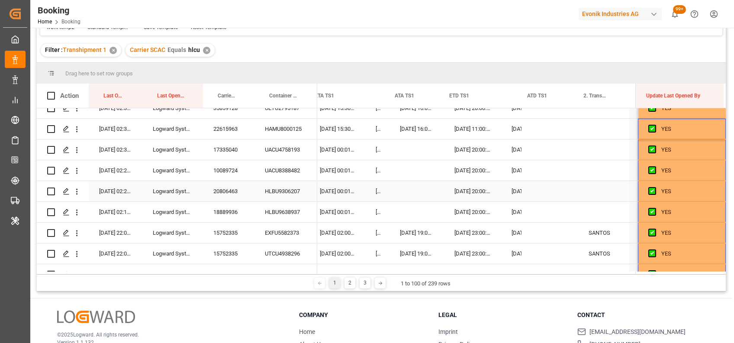
scroll to position [0, 8941]
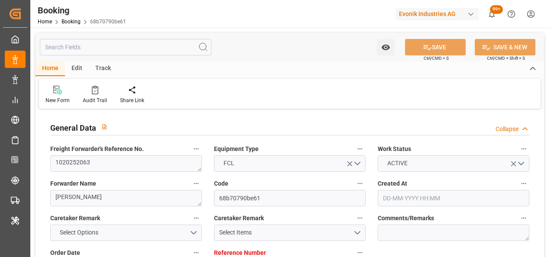
type input "7001272004"
type input "9785782"
type input "9789635"
type input "Cosco"
type input "COSCO Shipping Co. Ltd."
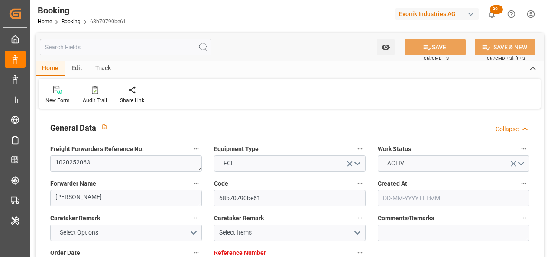
type input "BEANR"
type input "CNSGH"
type input "CNNBG"
type input "0"
type input "BEANR"
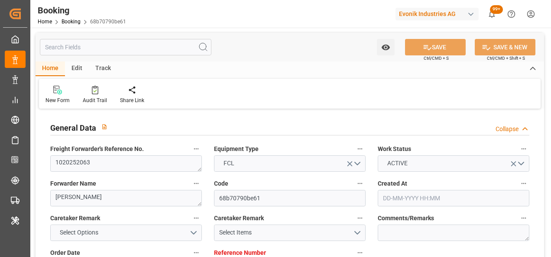
type input "CNSHG"
type input "9893943"
type input "10-09-2025 11:02"
type input "10-09-2025"
type input "23-11-2025"
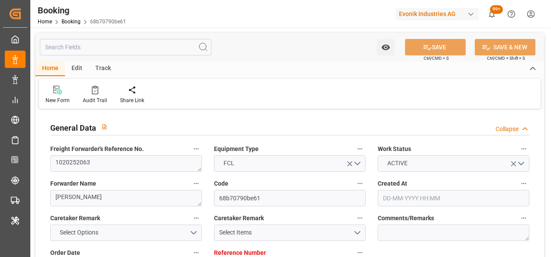
type input "26-09-2025"
type input "17-09-2025 00:00"
type input "26-09-2025 00:00"
type input "04-10-2025 01:00"
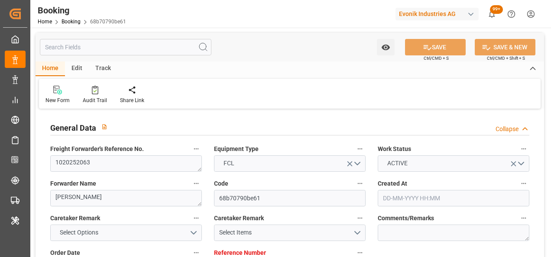
type input "28-09-2025 00:00"
type input "05-10-2025 12:34"
type input "02-10-2025 13:55"
type input "07-11-2025 01:00"
type input "23-11-2025 00:00"
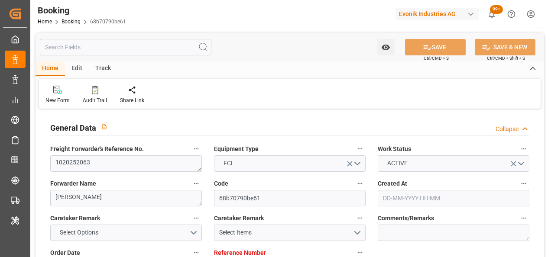
type input "12-10-2025 15:34"
type input "12-10-2025"
type input "03-10-2025 13:16"
type input "04-10-2025 01:00"
type input "05-10-2025 13:27"
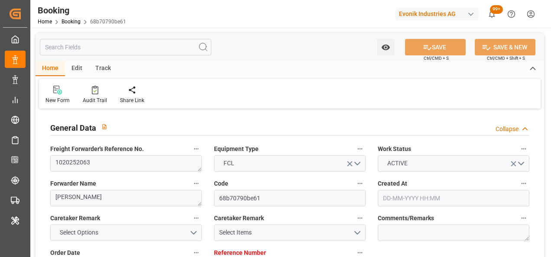
type input "14-07-2025 21:07"
type input "03-08-2025 16:29"
type input "03-08-2025 19:20"
type input "07-11-2025 01:00"
type input "07-11-2025 09:47"
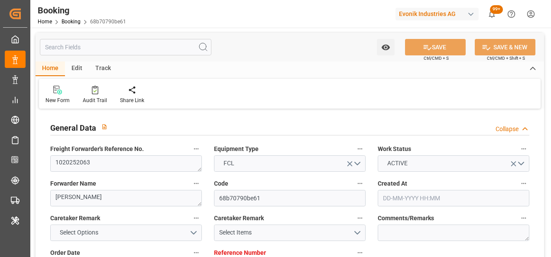
type input "07-11-2025 09:00"
type input "06-11-2025 08:00"
type input "11-11-2025 09:47"
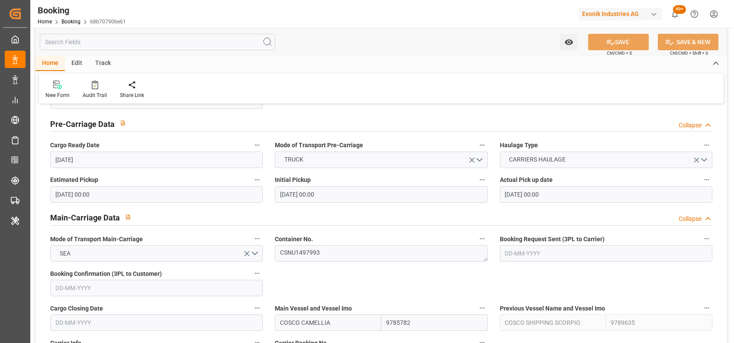
scroll to position [533, 0]
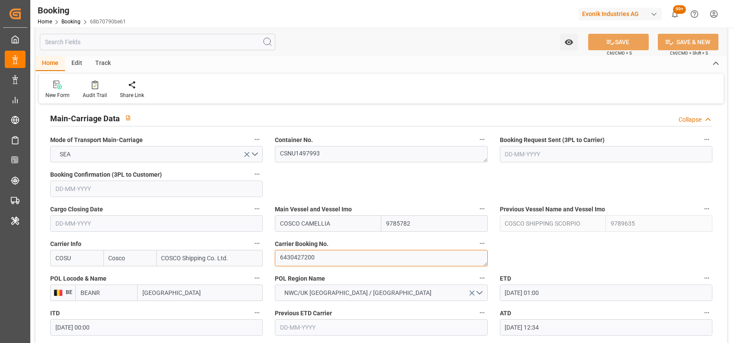
click at [307, 257] on textarea "6430427200" at bounding box center [381, 258] width 213 height 16
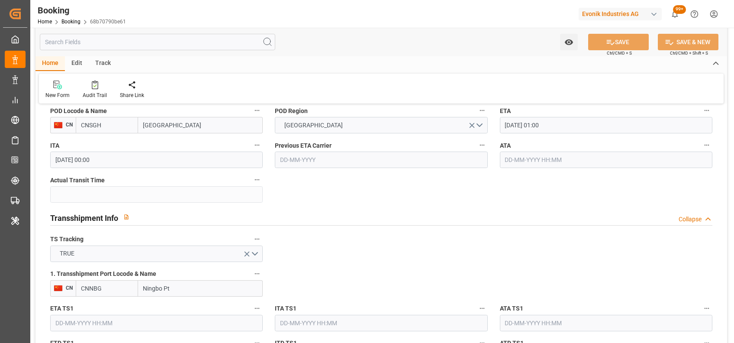
scroll to position [824, 0]
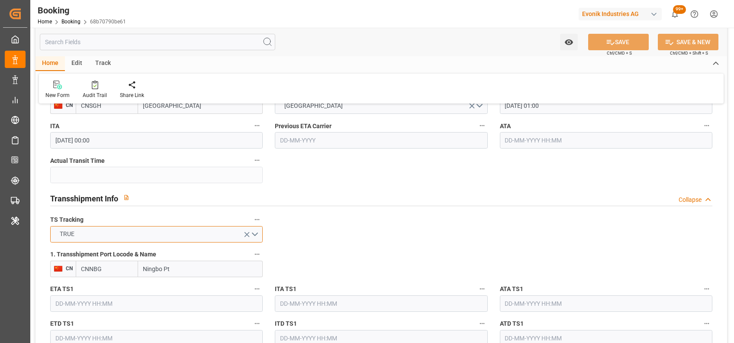
click at [254, 235] on button "TRUE" at bounding box center [156, 234] width 213 height 16
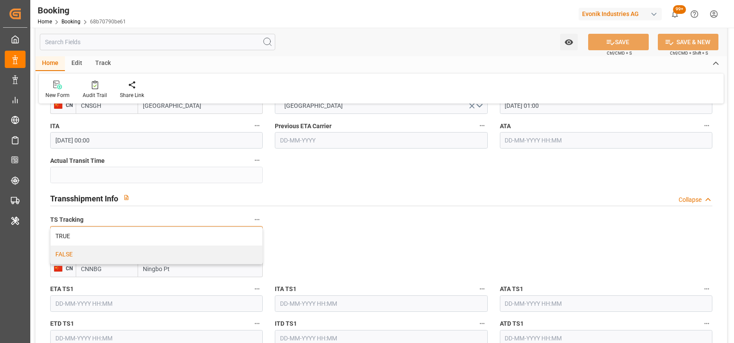
click at [227, 253] on div "FALSE" at bounding box center [157, 255] width 212 height 18
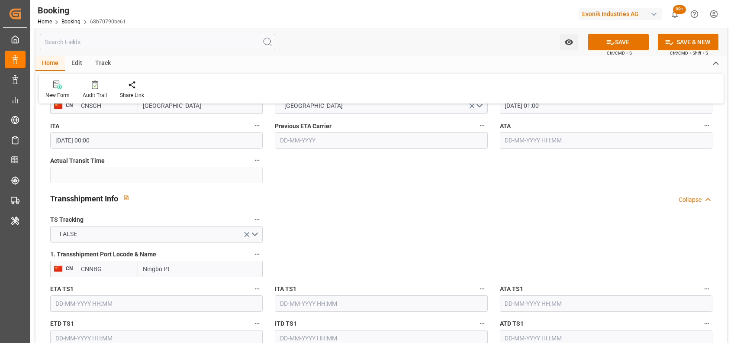
drag, startPoint x: 191, startPoint y: 265, endPoint x: 126, endPoint y: 272, distance: 64.9
click at [126, 257] on div "CNNBG Ningbo Pt" at bounding box center [169, 269] width 187 height 16
click at [258, 254] on icon "button" at bounding box center [257, 254] width 7 height 7
click at [300, 257] on li "Tracking Details" at bounding box center [287, 282] width 70 height 14
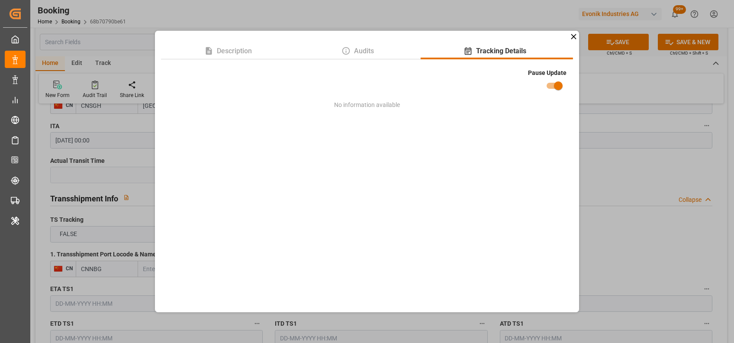
click at [550, 192] on div "Description Audits Tracking Details Pause Update No information available" at bounding box center [367, 171] width 734 height 343
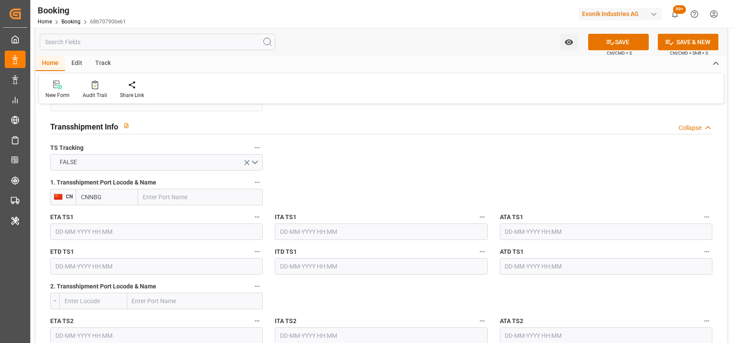
scroll to position [898, 0]
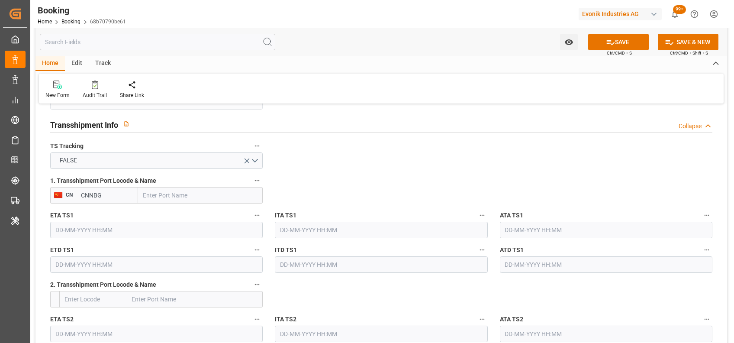
click at [115, 187] on input "CNNBG" at bounding box center [107, 195] width 62 height 16
type input "\"
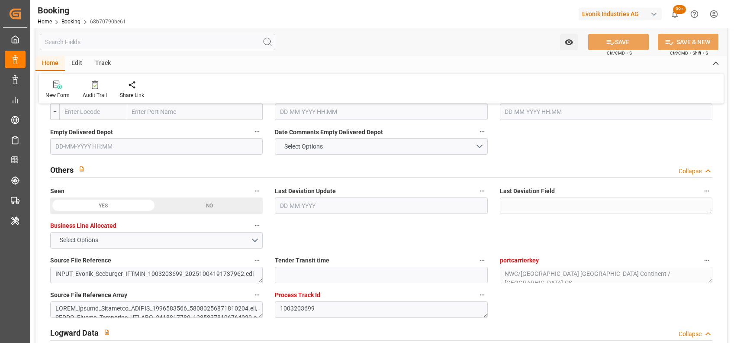
scroll to position [1157, 0]
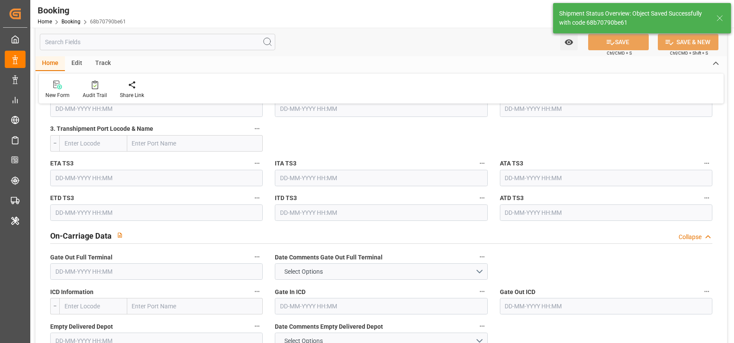
type textarea "[PERSON_NAME]"
type textarea "No"
type input "13-10-2025 07:09"
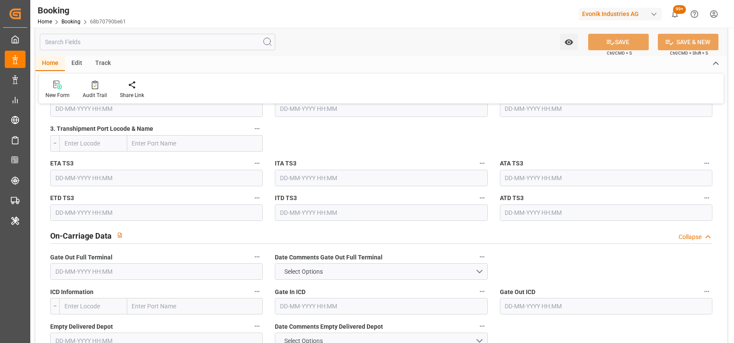
scroll to position [637, 0]
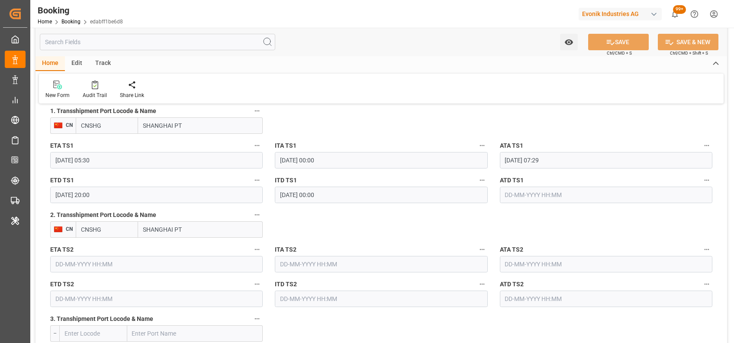
scroll to position [971, 0]
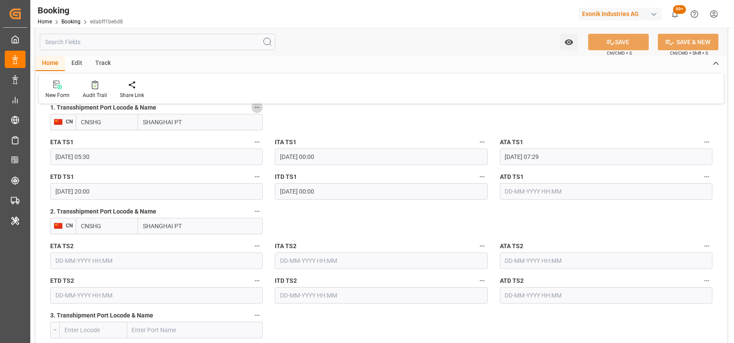
click at [254, 107] on icon "button" at bounding box center [257, 107] width 7 height 7
click at [297, 132] on li "Tracking Details" at bounding box center [287, 135] width 70 height 14
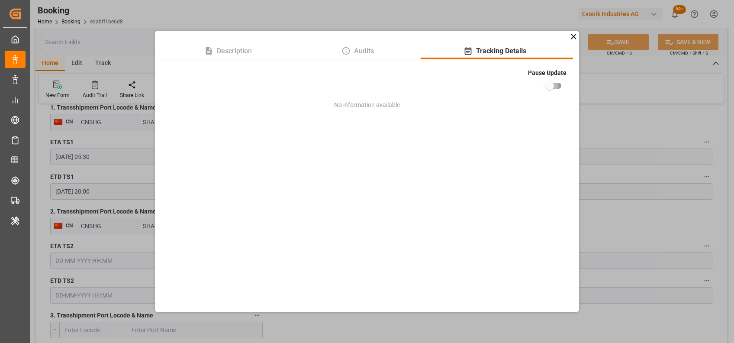
click at [560, 81] on input "checkbox" at bounding box center [549, 86] width 49 height 16
checkbox input "true"
click at [627, 145] on div "Description Audits Tracking Details Pause Update No information available" at bounding box center [367, 171] width 734 height 343
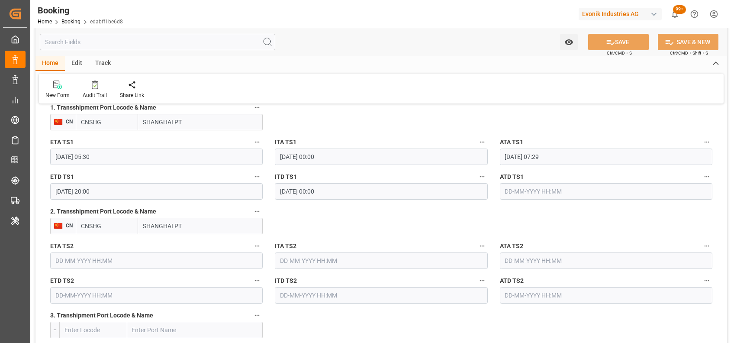
click at [193, 122] on input "SHANGHAI PT" at bounding box center [200, 122] width 125 height 16
click at [108, 118] on input "CNSHG" at bounding box center [107, 122] width 62 height 16
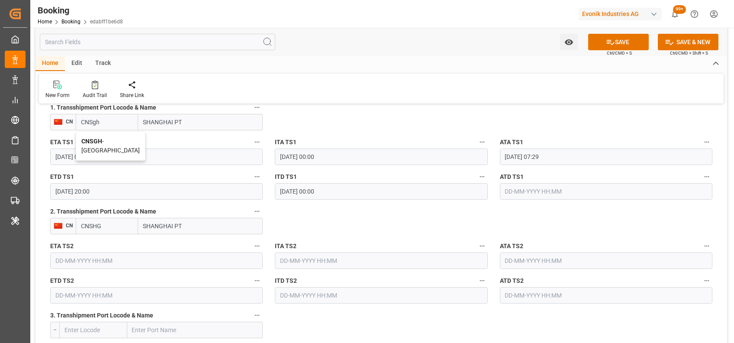
click at [94, 138] on b "CNSGH" at bounding box center [91, 141] width 21 height 7
type input "CNSGH"
type input "[GEOGRAPHIC_DATA]"
type input "CNSGH"
click at [256, 208] on icon "button" at bounding box center [257, 211] width 7 height 7
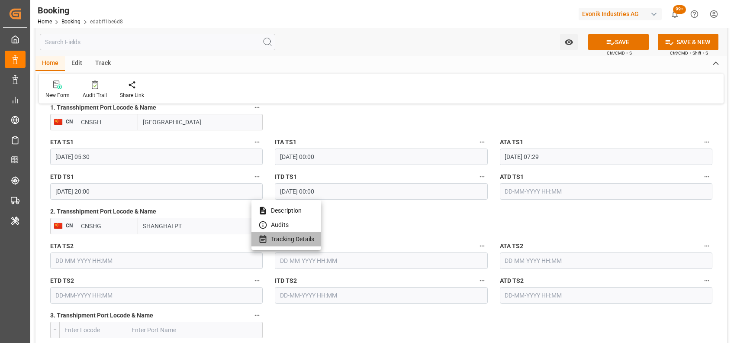
click at [307, 241] on li "Tracking Details" at bounding box center [287, 239] width 70 height 14
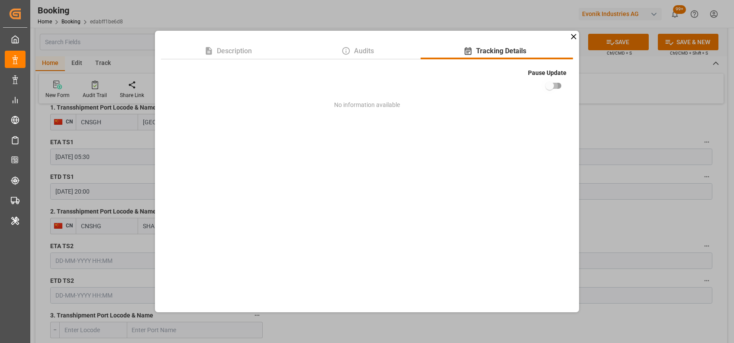
click at [562, 88] on input "checkbox" at bounding box center [549, 86] width 49 height 16
checkbox input "true"
click at [111, 226] on div "Description Audits Tracking Details Pause Update No information available" at bounding box center [367, 171] width 734 height 343
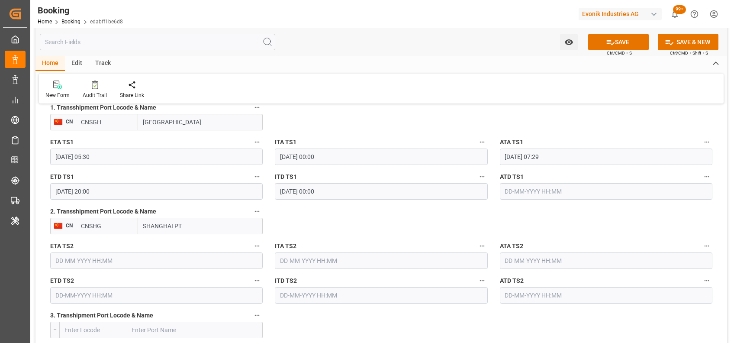
click at [111, 226] on input "CNSHG" at bounding box center [107, 226] width 62 height 16
drag, startPoint x: 225, startPoint y: 220, endPoint x: 123, endPoint y: 226, distance: 102.4
click at [123, 226] on div "SHANGHAI PT" at bounding box center [169, 226] width 187 height 16
type textarea "[PERSON_NAME]"
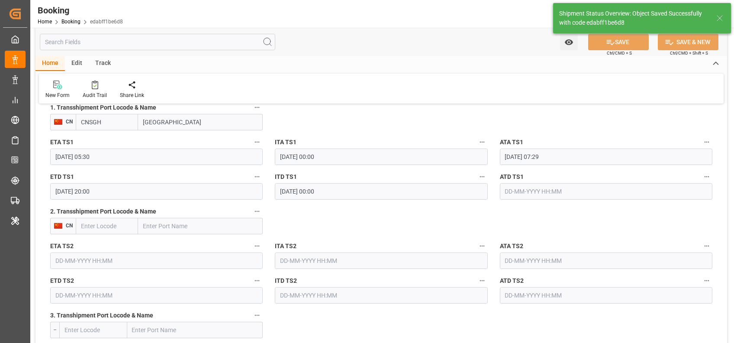
type input "[DATE] 07:09"
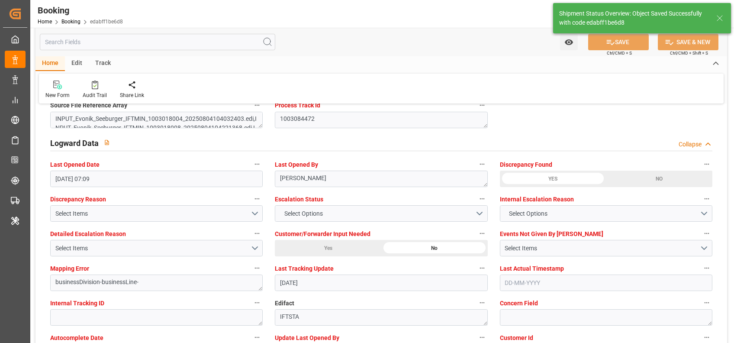
scroll to position [1545, 0]
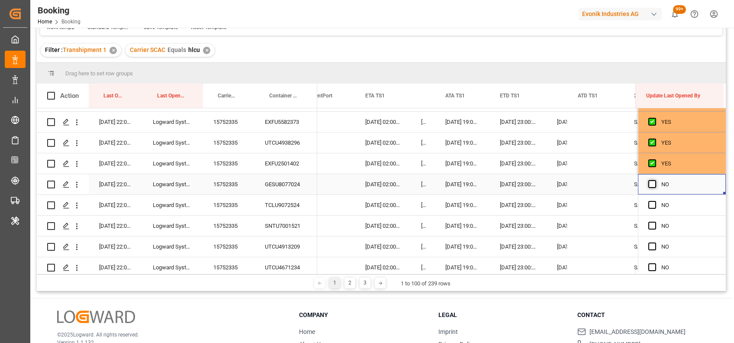
click at [649, 184] on span "Press SPACE to select this row." at bounding box center [653, 184] width 8 height 8
click at [655, 180] on input "Press SPACE to select this row." at bounding box center [655, 180] width 0 height 0
click at [649, 262] on div "Press SPACE to select this row." at bounding box center [655, 268] width 13 height 20
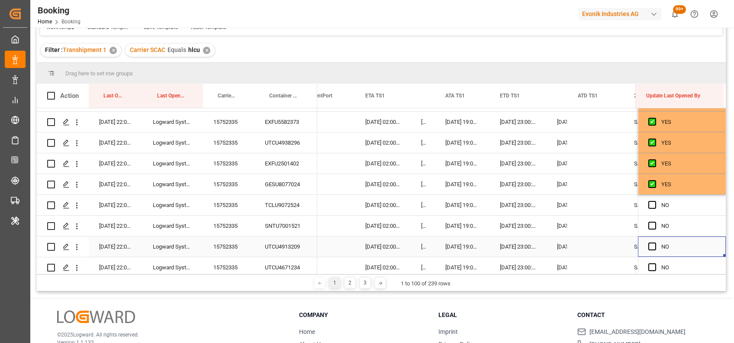
click at [649, 251] on div "Press SPACE to select this row." at bounding box center [655, 247] width 13 height 20
click at [650, 227] on span "Press SPACE to select this row." at bounding box center [653, 226] width 8 height 8
click at [655, 222] on input "Press SPACE to select this row." at bounding box center [655, 222] width 0 height 0
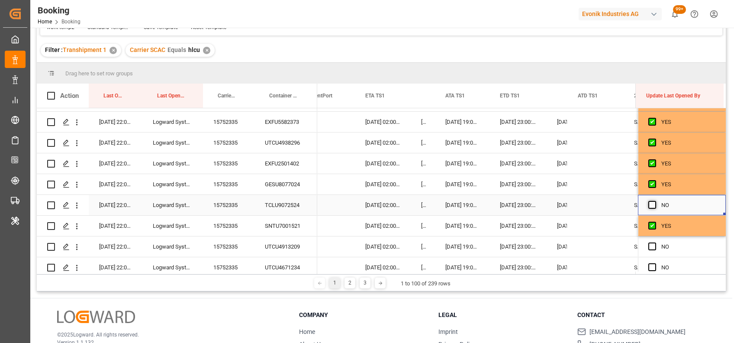
click at [650, 204] on span "Press SPACE to select this row." at bounding box center [653, 205] width 8 height 8
click at [655, 201] on input "Press SPACE to select this row." at bounding box center [655, 201] width 0 height 0
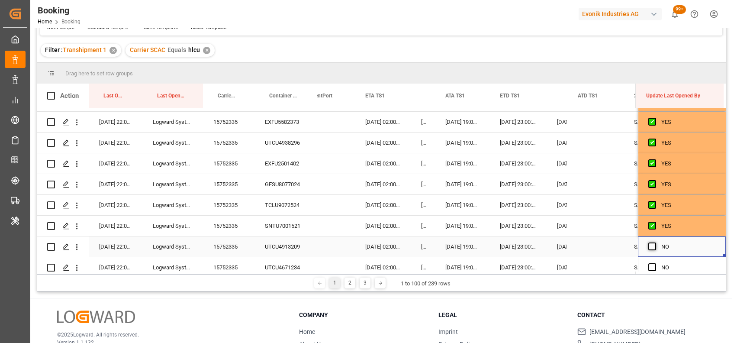
click at [649, 246] on span "Press SPACE to select this row." at bounding box center [653, 246] width 8 height 8
click at [655, 242] on input "Press SPACE to select this row." at bounding box center [655, 242] width 0 height 0
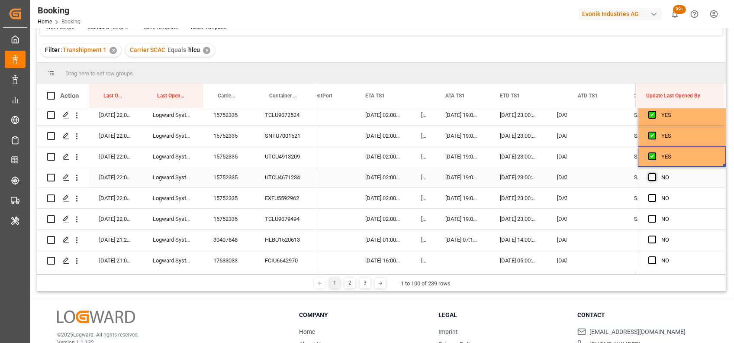
click at [651, 179] on span "Press SPACE to select this row." at bounding box center [653, 177] width 8 height 8
click at [655, 173] on input "Press SPACE to select this row." at bounding box center [655, 173] width 0 height 0
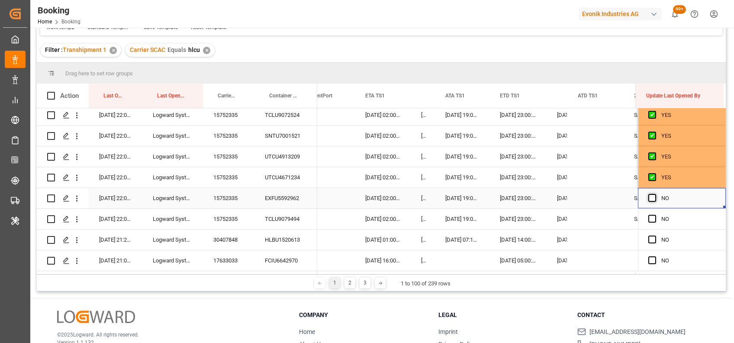
click at [649, 195] on span "Press SPACE to select this row." at bounding box center [653, 198] width 8 height 8
click at [655, 194] on input "Press SPACE to select this row." at bounding box center [655, 194] width 0 height 0
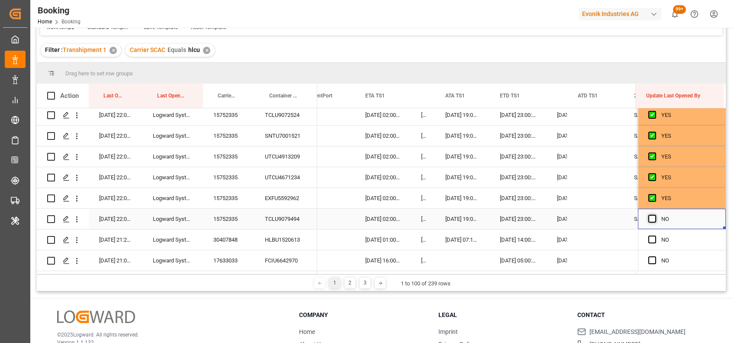
click at [649, 218] on span "Press SPACE to select this row." at bounding box center [653, 219] width 8 height 8
click at [655, 215] on input "Press SPACE to select this row." at bounding box center [655, 215] width 0 height 0
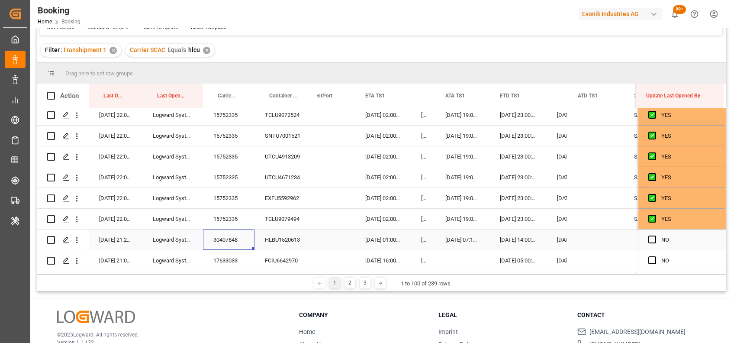
click at [218, 237] on div "30407848" at bounding box center [229, 239] width 52 height 20
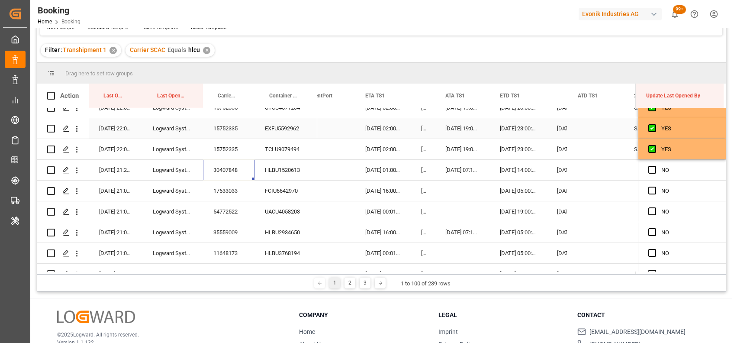
scroll to position [1100, 0]
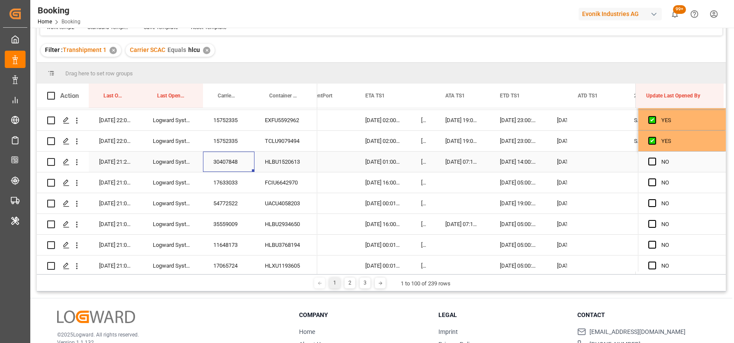
click at [502, 155] on div "11-10-2025 14:00:00" at bounding box center [518, 162] width 57 height 20
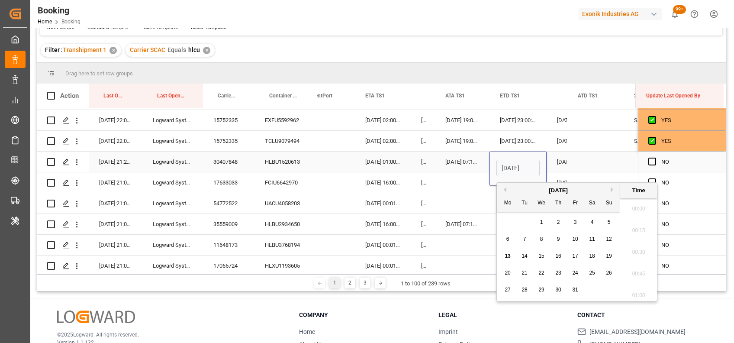
scroll to position [1107, 0]
click at [507, 170] on input "11-10-2025 14:00" at bounding box center [518, 168] width 43 height 16
type input "14-10-2025 14:00"
click at [649, 164] on span "Press SPACE to select this row." at bounding box center [653, 162] width 8 height 8
click at [655, 158] on input "Press SPACE to select this row." at bounding box center [655, 158] width 0 height 0
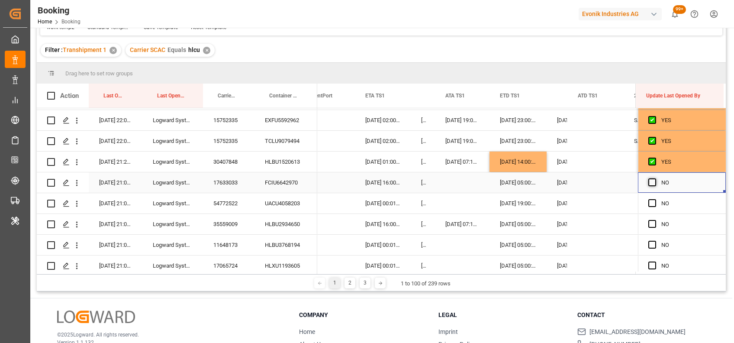
click at [649, 179] on span "Press SPACE to select this row." at bounding box center [653, 182] width 8 height 8
click at [655, 178] on input "Press SPACE to select this row." at bounding box center [655, 178] width 0 height 0
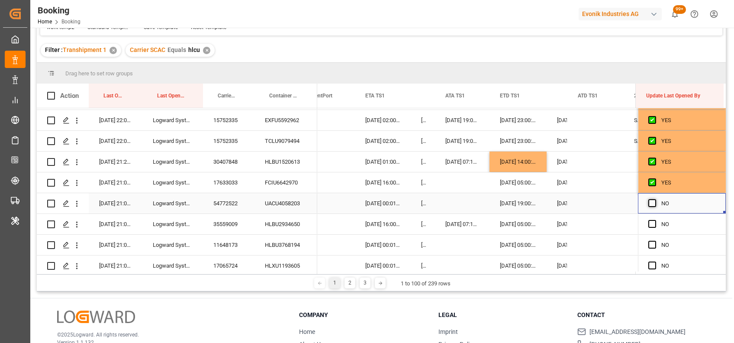
click at [649, 204] on span "Press SPACE to select this row." at bounding box center [653, 203] width 8 height 8
click at [655, 199] on input "Press SPACE to select this row." at bounding box center [655, 199] width 0 height 0
click at [649, 221] on span "Press SPACE to select this row." at bounding box center [653, 224] width 8 height 8
click at [655, 220] on input "Press SPACE to select this row." at bounding box center [655, 220] width 0 height 0
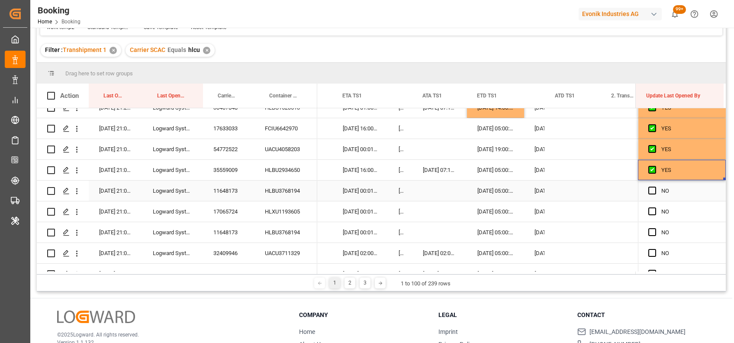
scroll to position [0, 8921]
click at [650, 190] on span "Press SPACE to select this row." at bounding box center [653, 191] width 8 height 8
click at [655, 187] on input "Press SPACE to select this row." at bounding box center [655, 187] width 0 height 0
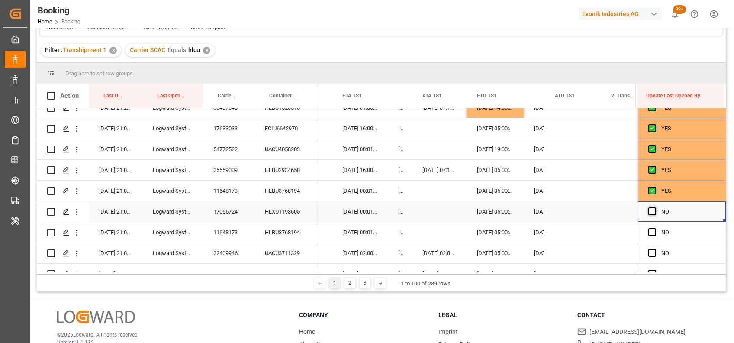
click at [649, 211] on span "Press SPACE to select this row." at bounding box center [653, 211] width 8 height 8
click at [655, 207] on input "Press SPACE to select this row." at bounding box center [655, 207] width 0 height 0
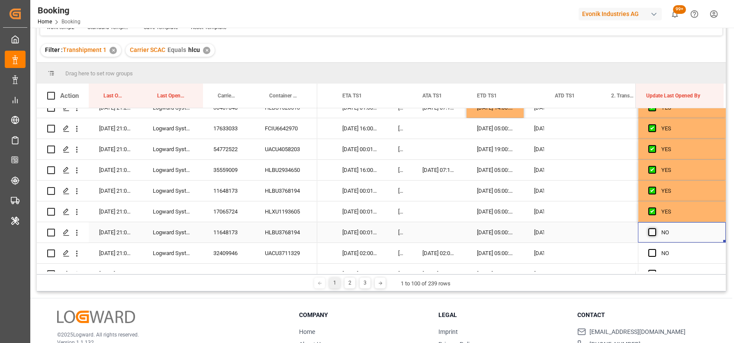
click at [649, 229] on span "Press SPACE to select this row." at bounding box center [653, 232] width 8 height 8
click at [655, 228] on input "Press SPACE to select this row." at bounding box center [655, 228] width 0 height 0
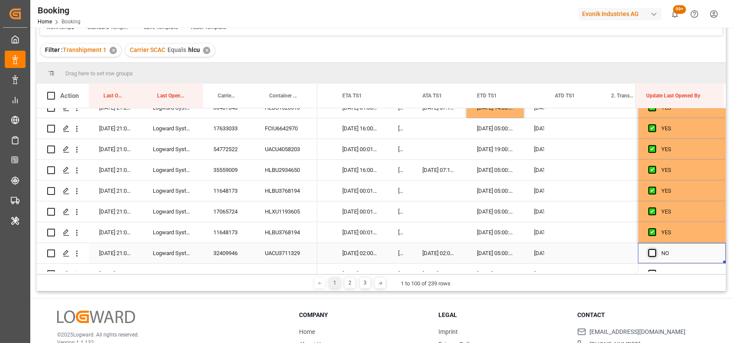
click at [649, 252] on span "Press SPACE to select this row." at bounding box center [653, 253] width 8 height 8
click at [655, 249] on input "Press SPACE to select this row." at bounding box center [655, 249] width 0 height 0
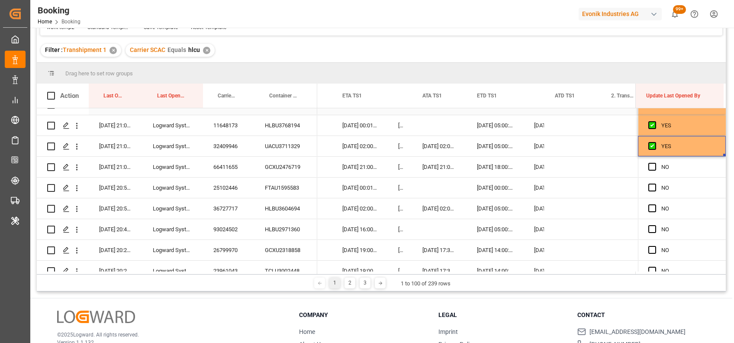
scroll to position [1261, 0]
click at [650, 165] on span "Press SPACE to select this row." at bounding box center [653, 166] width 8 height 8
click at [655, 162] on input "Press SPACE to select this row." at bounding box center [655, 162] width 0 height 0
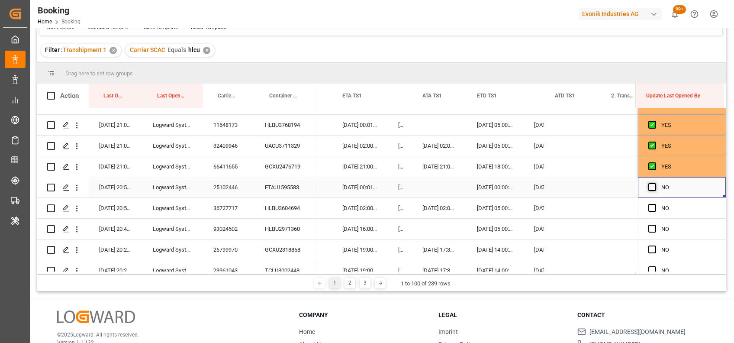
click at [651, 187] on span "Press SPACE to select this row." at bounding box center [653, 187] width 8 height 8
click at [655, 183] on input "Press SPACE to select this row." at bounding box center [655, 183] width 0 height 0
click at [649, 208] on span "Press SPACE to select this row." at bounding box center [653, 208] width 8 height 8
click at [655, 204] on input "Press SPACE to select this row." at bounding box center [655, 204] width 0 height 0
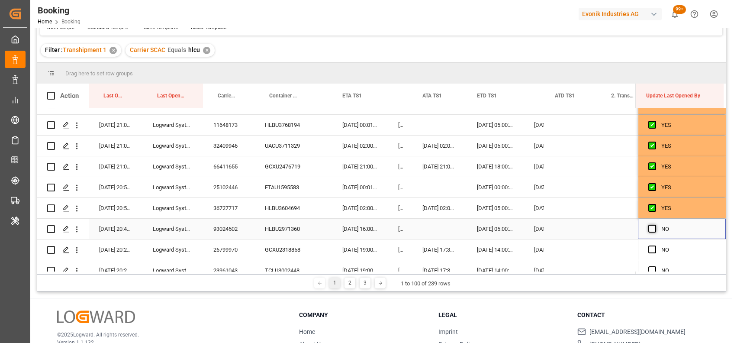
click at [649, 228] on span "Press SPACE to select this row." at bounding box center [653, 229] width 8 height 8
click at [655, 225] on input "Press SPACE to select this row." at bounding box center [655, 225] width 0 height 0
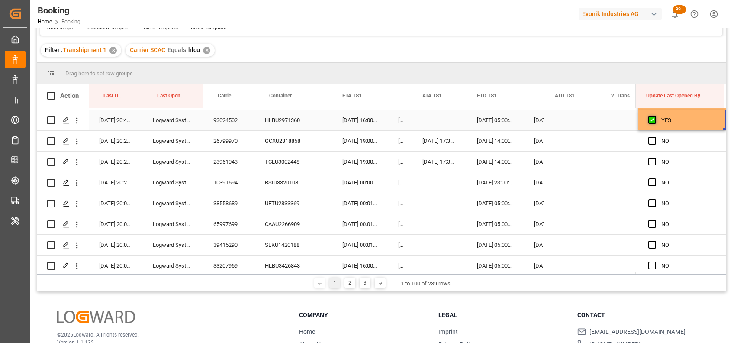
scroll to position [1372, 0]
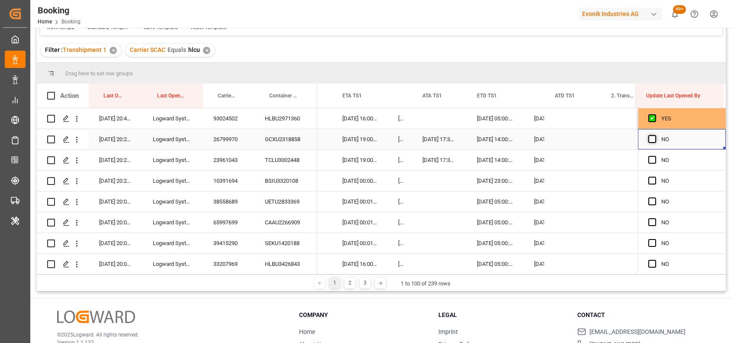
click at [651, 140] on span "Press SPACE to select this row." at bounding box center [653, 139] width 8 height 8
click at [655, 135] on input "Press SPACE to select this row." at bounding box center [655, 135] width 0 height 0
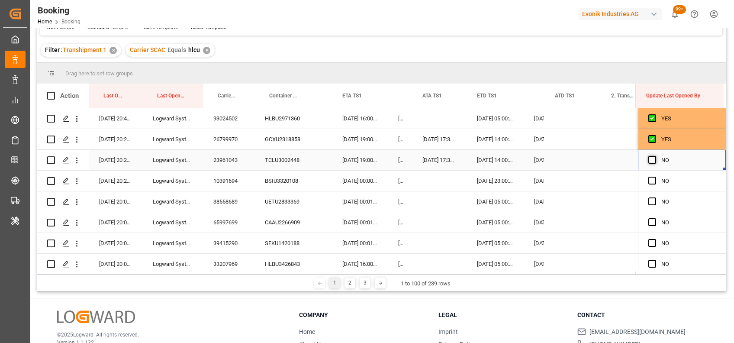
click at [649, 159] on span "Press SPACE to select this row." at bounding box center [653, 160] width 8 height 8
click at [655, 156] on input "Press SPACE to select this row." at bounding box center [655, 156] width 0 height 0
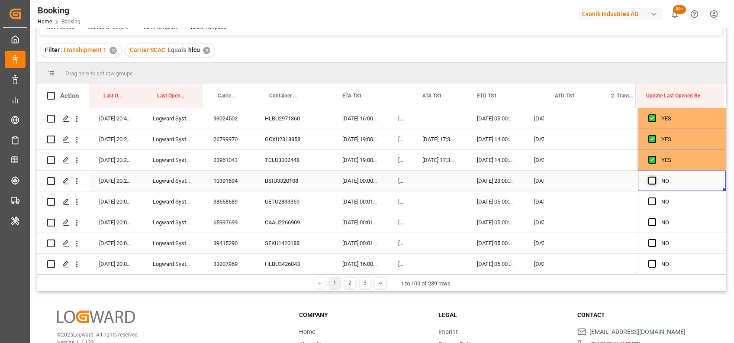
click at [649, 182] on span "Press SPACE to select this row." at bounding box center [653, 181] width 8 height 8
click at [655, 177] on input "Press SPACE to select this row." at bounding box center [655, 177] width 0 height 0
click at [650, 201] on span "Press SPACE to select this row." at bounding box center [653, 201] width 8 height 8
click at [655, 197] on input "Press SPACE to select this row." at bounding box center [655, 197] width 0 height 0
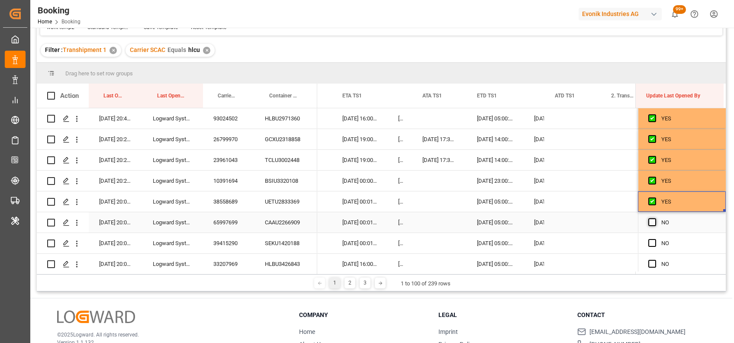
click at [649, 221] on span "Press SPACE to select this row." at bounding box center [653, 222] width 8 height 8
click at [655, 218] on input "Press SPACE to select this row." at bounding box center [655, 218] width 0 height 0
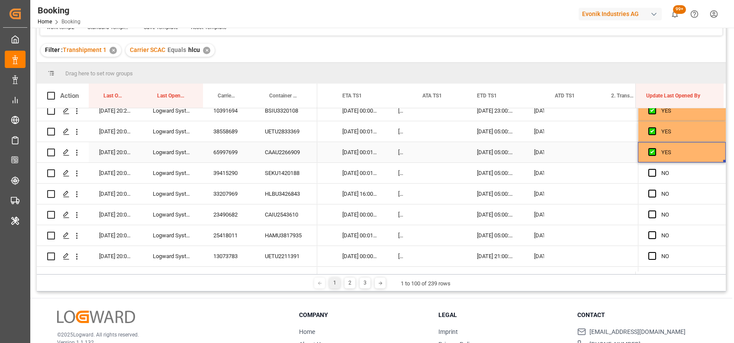
scroll to position [1443, 0]
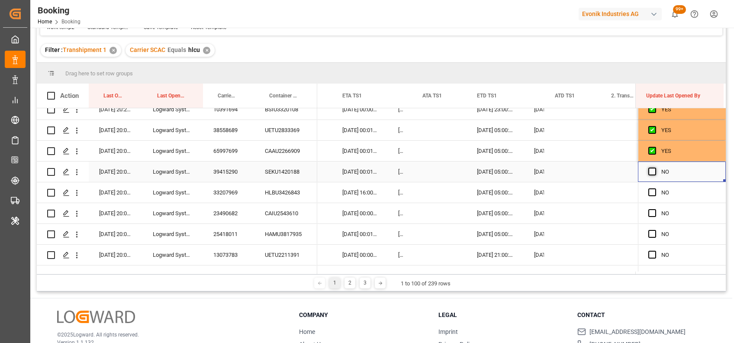
click at [650, 171] on span "Press SPACE to select this row." at bounding box center [653, 172] width 8 height 8
click at [655, 168] on input "Press SPACE to select this row." at bounding box center [655, 168] width 0 height 0
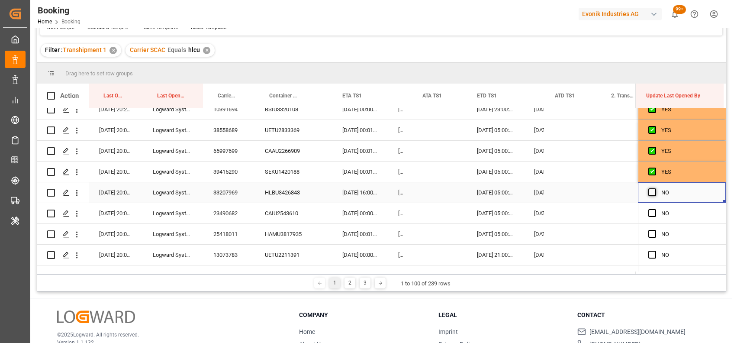
click at [649, 190] on span "Press SPACE to select this row." at bounding box center [653, 192] width 8 height 8
click at [655, 188] on input "Press SPACE to select this row." at bounding box center [655, 188] width 0 height 0
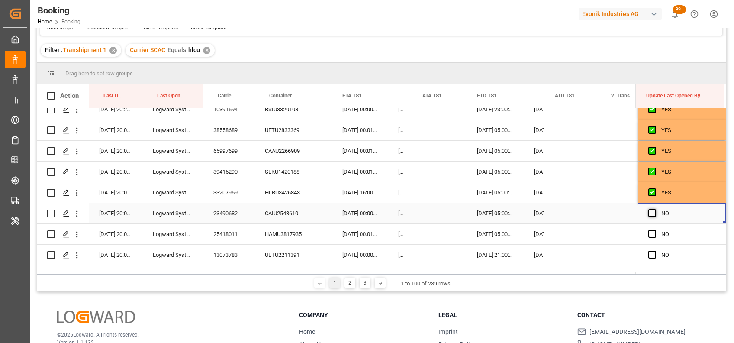
click at [649, 216] on span "Press SPACE to select this row." at bounding box center [653, 213] width 8 height 8
click at [655, 209] on input "Press SPACE to select this row." at bounding box center [655, 209] width 0 height 0
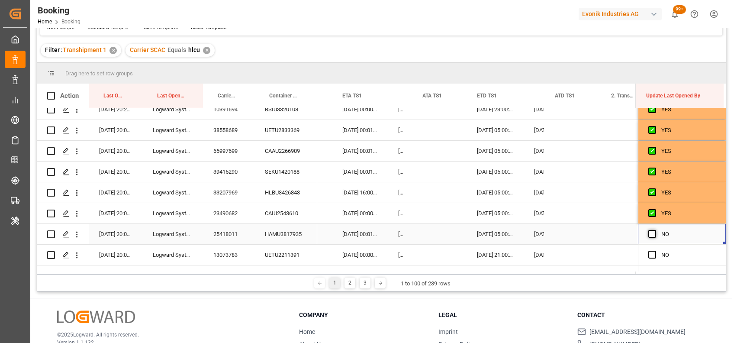
click at [650, 233] on span "Press SPACE to select this row." at bounding box center [653, 234] width 8 height 8
click at [655, 230] on input "Press SPACE to select this row." at bounding box center [655, 230] width 0 height 0
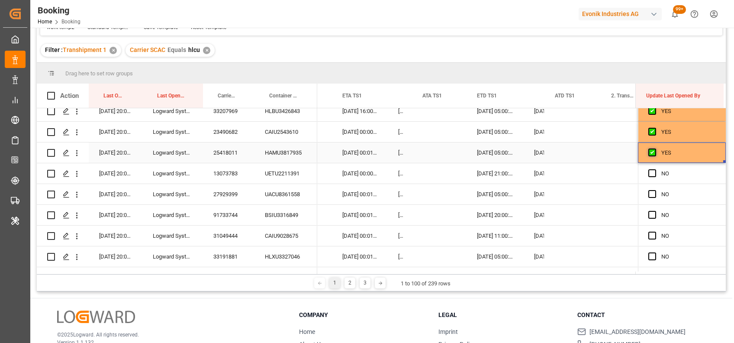
scroll to position [1531, 0]
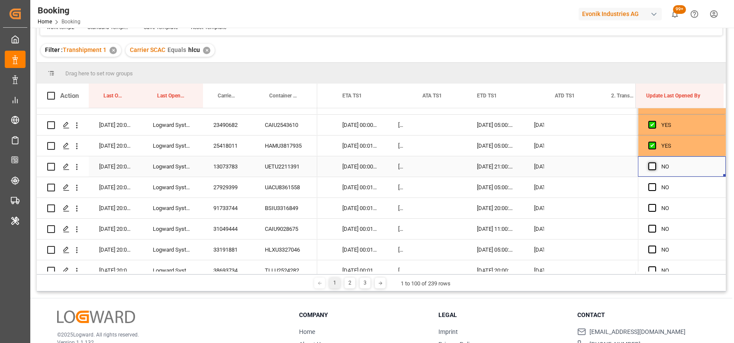
click at [652, 165] on span "Press SPACE to select this row." at bounding box center [653, 166] width 8 height 8
click at [655, 162] on input "Press SPACE to select this row." at bounding box center [655, 162] width 0 height 0
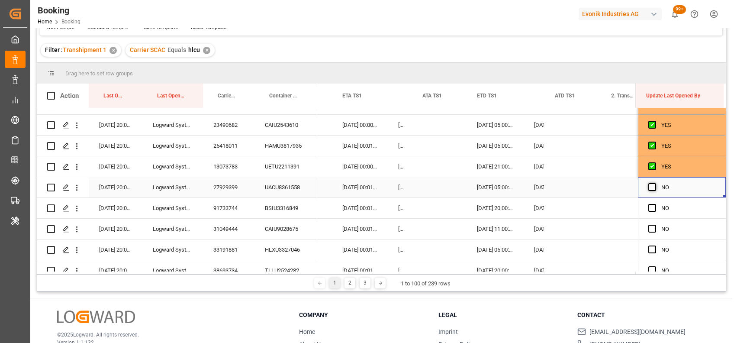
click at [649, 187] on span "Press SPACE to select this row." at bounding box center [653, 187] width 8 height 8
click at [655, 183] on input "Press SPACE to select this row." at bounding box center [655, 183] width 0 height 0
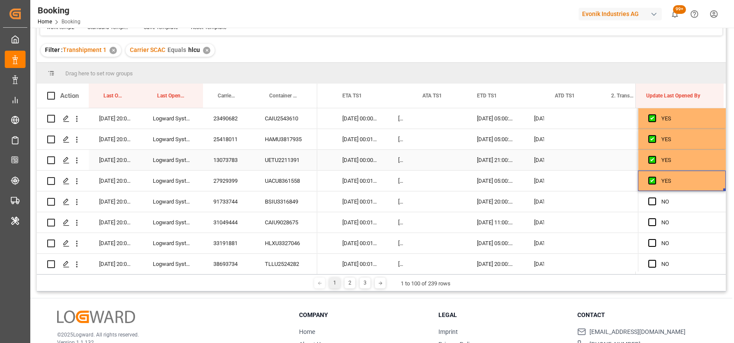
scroll to position [1545, 0]
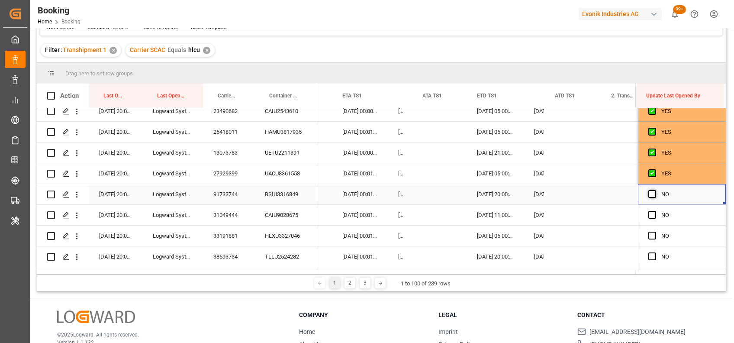
click at [652, 194] on span "Press SPACE to select this row." at bounding box center [653, 194] width 8 height 8
click at [655, 190] on input "Press SPACE to select this row." at bounding box center [655, 190] width 0 height 0
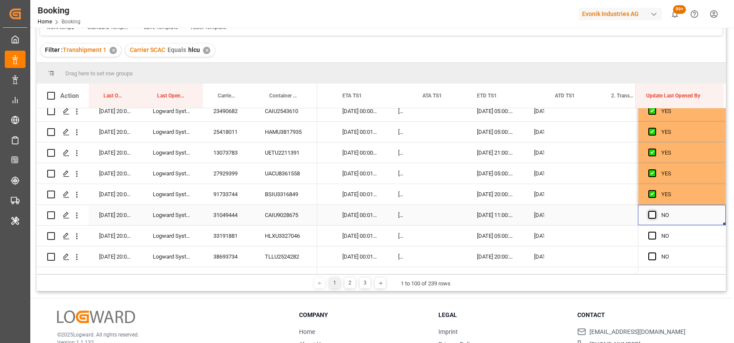
click at [651, 215] on span "Press SPACE to select this row." at bounding box center [653, 215] width 8 height 8
click at [655, 211] on input "Press SPACE to select this row." at bounding box center [655, 211] width 0 height 0
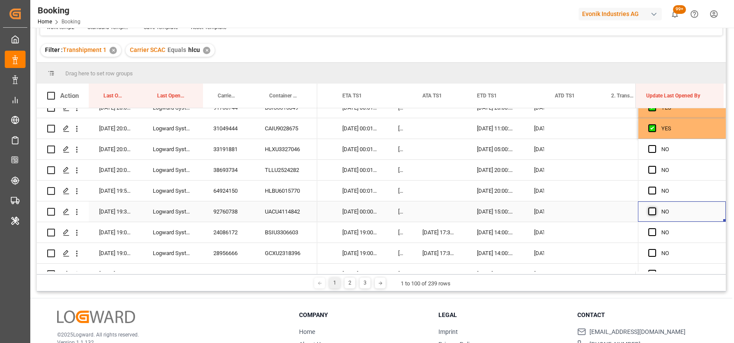
click at [649, 207] on span "Press SPACE to select this row." at bounding box center [653, 211] width 8 height 8
click at [655, 207] on input "Press SPACE to select this row." at bounding box center [655, 207] width 0 height 0
click at [649, 187] on span "Press SPACE to select this row." at bounding box center [653, 191] width 8 height 8
click at [655, 187] on input "Press SPACE to select this row." at bounding box center [655, 187] width 0 height 0
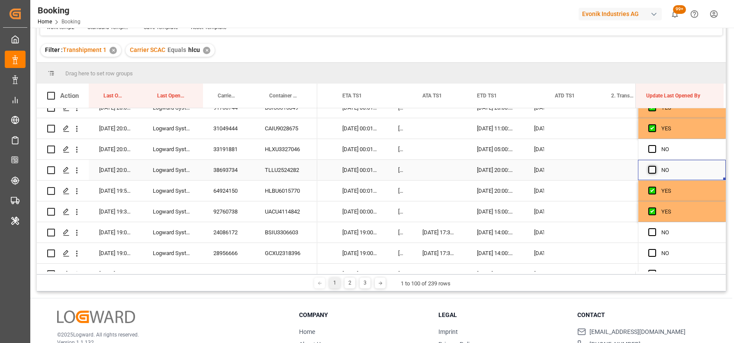
click at [651, 171] on span "Press SPACE to select this row." at bounding box center [653, 170] width 8 height 8
click at [655, 166] on input "Press SPACE to select this row." at bounding box center [655, 166] width 0 height 0
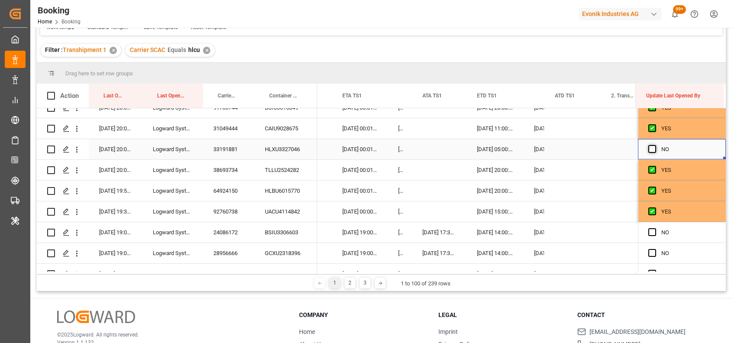
click at [651, 148] on span "Press SPACE to select this row." at bounding box center [653, 149] width 8 height 8
click at [655, 145] on input "Press SPACE to select this row." at bounding box center [655, 145] width 0 height 0
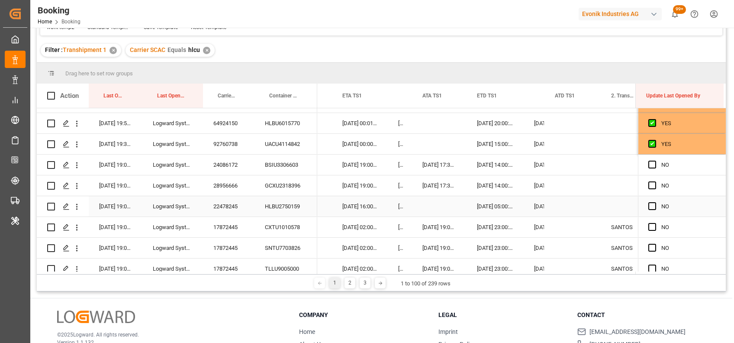
scroll to position [1700, 0]
click at [650, 162] on span "Press SPACE to select this row." at bounding box center [653, 164] width 8 height 8
click at [655, 160] on input "Press SPACE to select this row." at bounding box center [655, 160] width 0 height 0
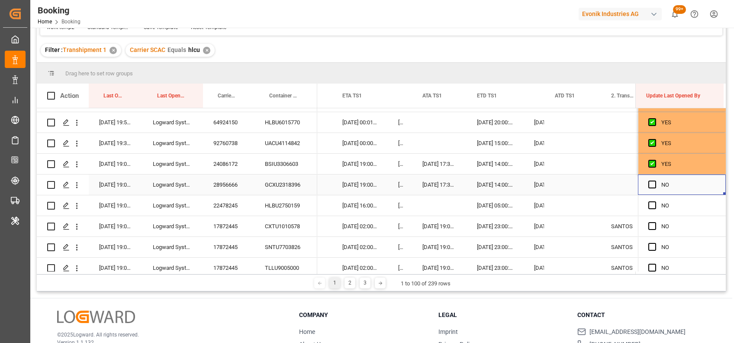
click at [649, 188] on div "Press SPACE to select this row." at bounding box center [655, 185] width 13 height 20
click at [649, 185] on span "Press SPACE to select this row." at bounding box center [653, 185] width 8 height 8
click at [655, 181] on input "Press SPACE to select this row." at bounding box center [655, 181] width 0 height 0
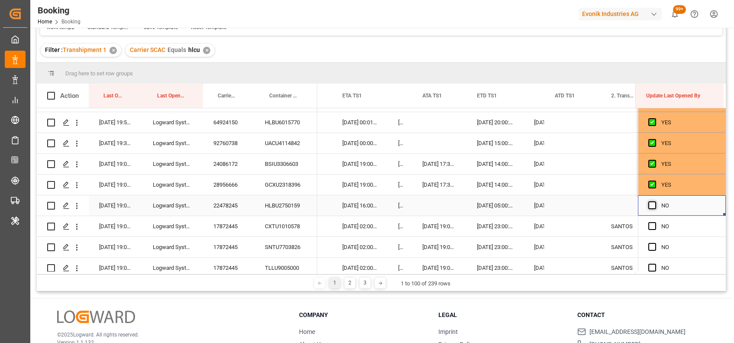
click at [649, 202] on span "Press SPACE to select this row." at bounding box center [653, 205] width 8 height 8
click at [655, 201] on input "Press SPACE to select this row." at bounding box center [655, 201] width 0 height 0
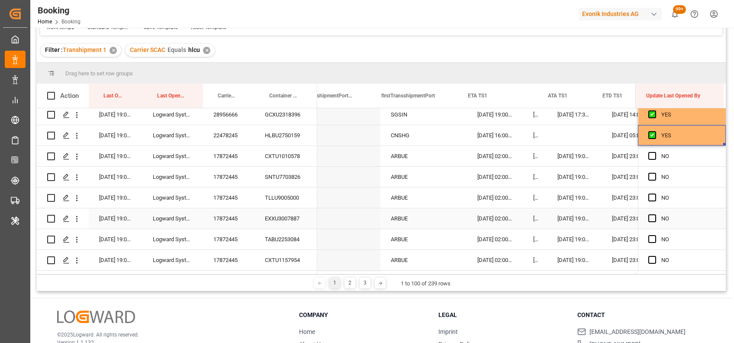
scroll to position [0, 8885]
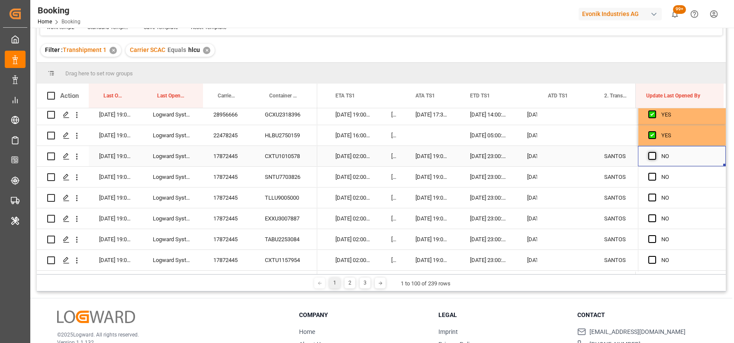
click at [649, 152] on span "Press SPACE to select this row." at bounding box center [653, 156] width 8 height 8
click at [655, 152] on input "Press SPACE to select this row." at bounding box center [655, 152] width 0 height 0
click at [649, 178] on span "Press SPACE to select this row." at bounding box center [653, 177] width 8 height 8
click at [655, 173] on input "Press SPACE to select this row." at bounding box center [655, 173] width 0 height 0
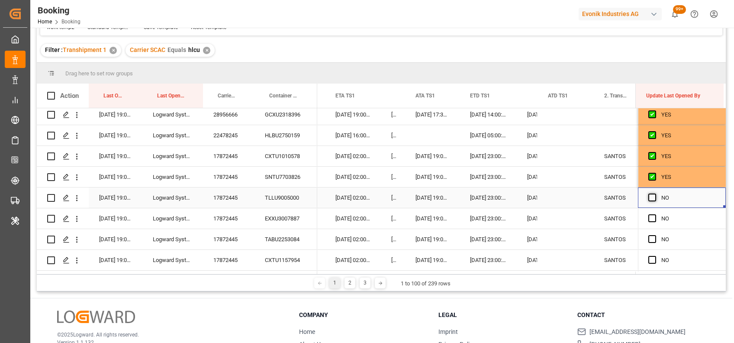
click at [649, 197] on span "Press SPACE to select this row." at bounding box center [653, 198] width 8 height 8
click at [655, 194] on input "Press SPACE to select this row." at bounding box center [655, 194] width 0 height 0
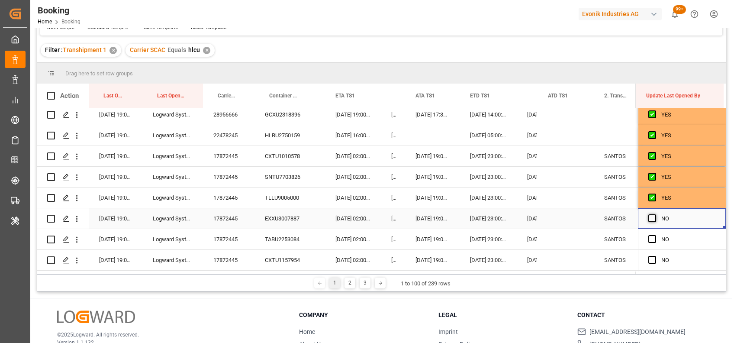
click at [651, 218] on span "Press SPACE to select this row." at bounding box center [653, 218] width 8 height 8
click at [655, 214] on input "Press SPACE to select this row." at bounding box center [655, 214] width 0 height 0
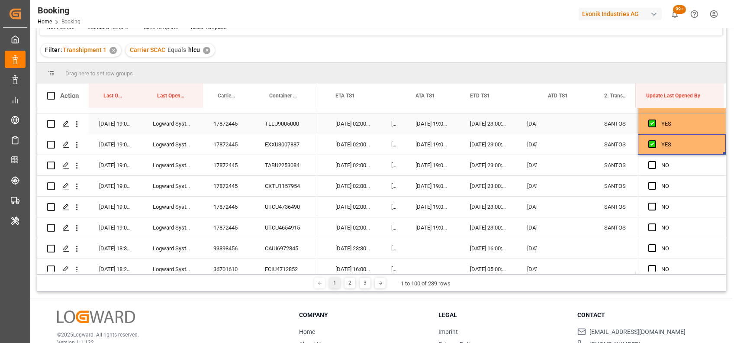
scroll to position [1848, 0]
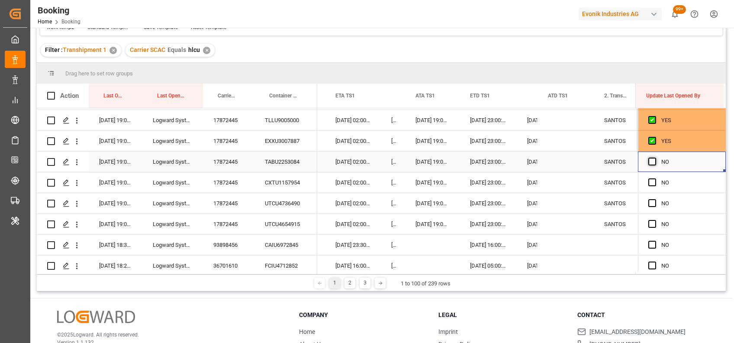
click at [650, 163] on span "Press SPACE to select this row." at bounding box center [653, 162] width 8 height 8
click at [655, 158] on input "Press SPACE to select this row." at bounding box center [655, 158] width 0 height 0
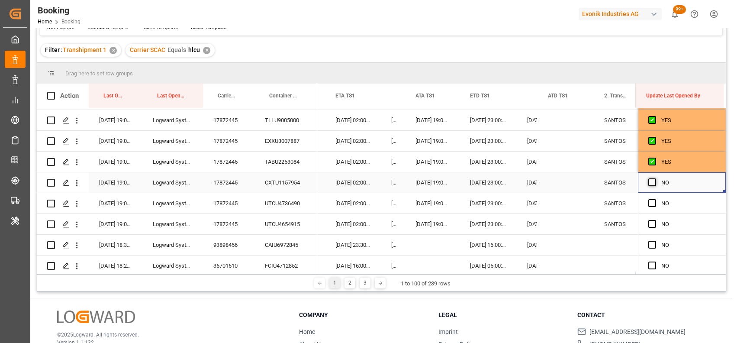
click at [650, 183] on span "Press SPACE to select this row." at bounding box center [653, 182] width 8 height 8
click at [655, 178] on input "Press SPACE to select this row." at bounding box center [655, 178] width 0 height 0
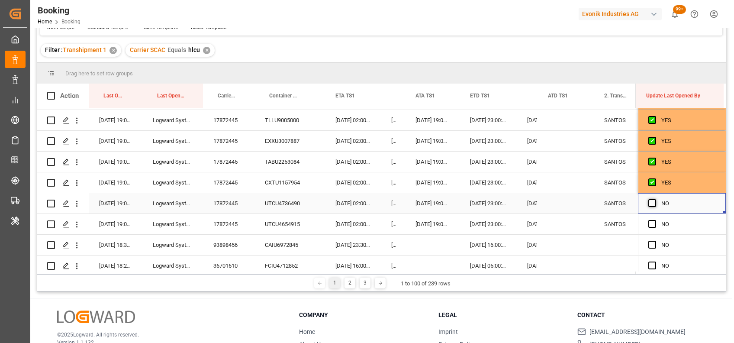
click at [649, 202] on span "Press SPACE to select this row." at bounding box center [653, 203] width 8 height 8
click at [655, 199] on input "Press SPACE to select this row." at bounding box center [655, 199] width 0 height 0
click at [649, 224] on span "Press SPACE to select this row." at bounding box center [653, 224] width 8 height 8
click at [655, 220] on input "Press SPACE to select this row." at bounding box center [655, 220] width 0 height 0
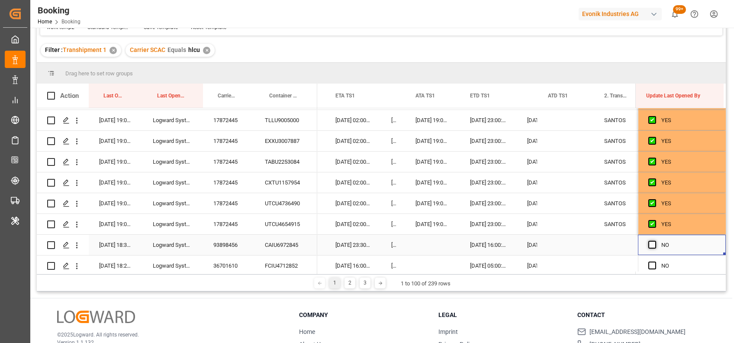
click at [650, 244] on span "Press SPACE to select this row." at bounding box center [653, 245] width 8 height 8
click at [655, 241] on input "Press SPACE to select this row." at bounding box center [655, 241] width 0 height 0
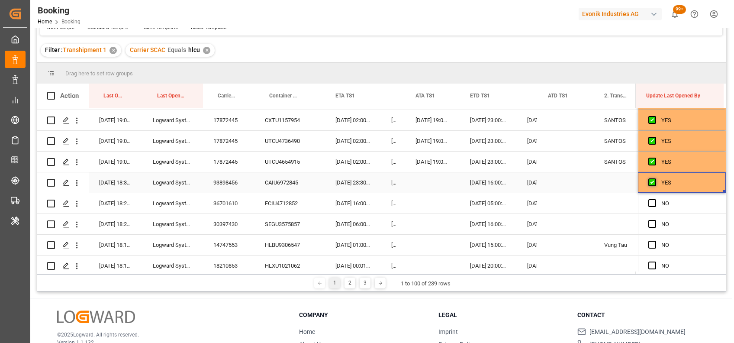
scroll to position [1918, 0]
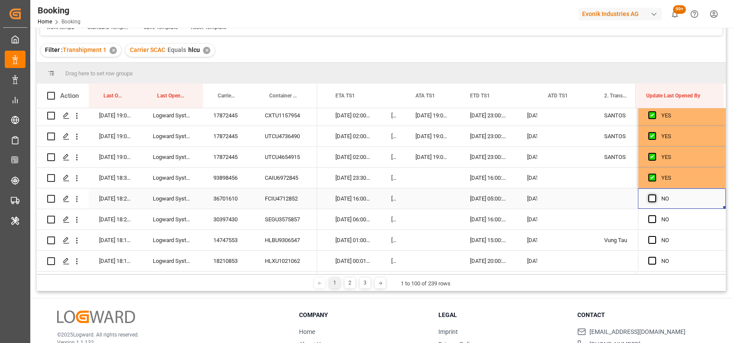
click at [649, 198] on span "Press SPACE to select this row." at bounding box center [653, 198] width 8 height 8
click at [655, 194] on input "Press SPACE to select this row." at bounding box center [655, 194] width 0 height 0
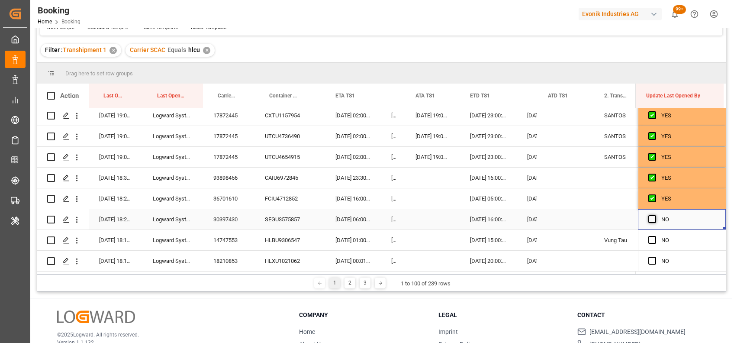
click at [651, 217] on span "Press SPACE to select this row." at bounding box center [653, 219] width 8 height 8
click at [655, 215] on input "Press SPACE to select this row." at bounding box center [655, 215] width 0 height 0
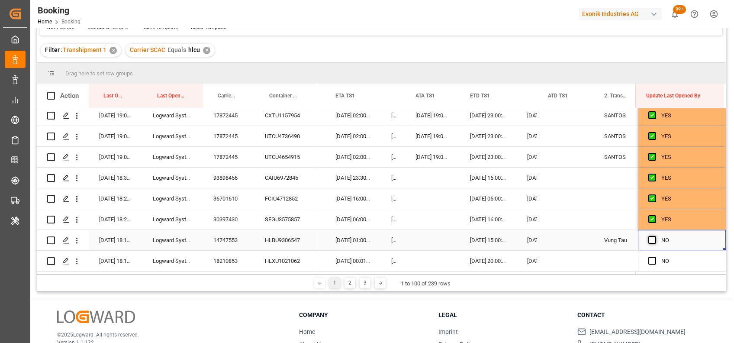
click at [650, 236] on span "Press SPACE to select this row." at bounding box center [653, 240] width 8 height 8
click at [655, 236] on input "Press SPACE to select this row." at bounding box center [655, 236] width 0 height 0
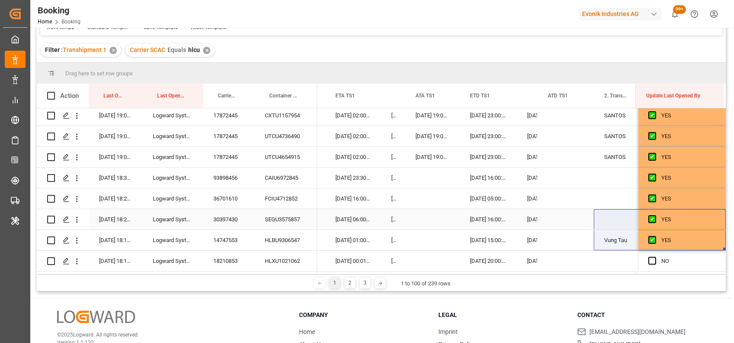
drag, startPoint x: 650, startPoint y: 236, endPoint x: 583, endPoint y: 211, distance: 72.1
click at [583, 211] on div "13-10-2025 06:57:22 Logward System 20100590 HLBU1132201 13-10-2025 06:57:22 Log…" at bounding box center [381, 189] width 689 height 163
click at [671, 224] on div "YES" at bounding box center [689, 220] width 54 height 20
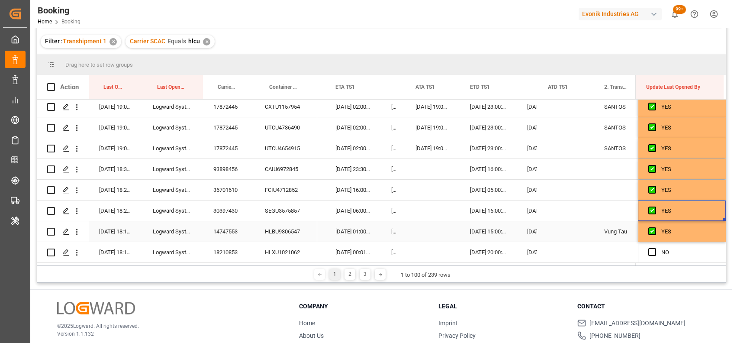
scroll to position [128, 0]
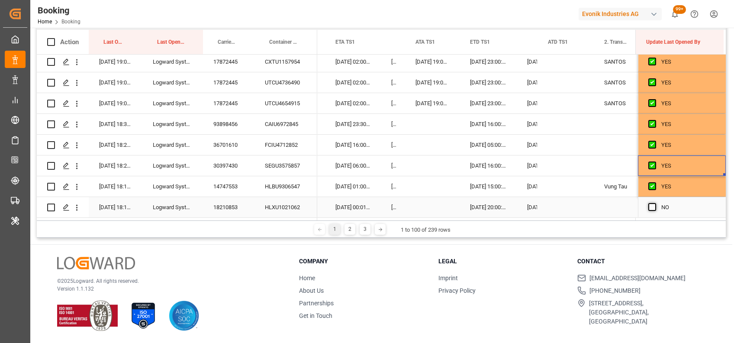
click at [649, 203] on span "Press SPACE to select this row." at bounding box center [653, 207] width 8 height 8
click at [655, 203] on input "Press SPACE to select this row." at bounding box center [655, 203] width 0 height 0
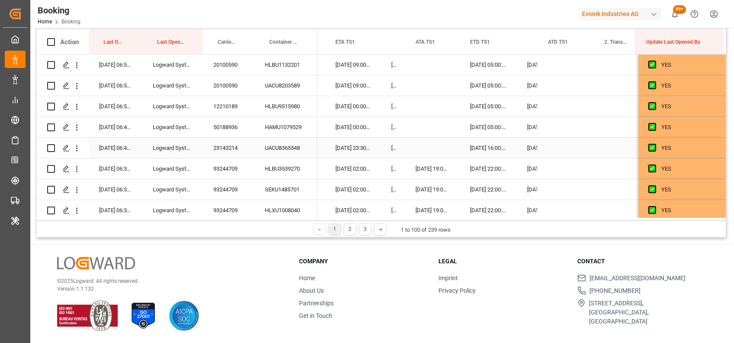
scroll to position [0, 0]
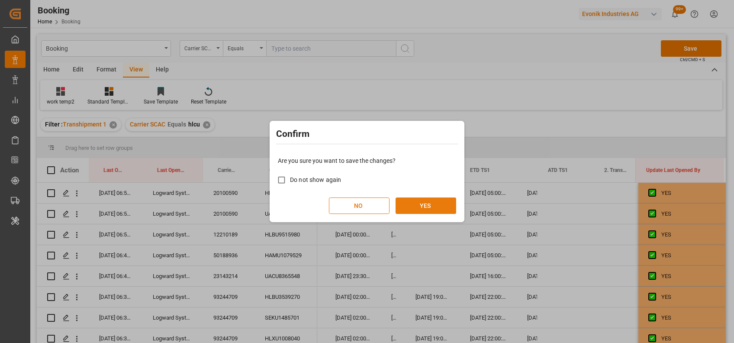
click at [432, 205] on button "YES" at bounding box center [426, 205] width 61 height 16
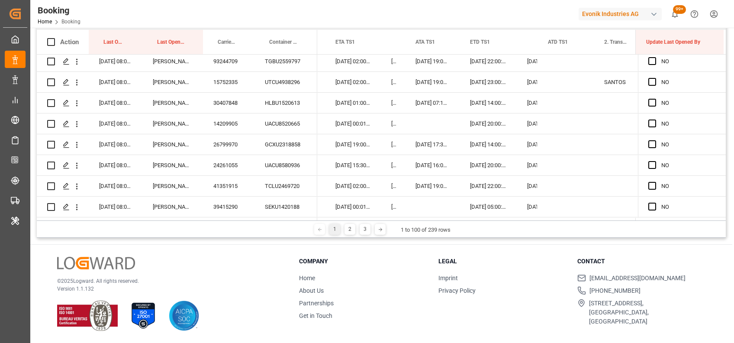
scroll to position [554, 0]
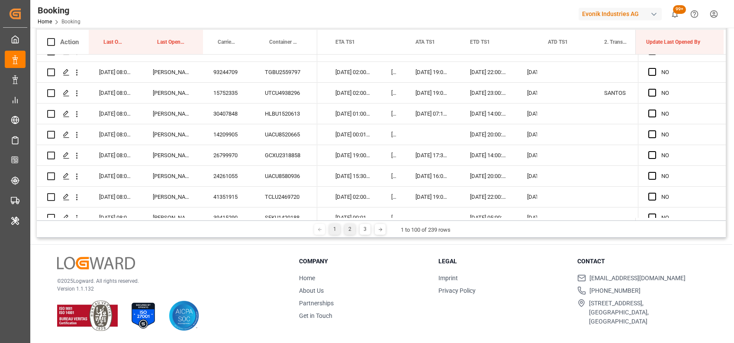
click at [351, 230] on div "2" at bounding box center [350, 229] width 11 height 11
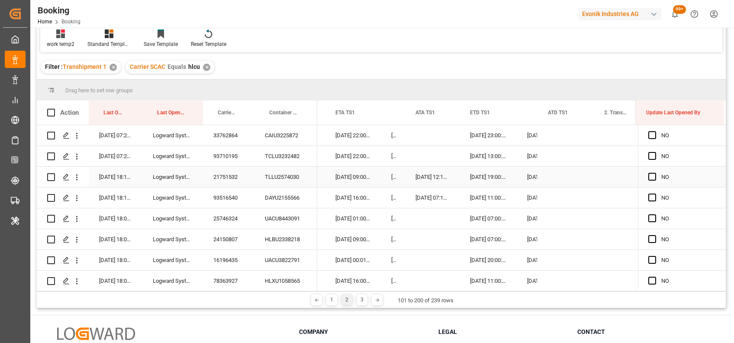
scroll to position [0, 0]
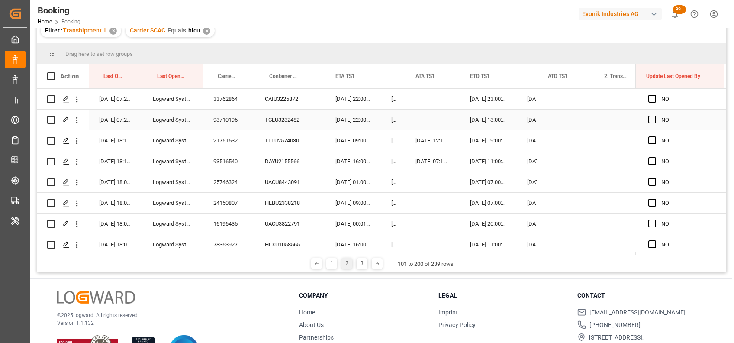
scroll to position [94, 0]
click at [222, 97] on div "33762864" at bounding box center [229, 98] width 52 height 20
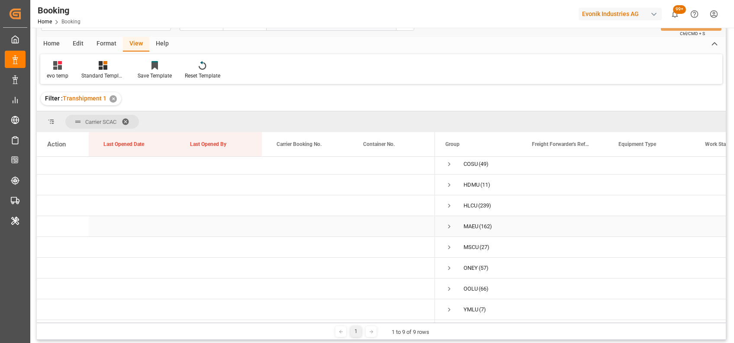
scroll to position [26, 0]
